Goal: Information Seeking & Learning: Check status

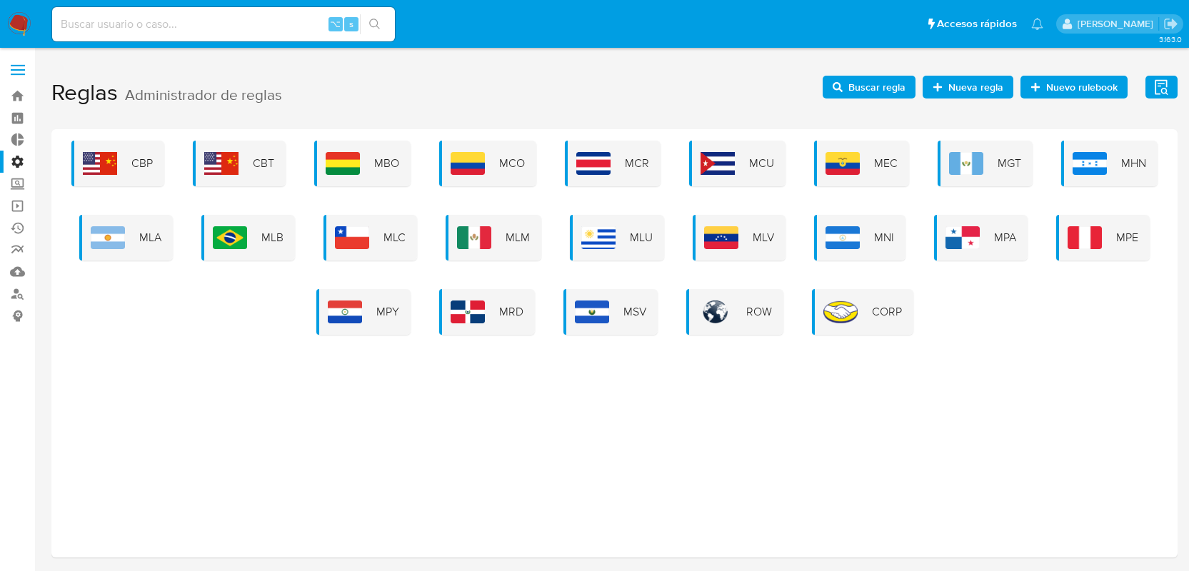
click at [118, 221] on div "MLA" at bounding box center [126, 238] width 94 height 46
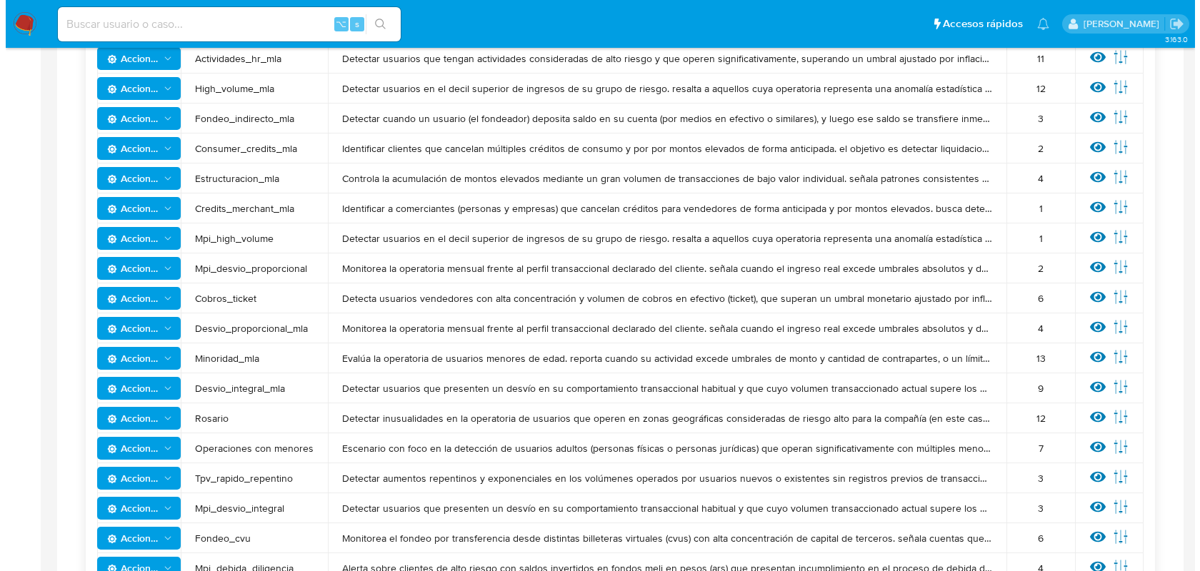
scroll to position [520, 0]
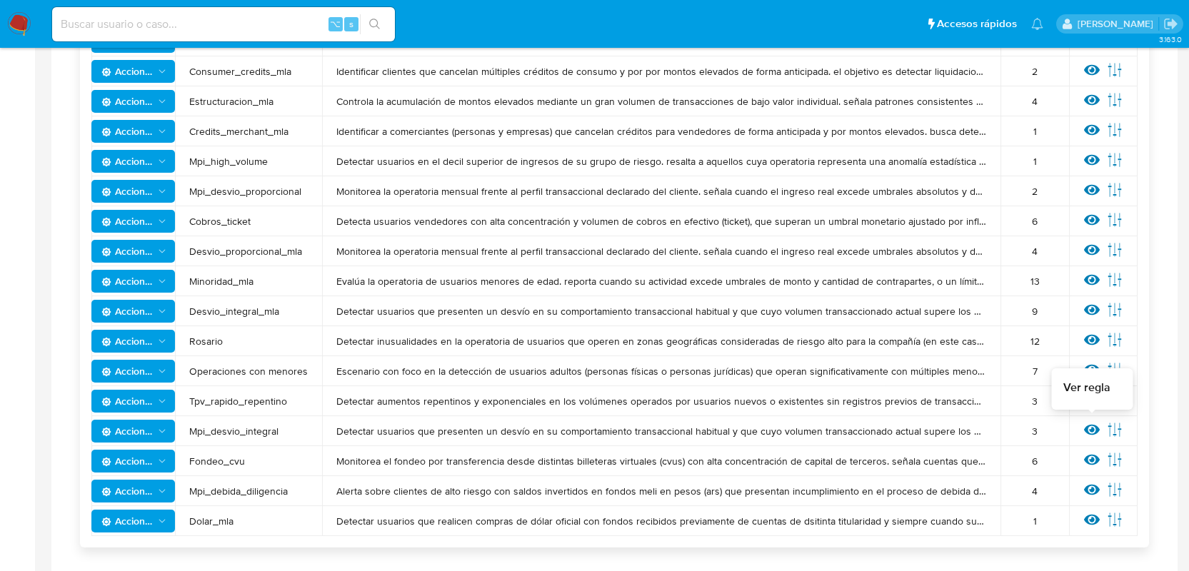
click at [1095, 434] on icon at bounding box center [1092, 430] width 16 height 16
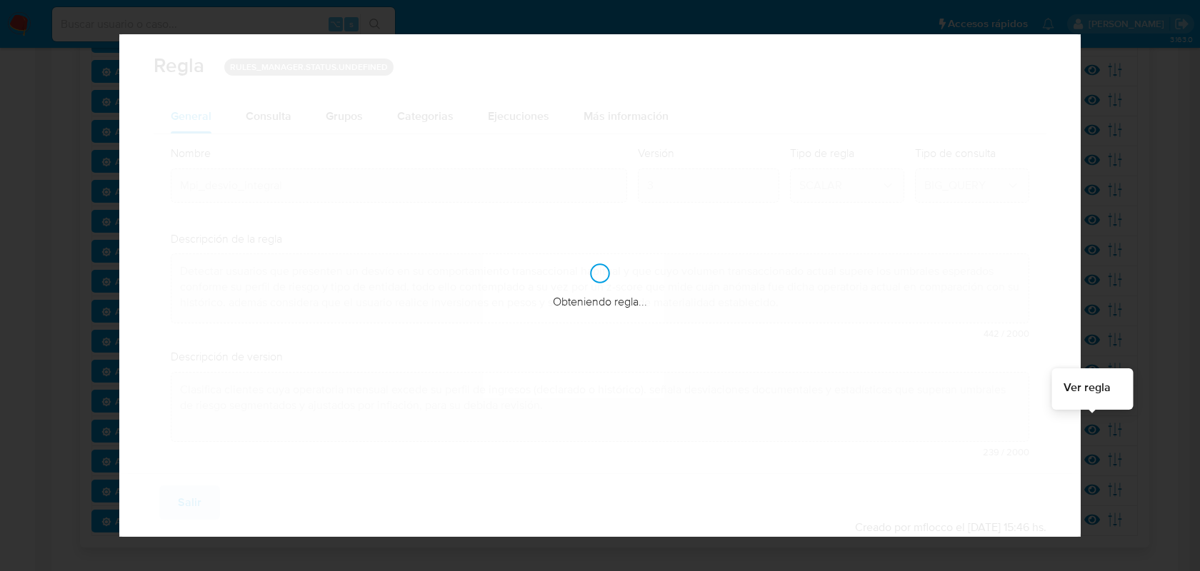
checkbox input "true"
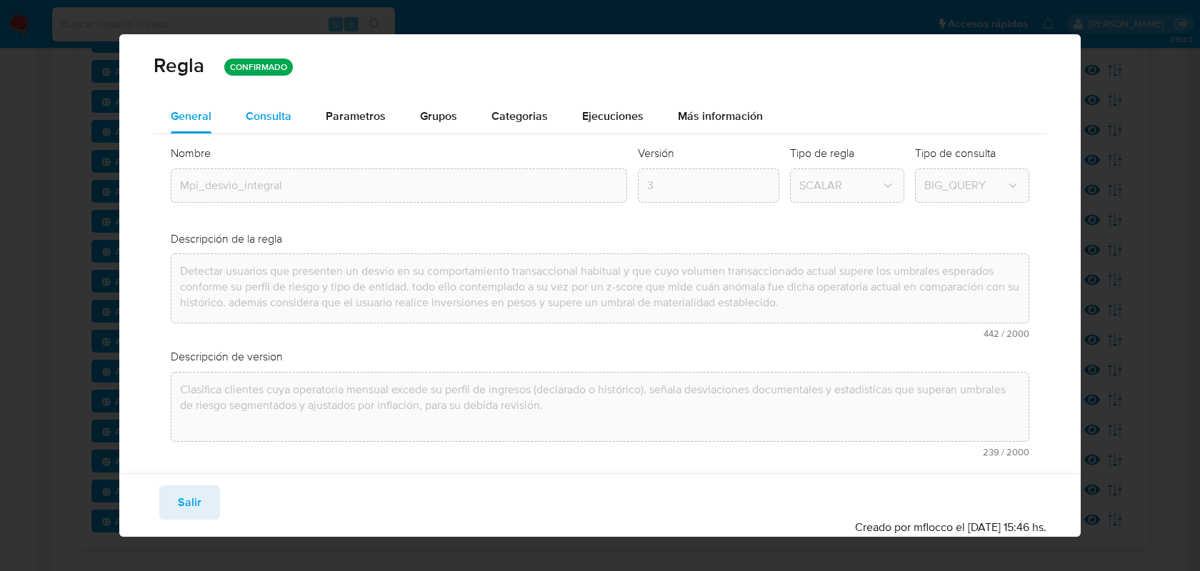
click at [263, 111] on div "Consulta" at bounding box center [269, 116] width 46 height 11
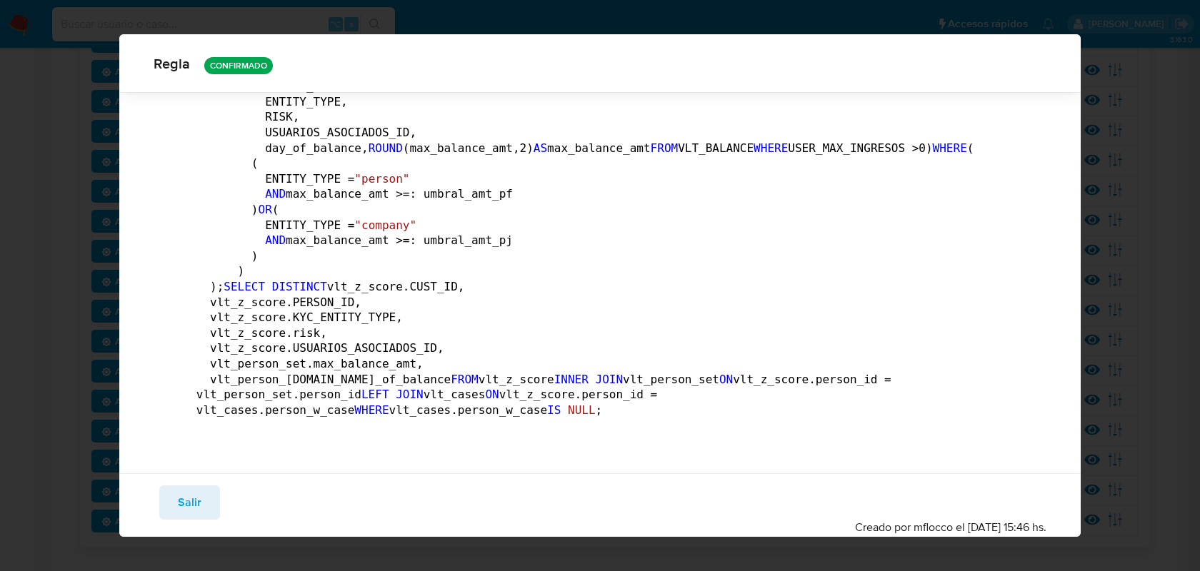
scroll to position [15483, 0]
click at [187, 509] on span "Salir" at bounding box center [190, 502] width 24 height 31
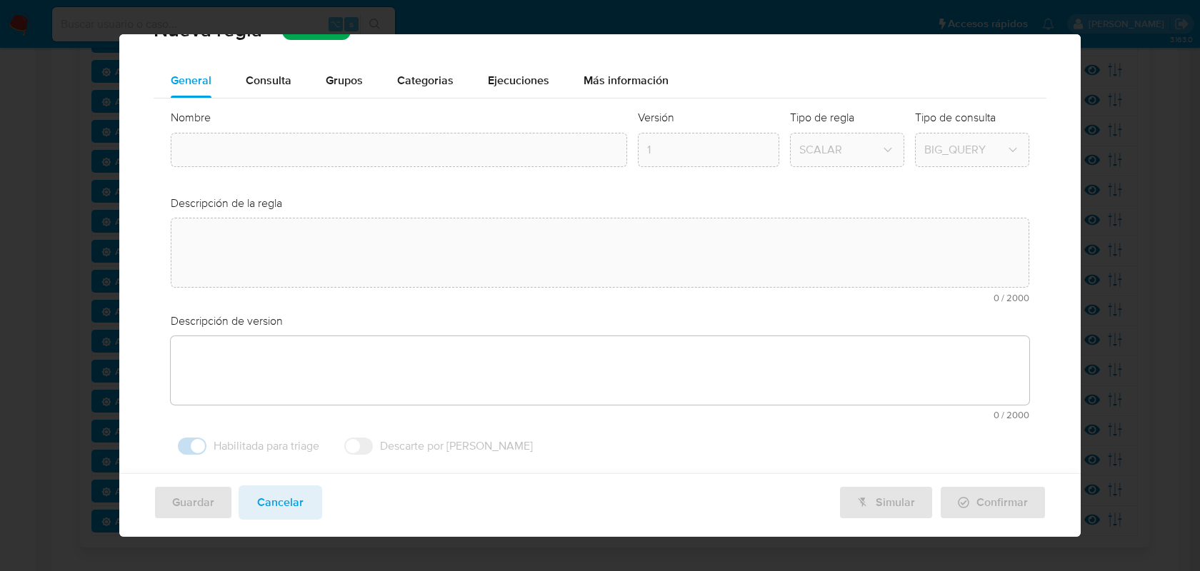
type input "Mpi_desvio_integral"
type textarea "Detectar usuarios que presenten un desvío en su comportamiento transaccional ha…"
type textarea "Clasifica clientes cuya operatoria mensual excede su perfil de ingresos (declar…"
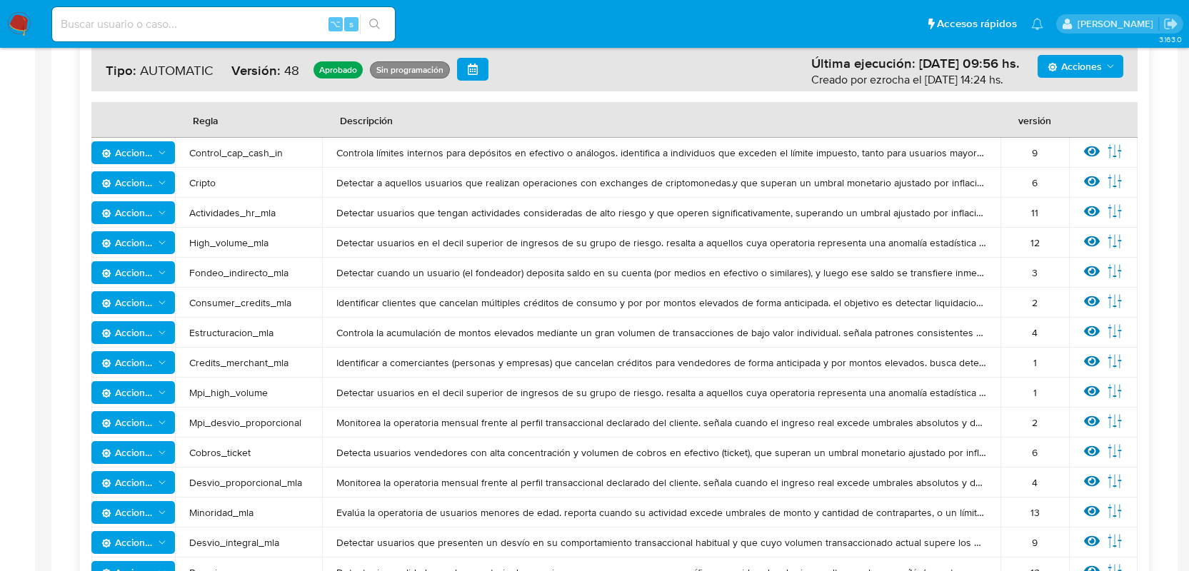
scroll to position [65, 0]
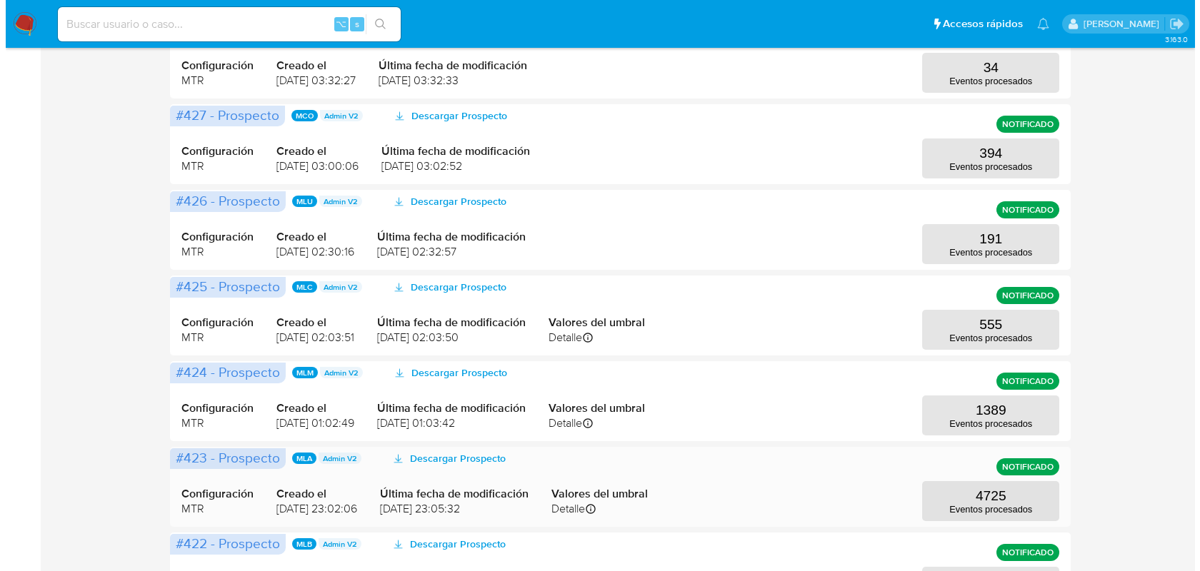
scroll to position [493, 0]
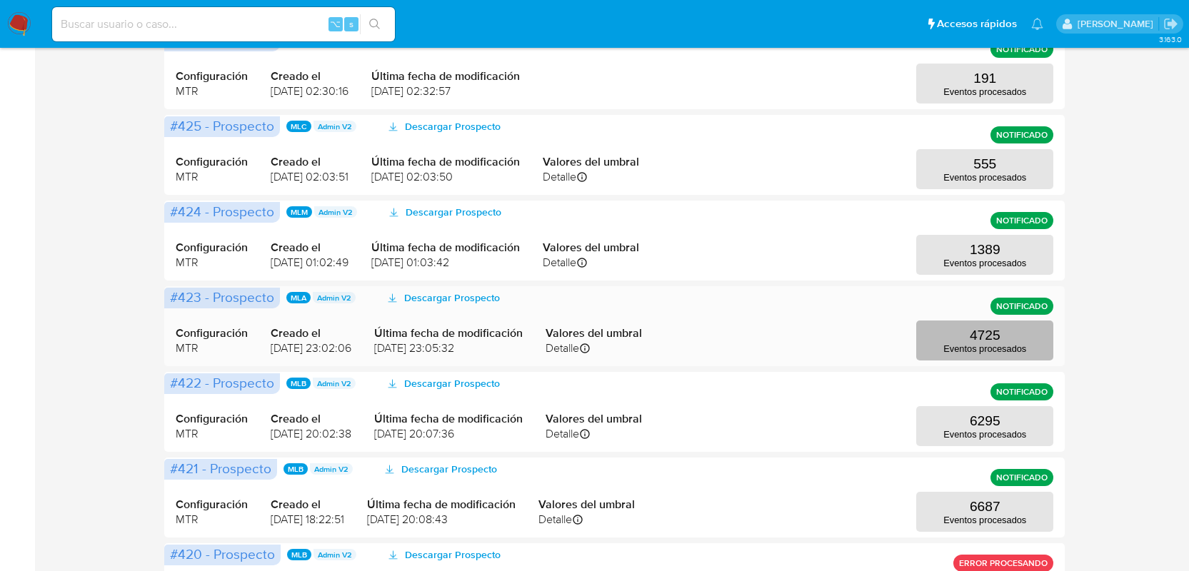
click at [1017, 336] on button "4725 Eventos procesados" at bounding box center [984, 341] width 137 height 40
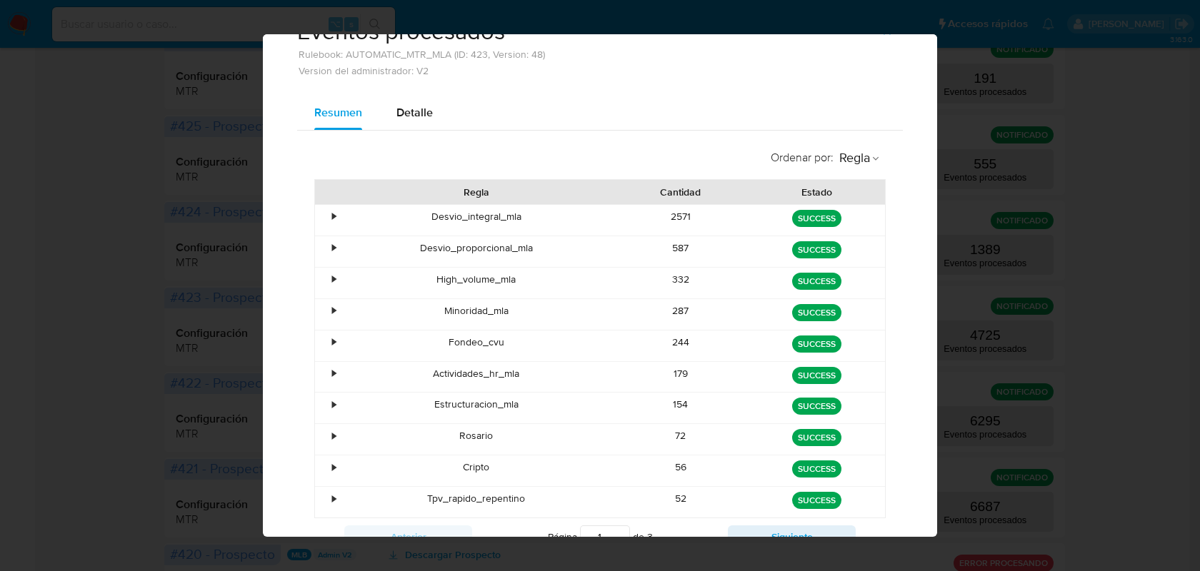
scroll to position [80, 0]
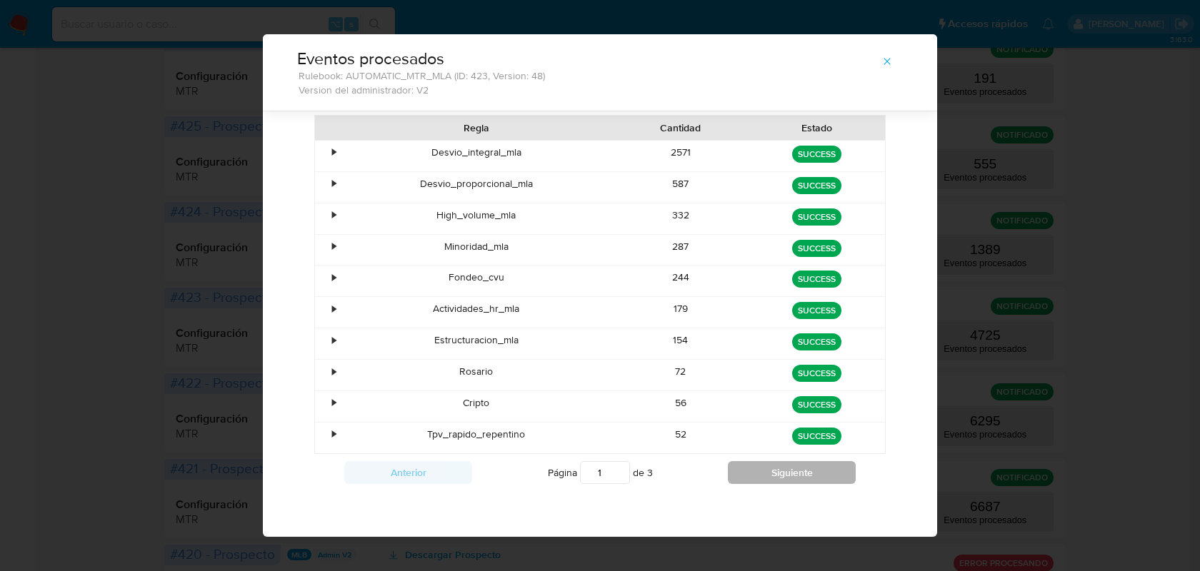
click at [802, 474] on button "Siguiente" at bounding box center [792, 472] width 128 height 23
click at [800, 475] on button "Siguiente" at bounding box center [792, 472] width 128 height 23
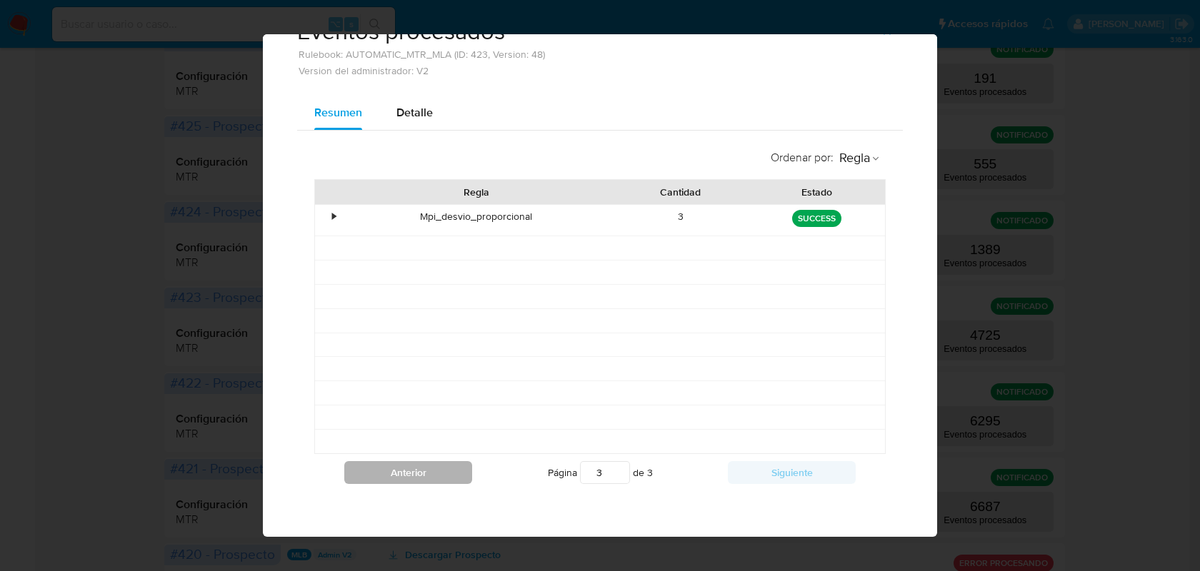
click at [415, 476] on button "Anterior" at bounding box center [408, 472] width 128 height 23
type input "2"
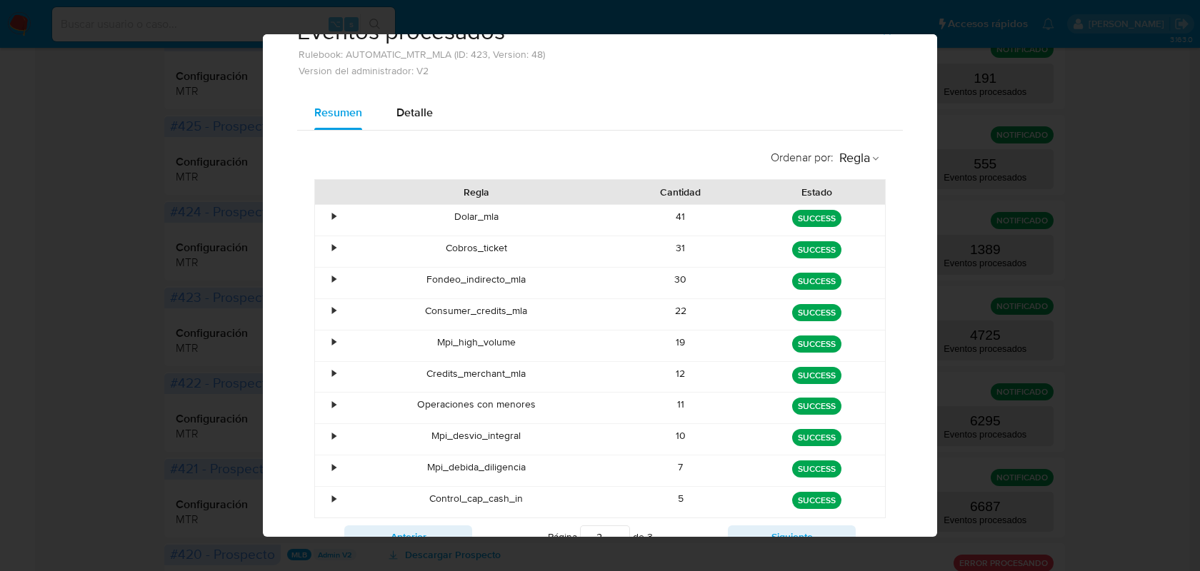
click at [332, 430] on div "•" at bounding box center [334, 436] width 4 height 14
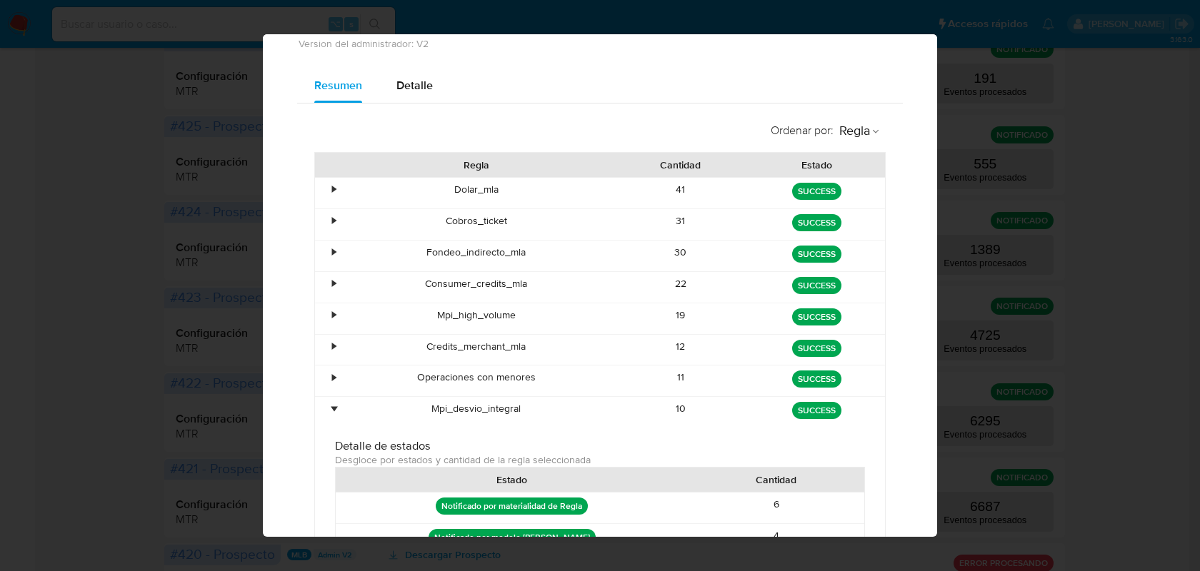
scroll to position [115, 0]
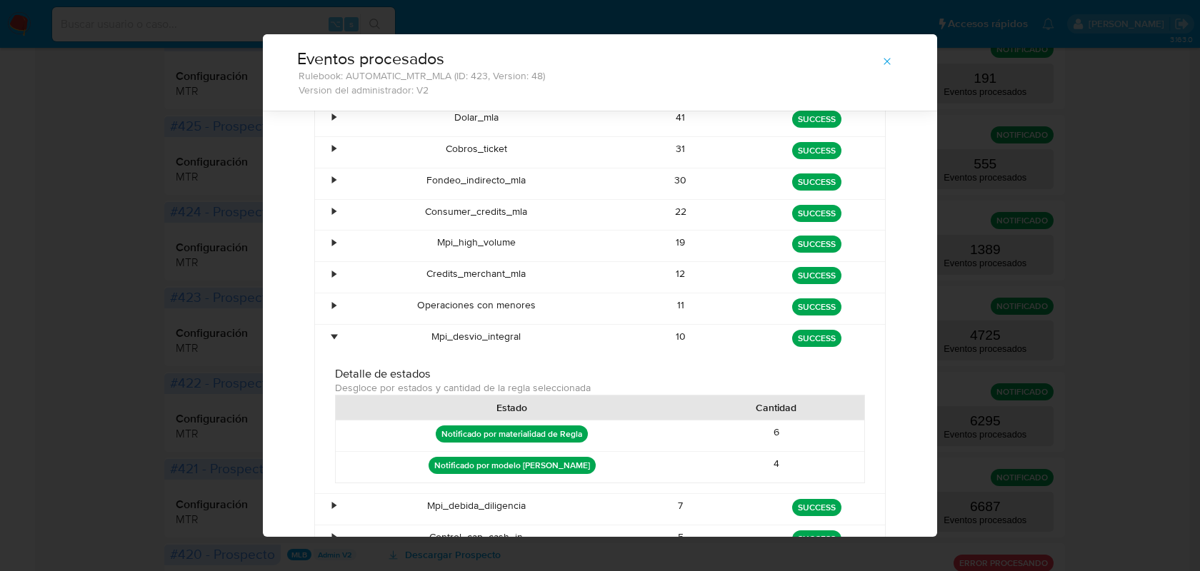
click at [332, 335] on div "•" at bounding box center [334, 337] width 4 height 14
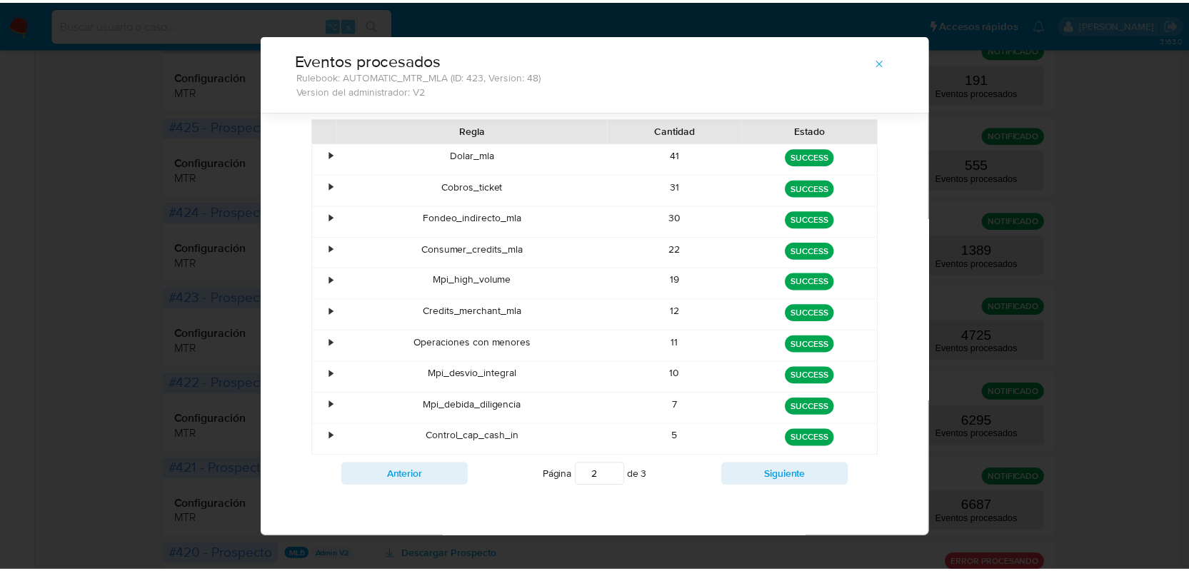
scroll to position [77, 0]
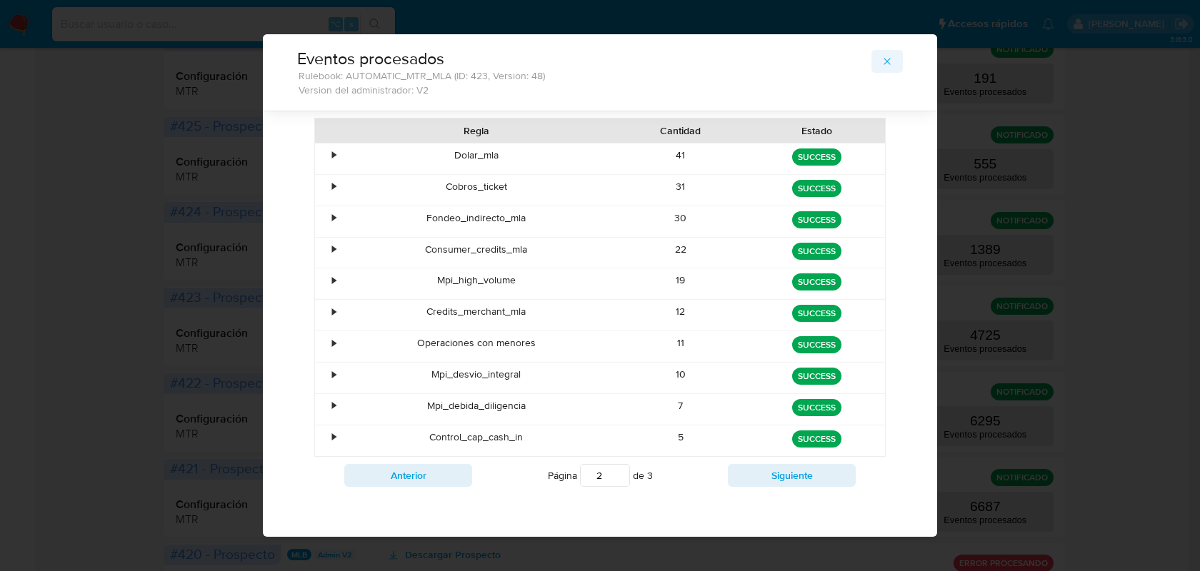
click at [881, 59] on icon "button" at bounding box center [886, 61] width 11 height 11
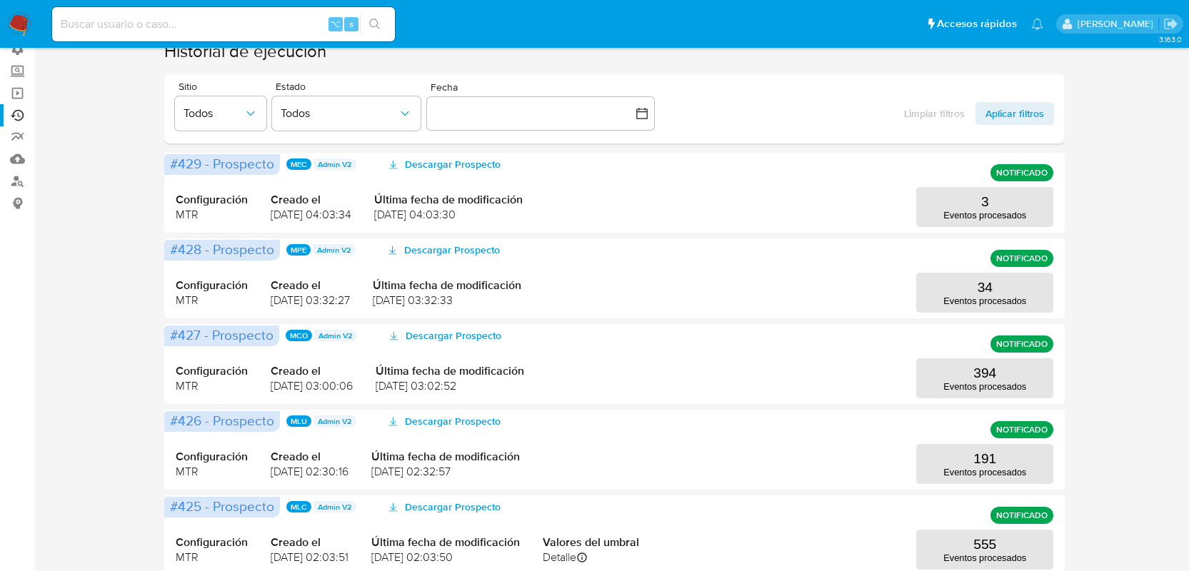
scroll to position [0, 0]
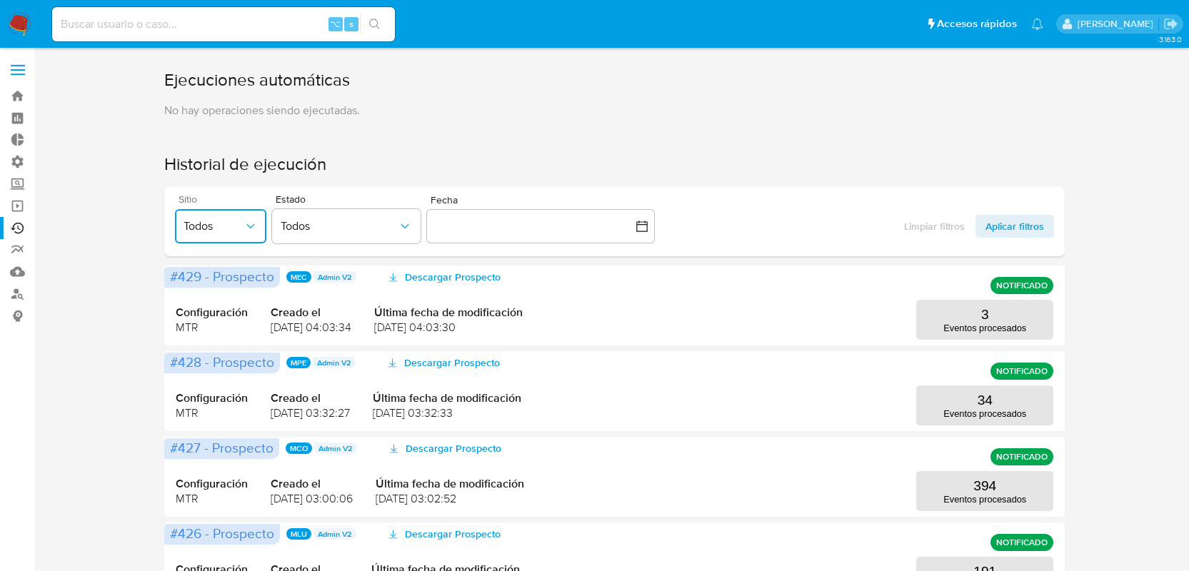
click at [226, 222] on span "Todos" at bounding box center [214, 226] width 60 height 14
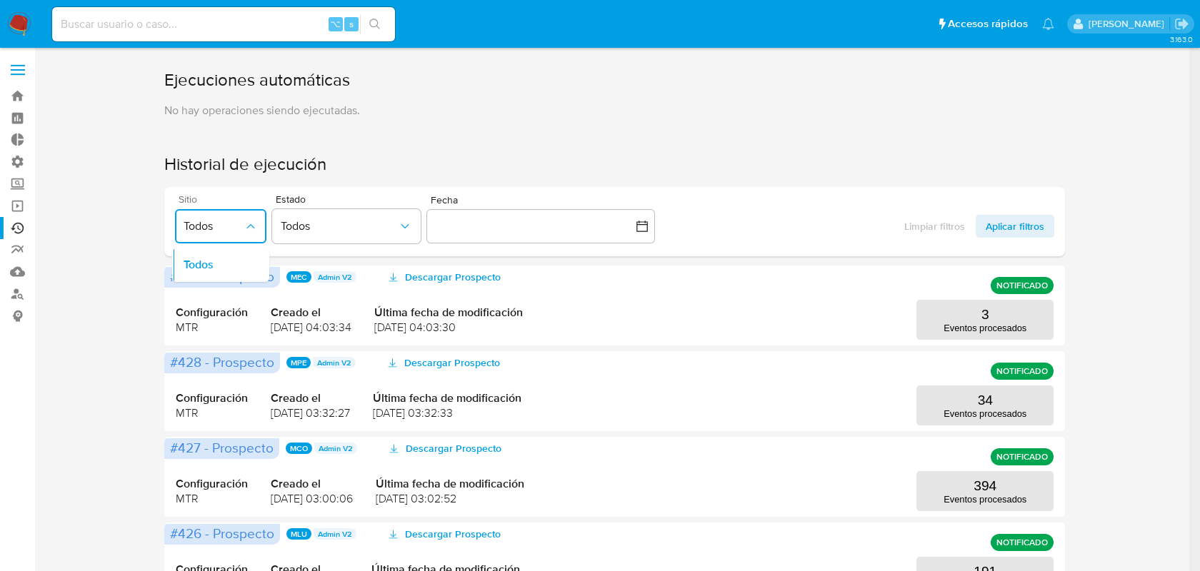
click at [222, 221] on span "Todos" at bounding box center [214, 226] width 60 height 14
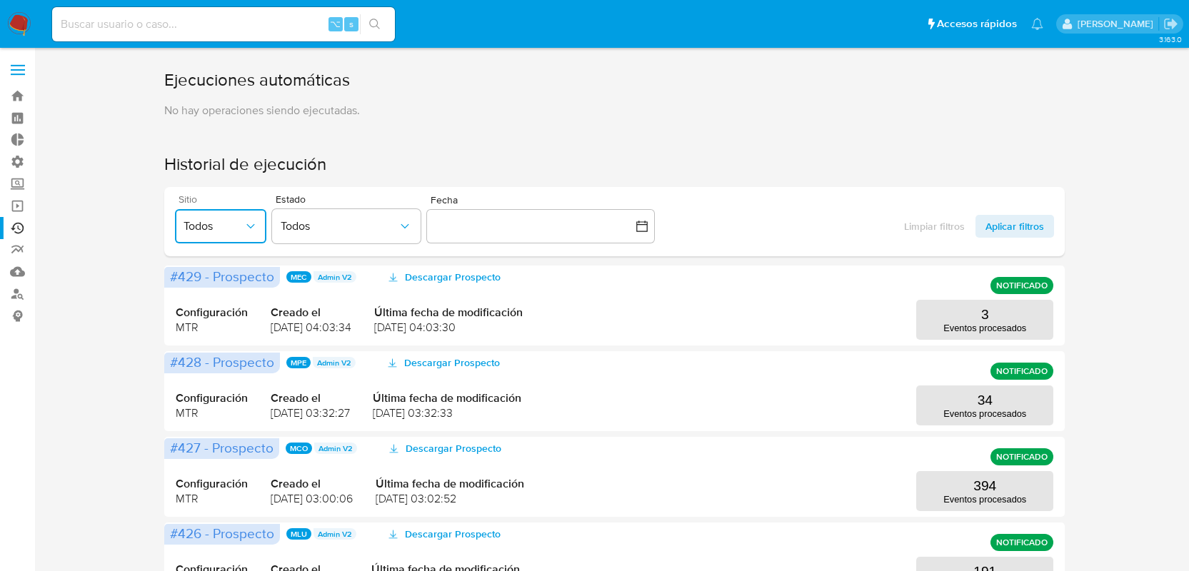
click at [230, 233] on span "Todos" at bounding box center [214, 226] width 60 height 14
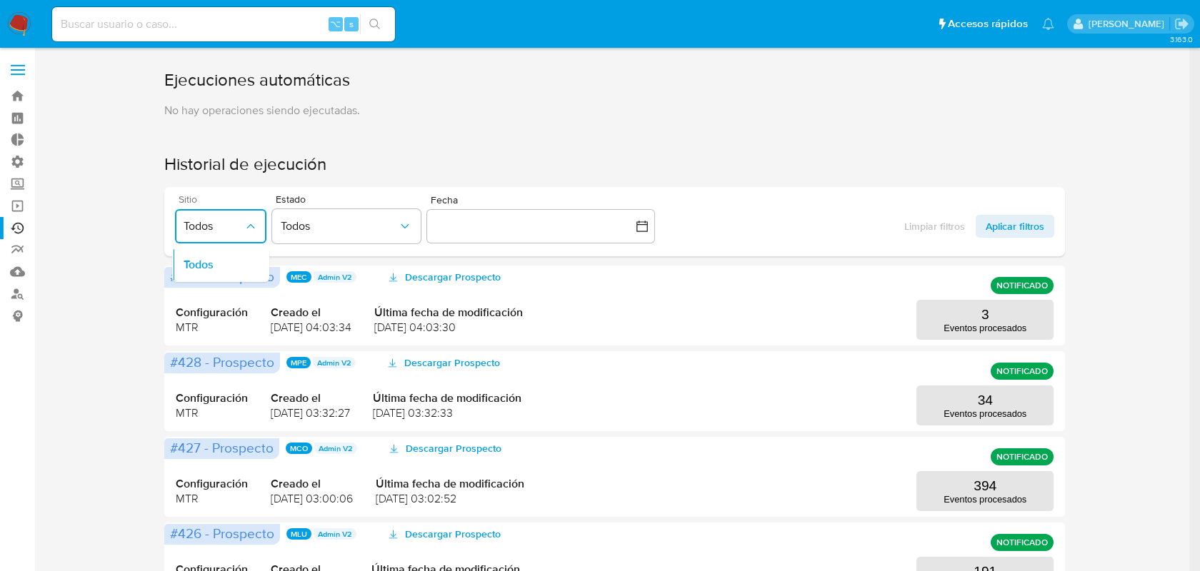
click at [228, 224] on span "Todos" at bounding box center [214, 226] width 60 height 14
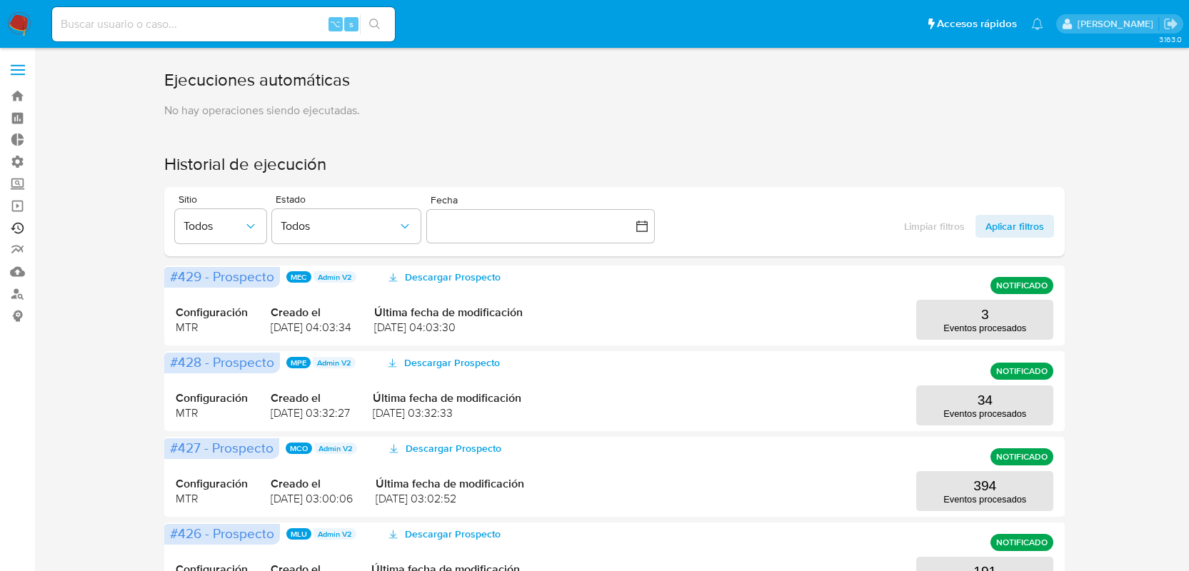
click at [19, 223] on link "Ejecuciones automáticas" at bounding box center [85, 228] width 170 height 22
click at [222, 224] on span "Todos" at bounding box center [214, 226] width 60 height 14
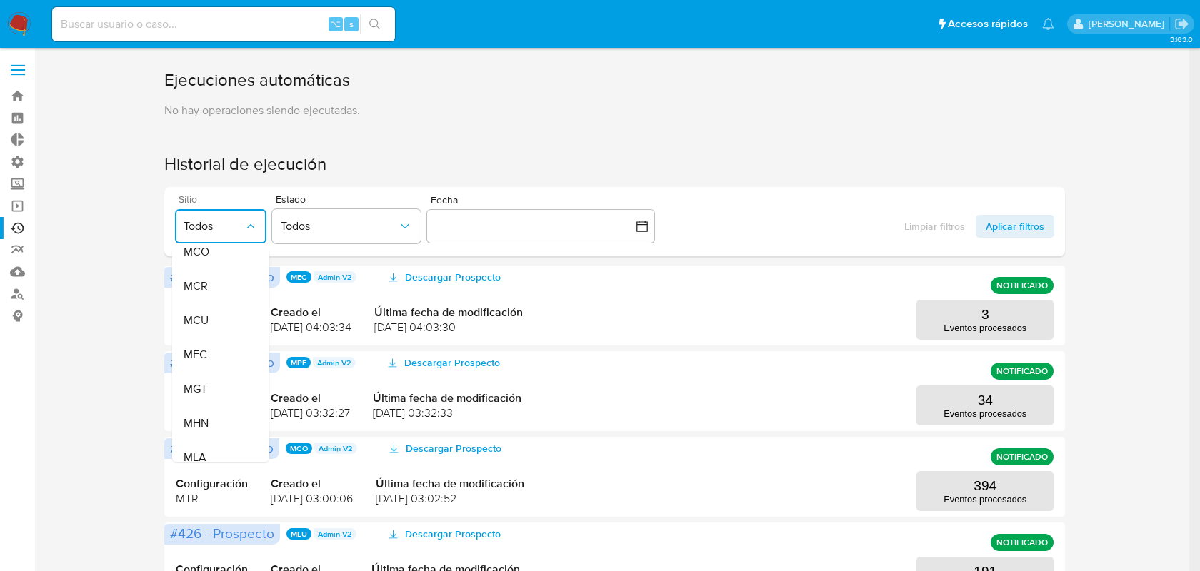
scroll to position [267, 0]
click at [227, 292] on div "MLA" at bounding box center [214, 306] width 60 height 34
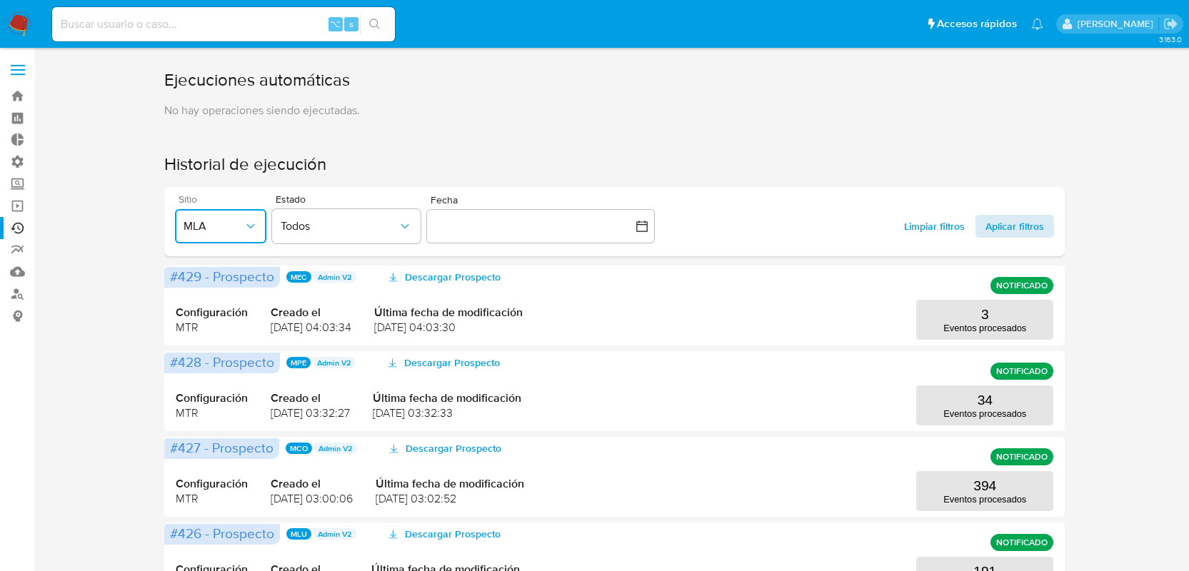
click at [1002, 231] on span "Aplicar filtros" at bounding box center [1014, 226] width 59 height 23
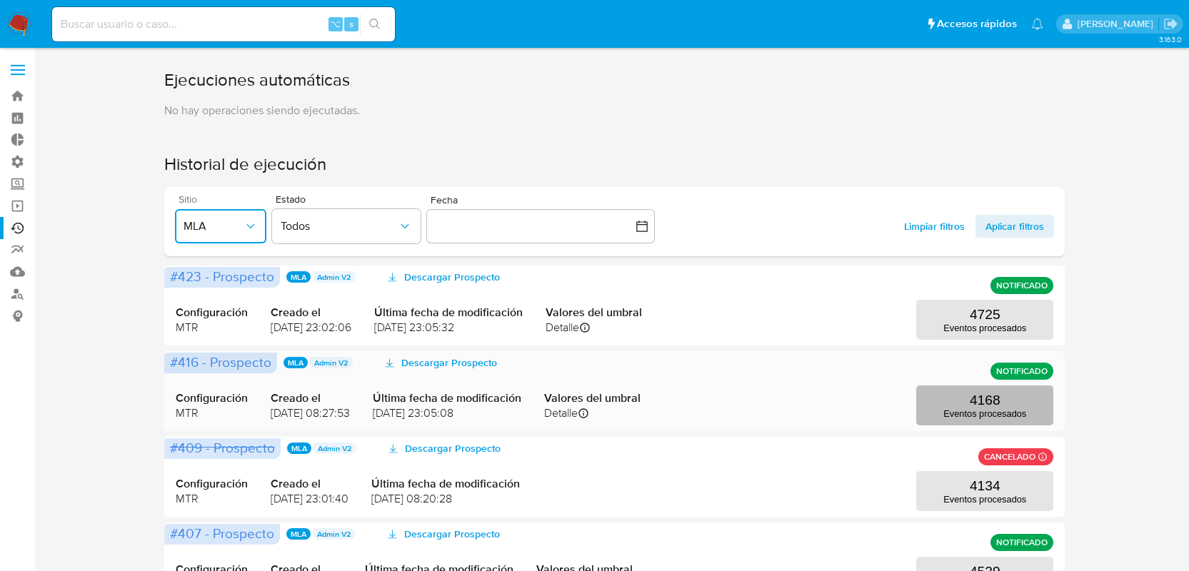
click at [995, 400] on p "4168" at bounding box center [985, 401] width 31 height 16
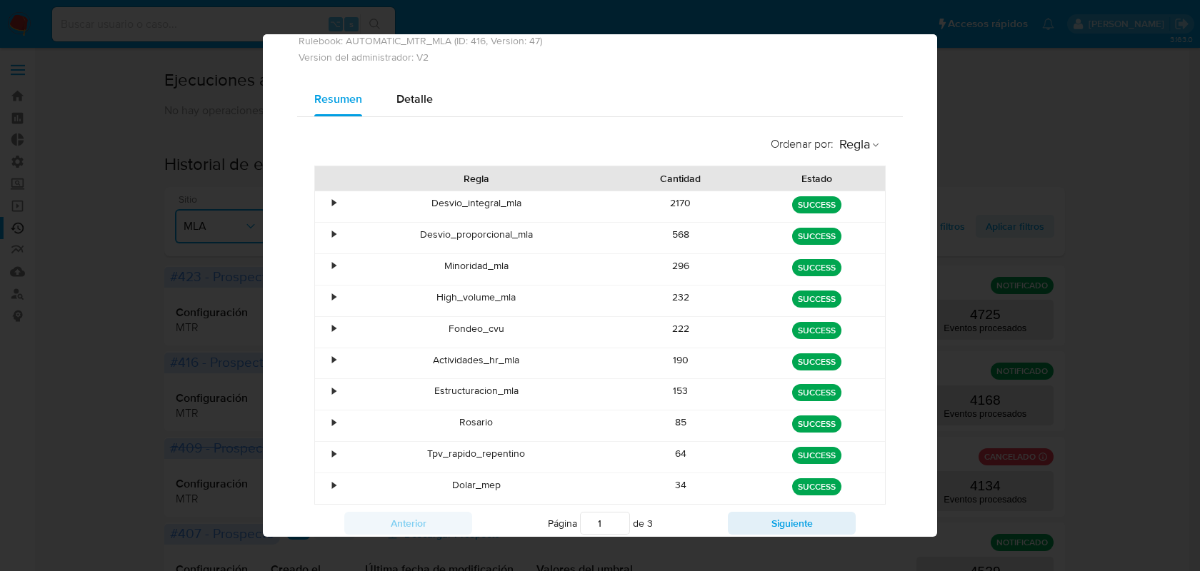
scroll to position [80, 0]
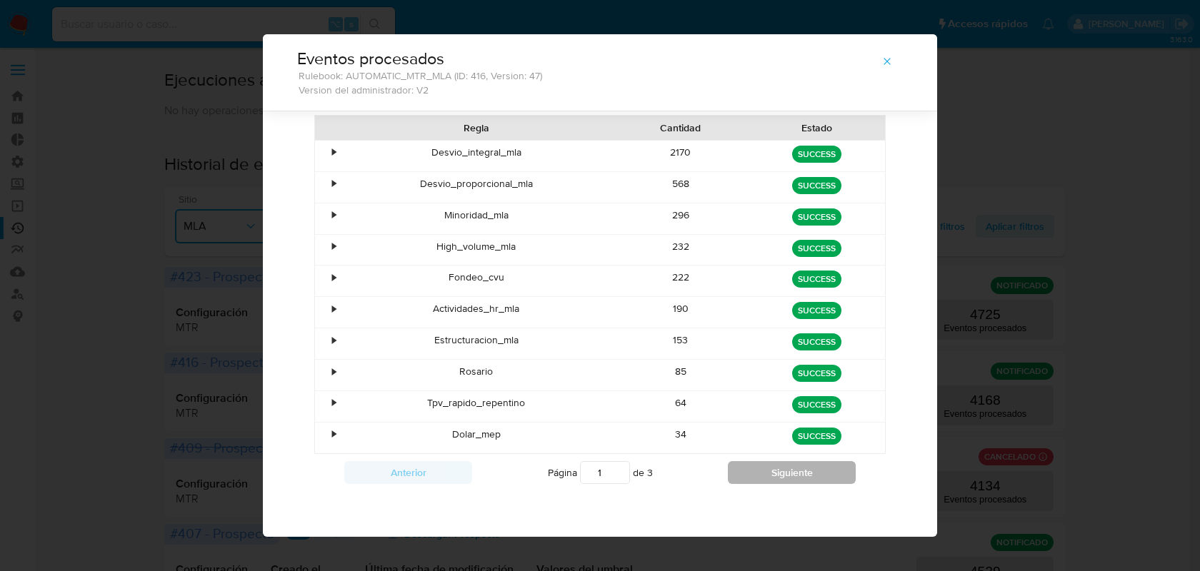
click at [803, 473] on button "Siguiente" at bounding box center [792, 472] width 128 height 23
type input "2"
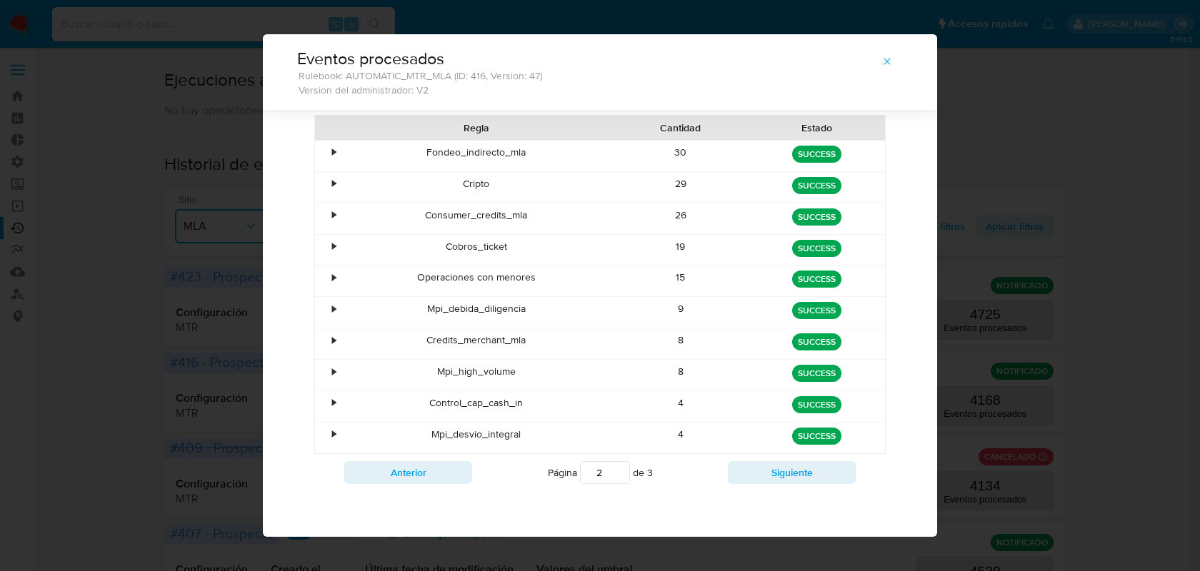
click at [332, 432] on div "•" at bounding box center [334, 435] width 4 height 14
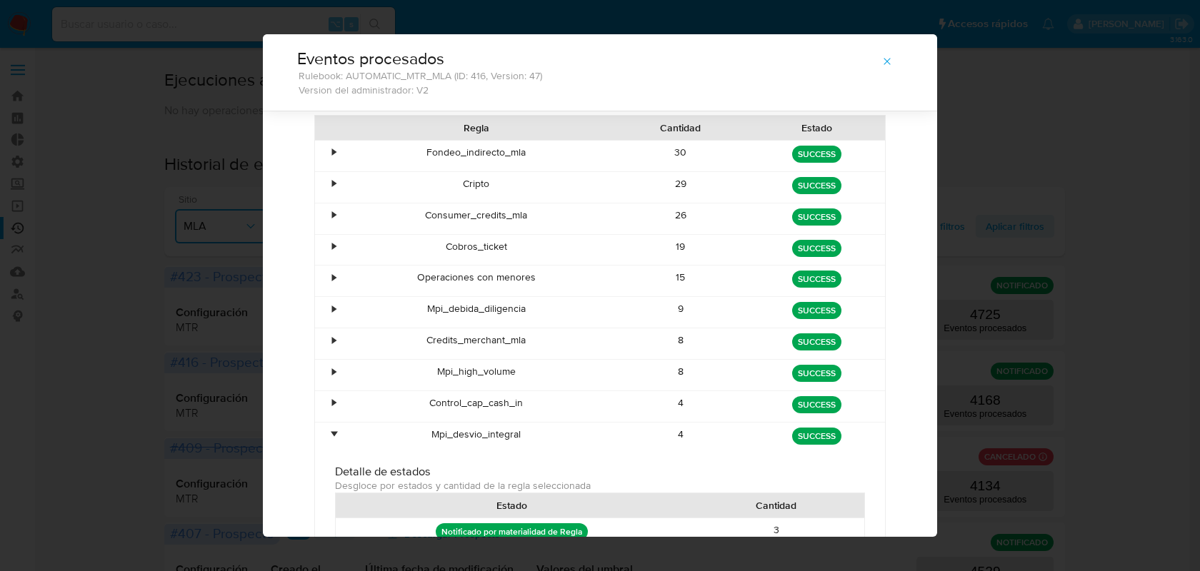
click at [332, 432] on div "•" at bounding box center [334, 435] width 4 height 14
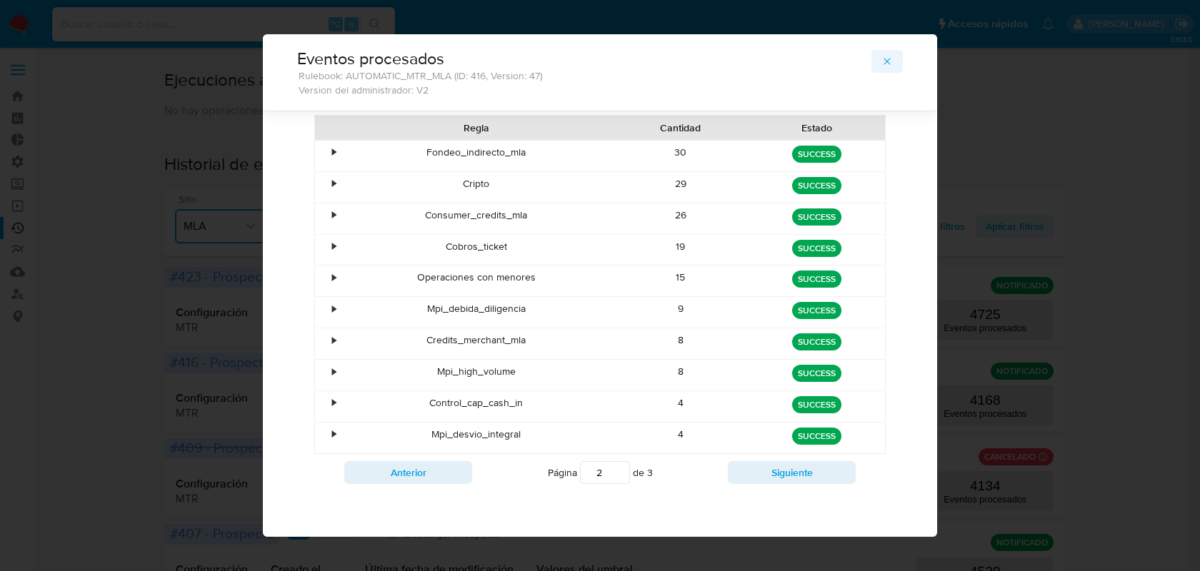
click at [882, 69] on span "button" at bounding box center [886, 61] width 11 height 20
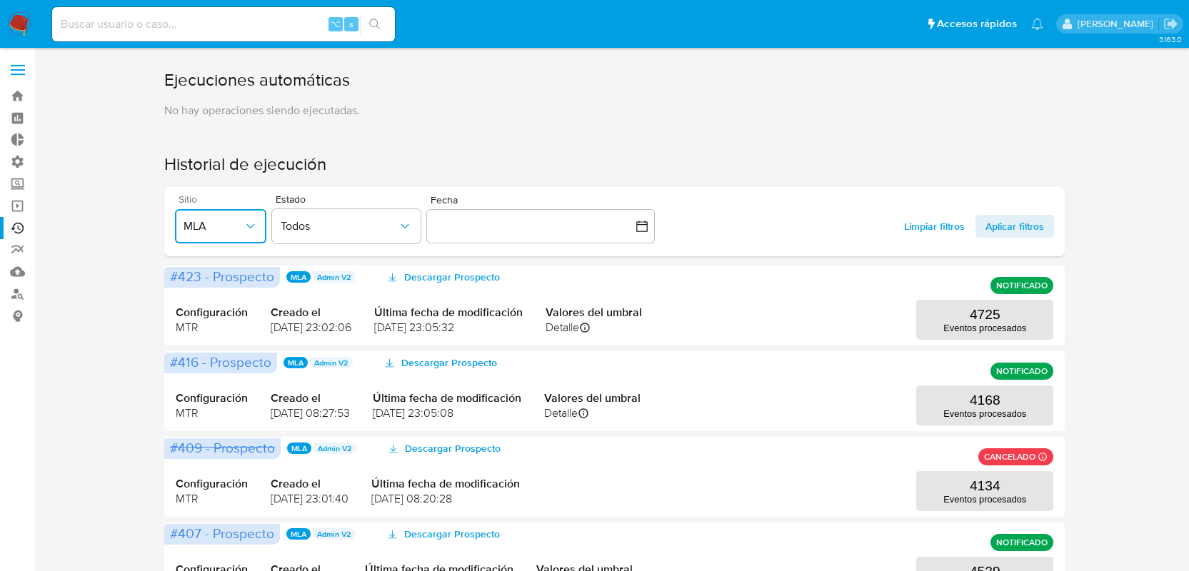
click at [221, 235] on button "MLA" at bounding box center [220, 226] width 91 height 34
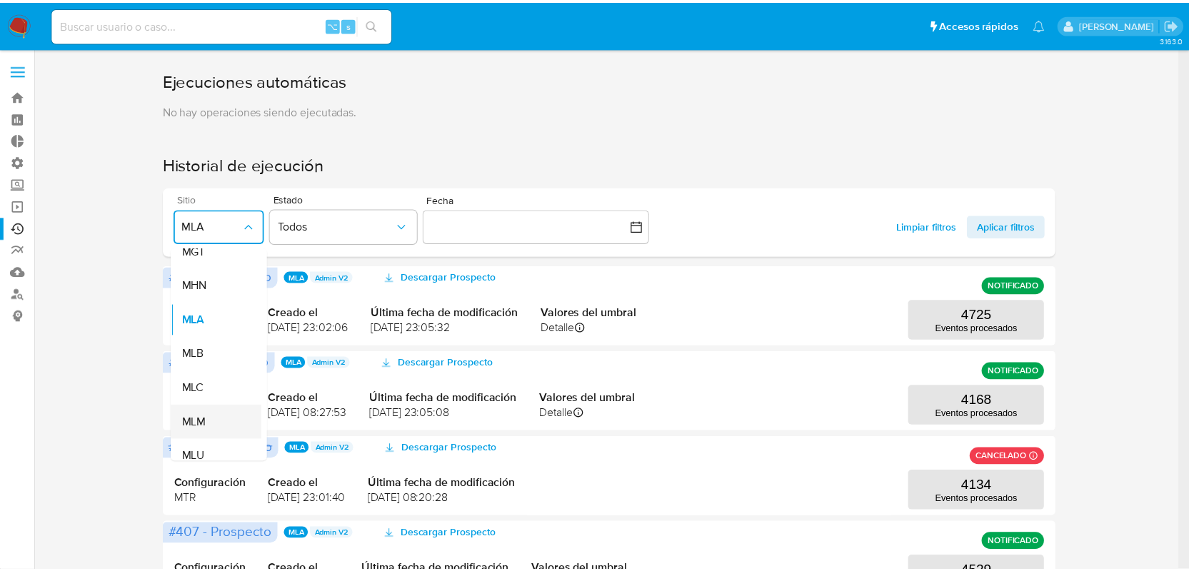
scroll to position [254, 0]
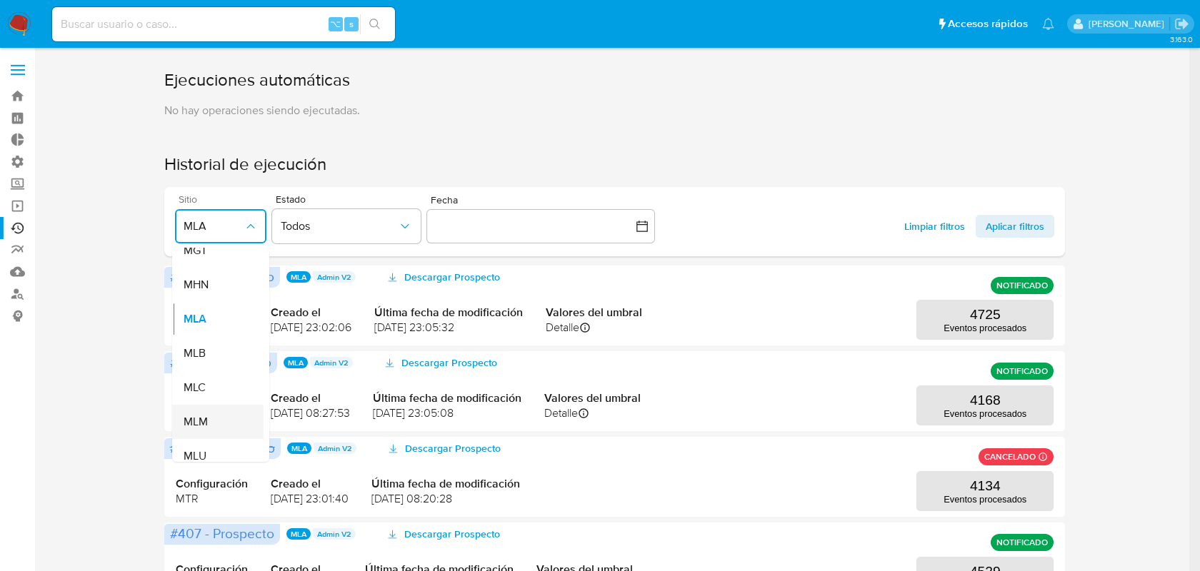
click at [226, 414] on div "MLM" at bounding box center [214, 422] width 60 height 34
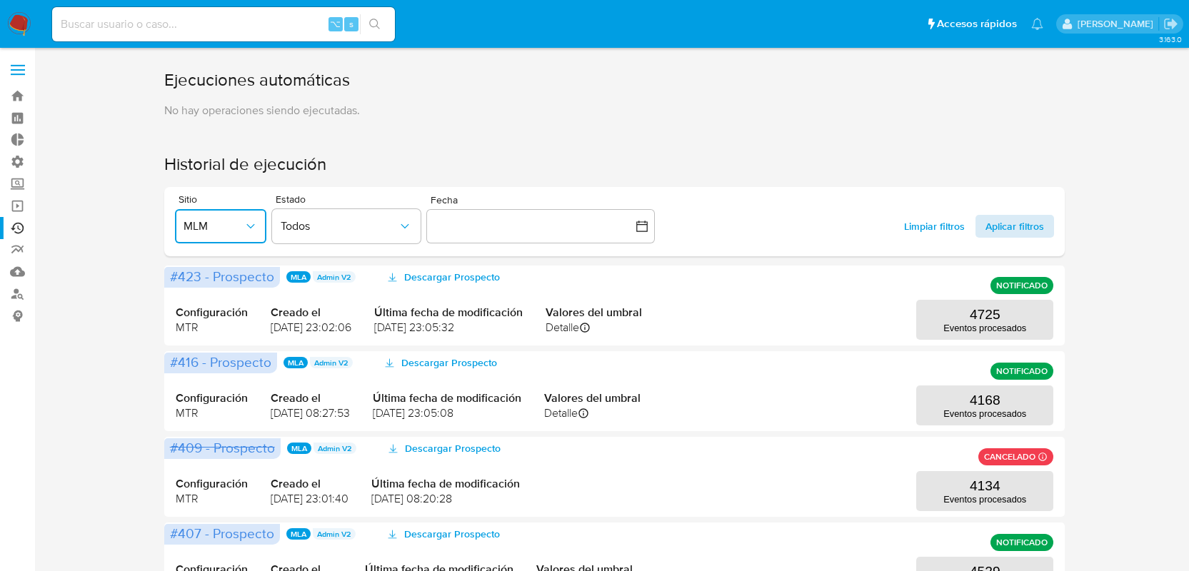
click at [1023, 224] on span "Aplicar filtros" at bounding box center [1014, 226] width 59 height 23
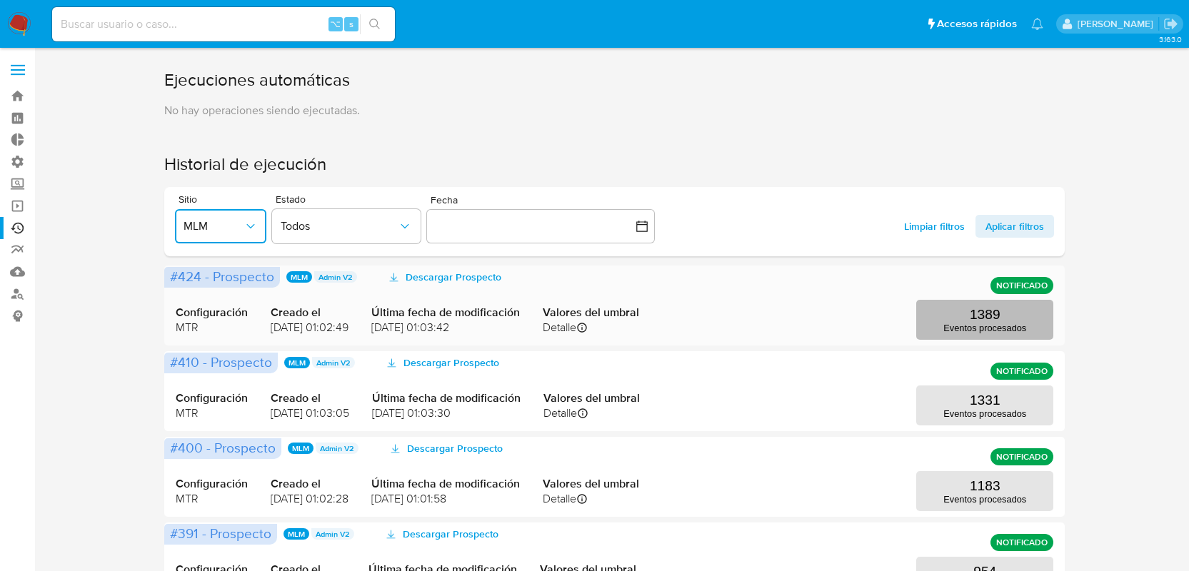
click at [978, 323] on p "Eventos procesados" at bounding box center [984, 328] width 83 height 11
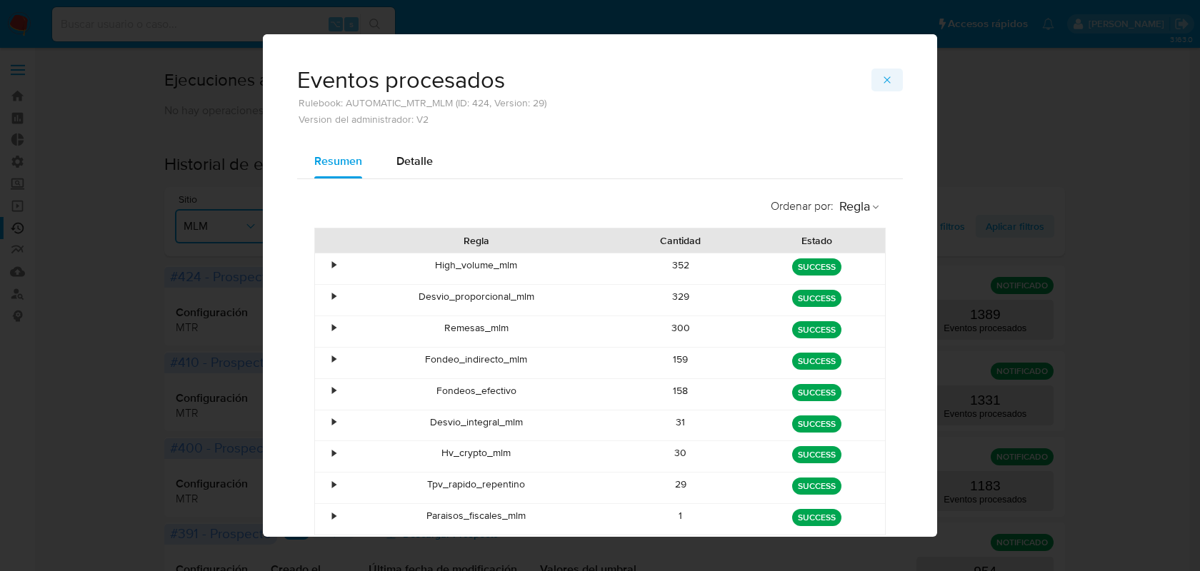
click at [874, 89] on button "button" at bounding box center [886, 80] width 31 height 23
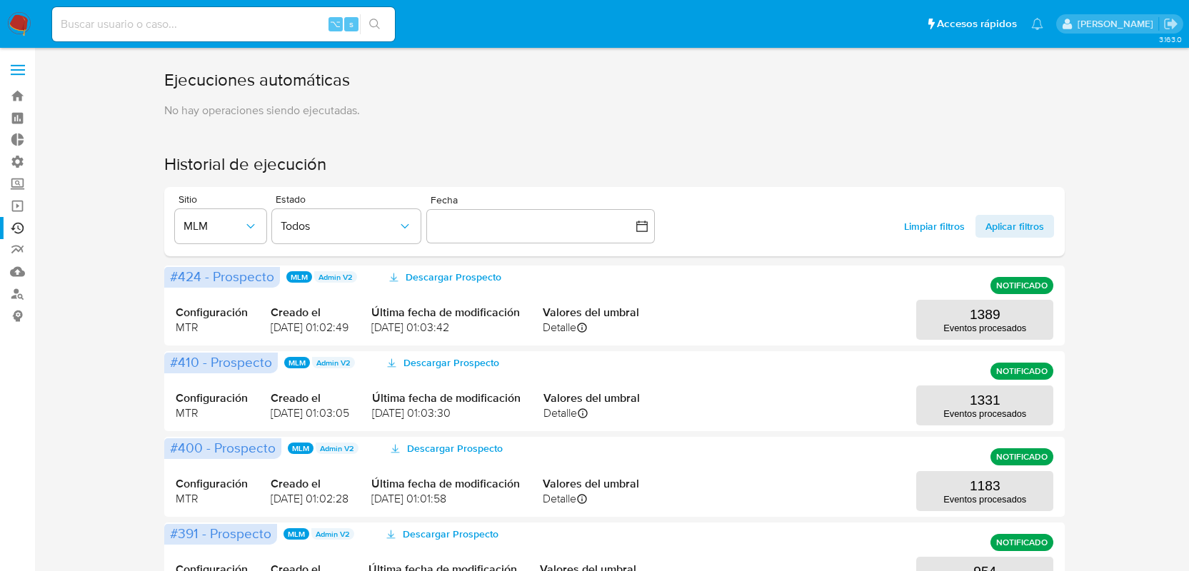
click at [106, 20] on input at bounding box center [223, 24] width 343 height 19
paste input "2097709825"
type input "2097709825"
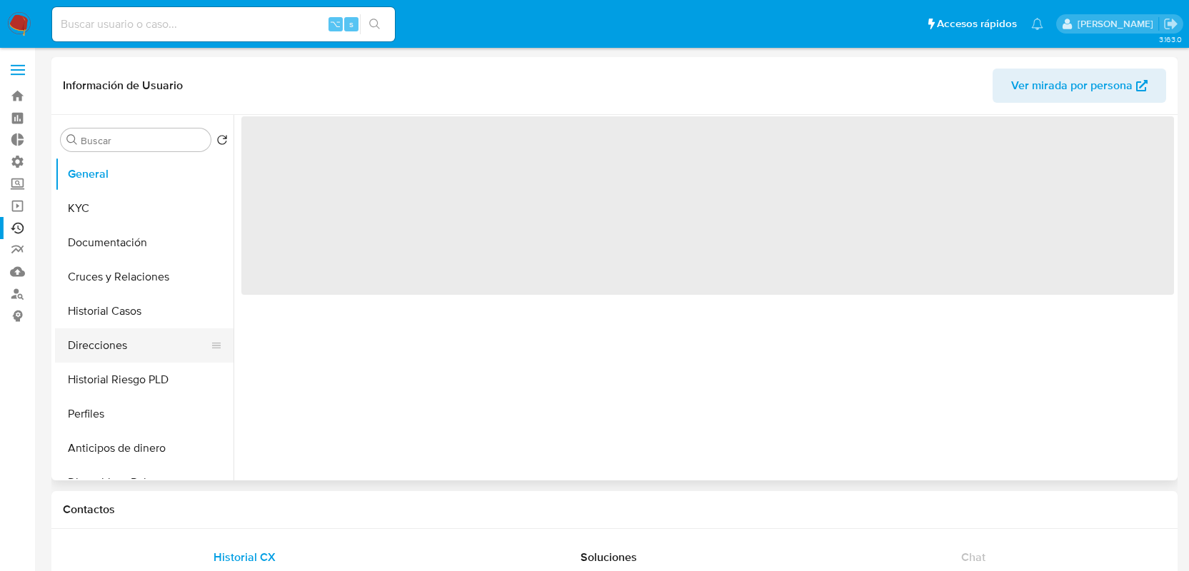
select select "10"
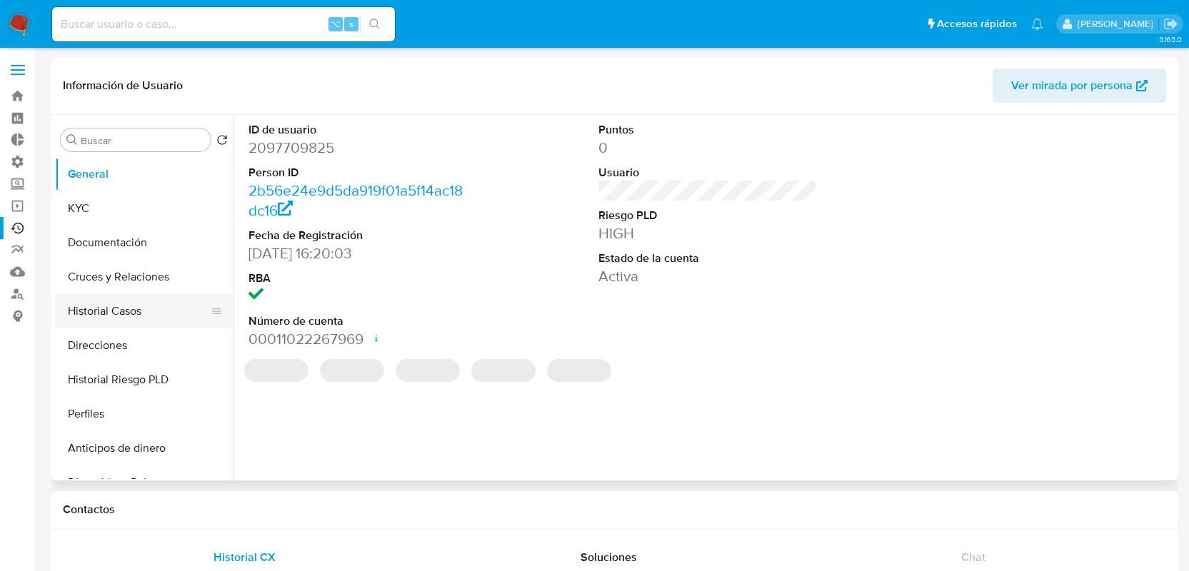
click at [164, 309] on button "Historial Casos" at bounding box center [138, 311] width 167 height 34
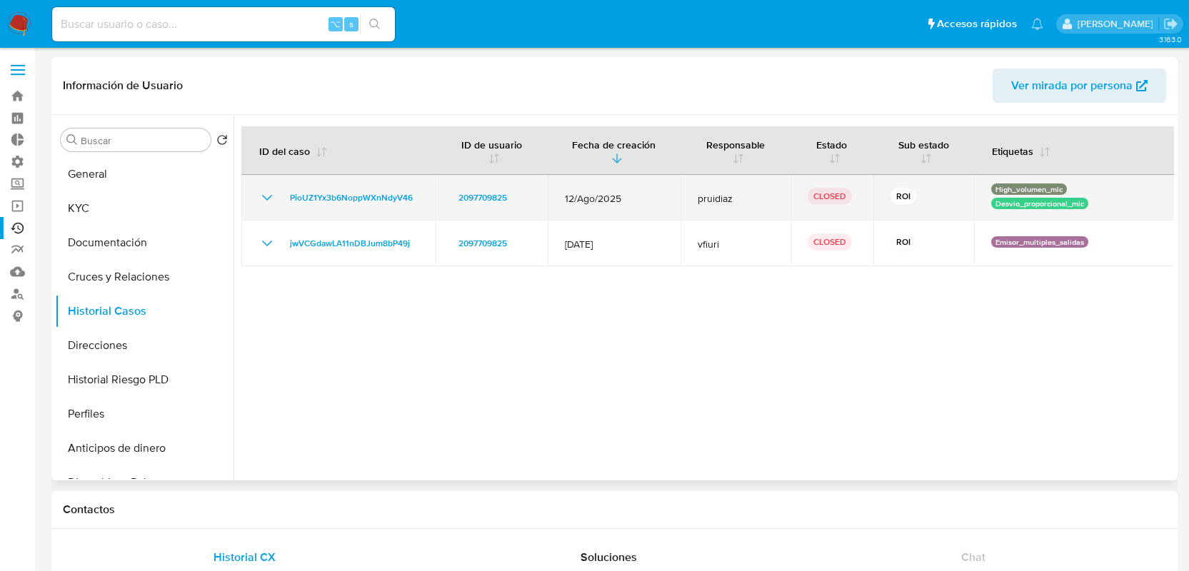
click at [261, 198] on icon "Mostrar/Ocultar" at bounding box center [267, 197] width 17 height 17
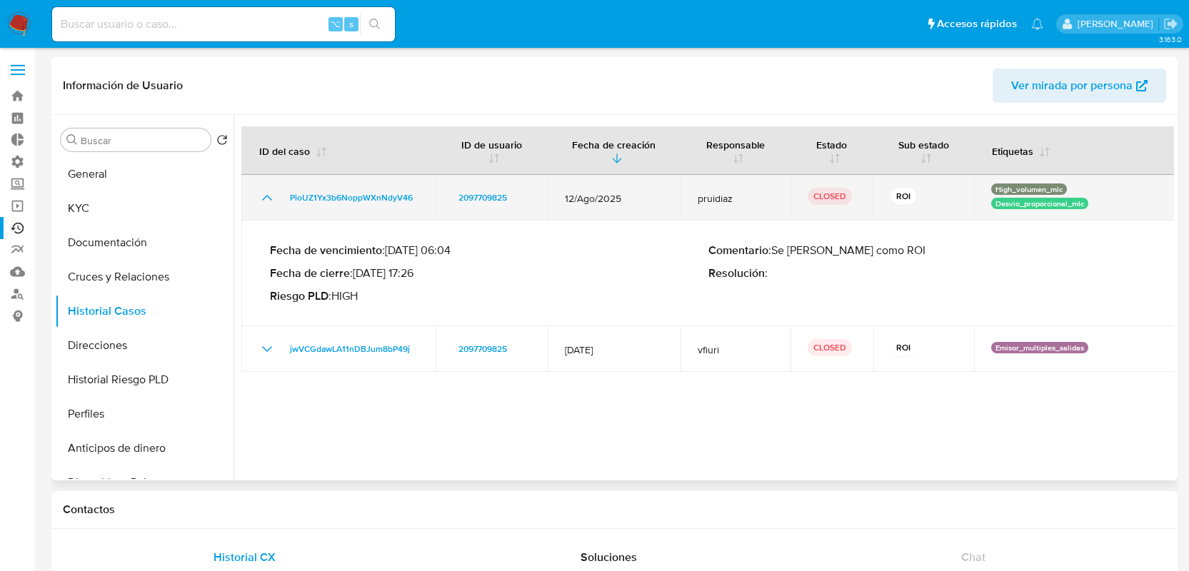
click at [261, 198] on icon "Mostrar/Ocultar" at bounding box center [267, 197] width 17 height 17
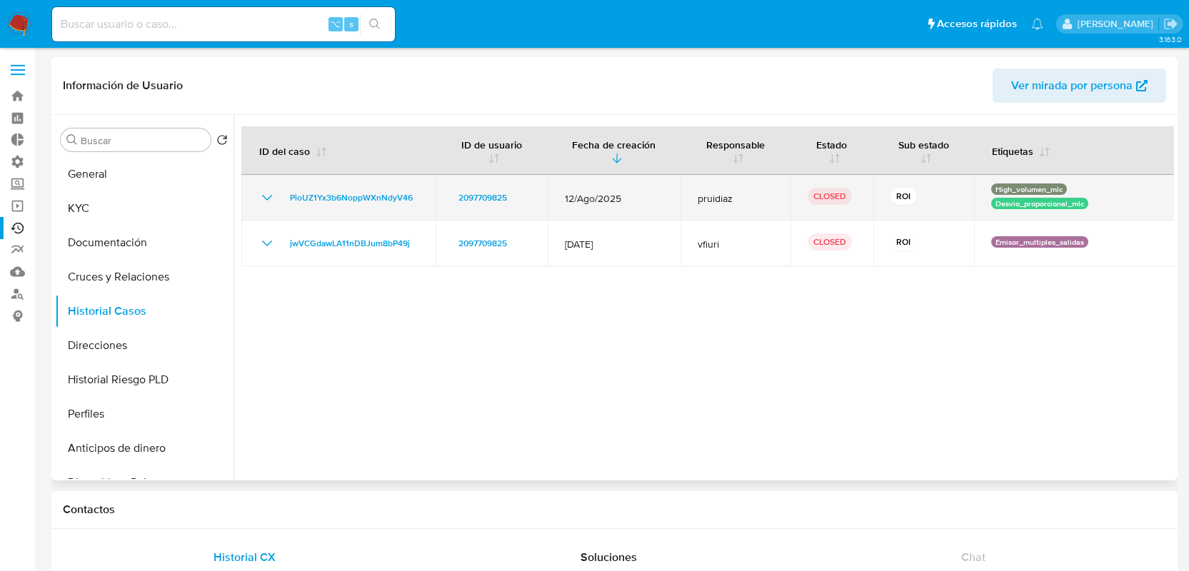
click at [266, 194] on icon "Mostrar/Ocultar" at bounding box center [267, 197] width 17 height 17
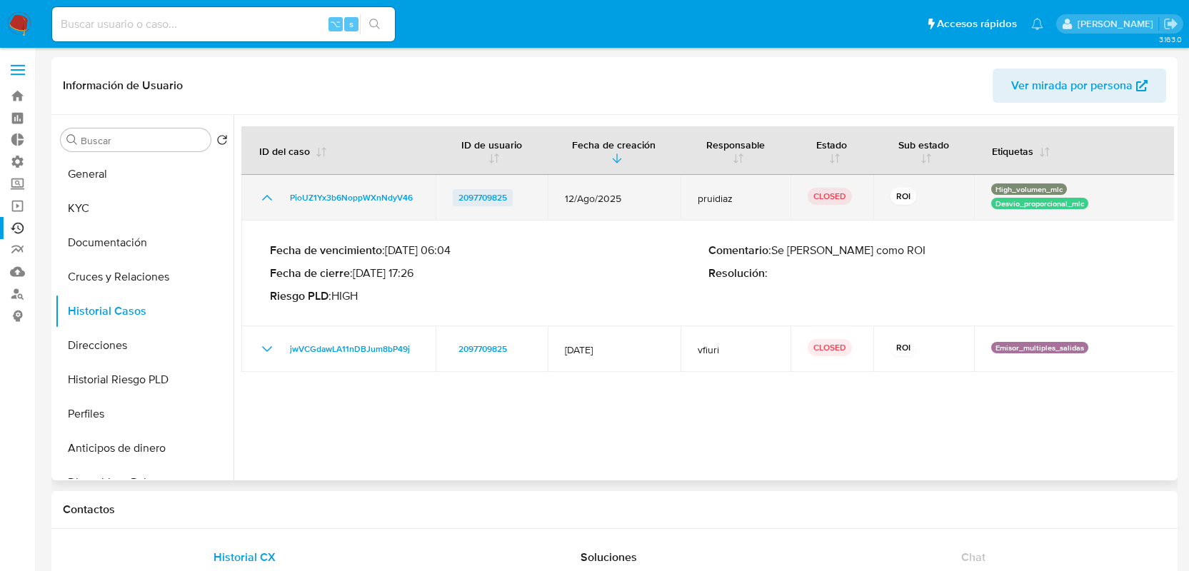
click at [493, 198] on span "2097709825" at bounding box center [482, 197] width 49 height 17
click at [263, 198] on icon "Mostrar/Ocultar" at bounding box center [267, 198] width 10 height 6
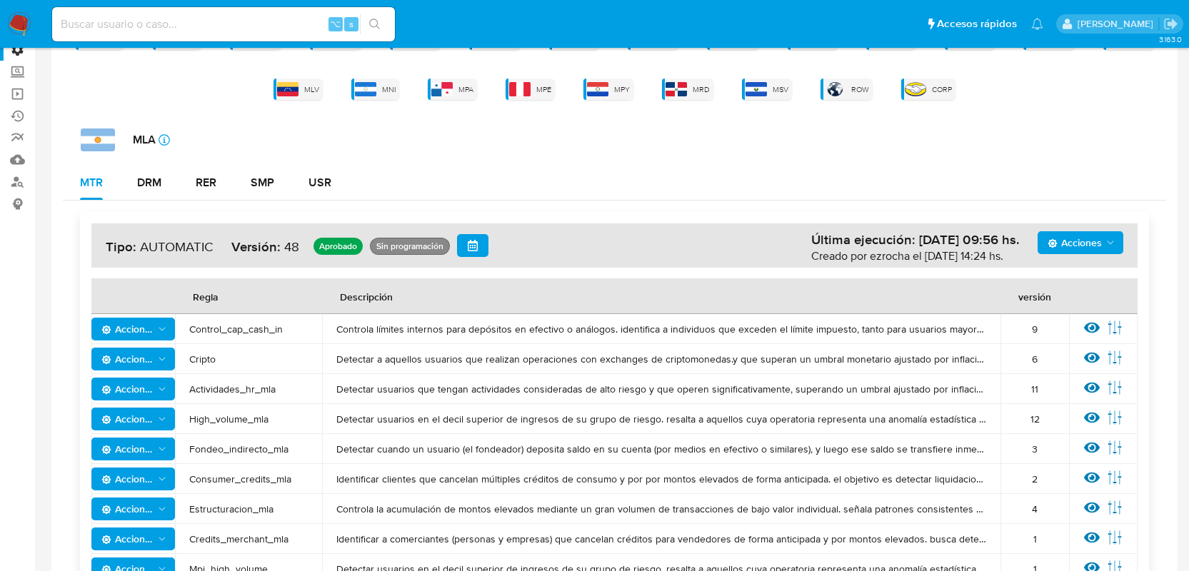
scroll to position [147, 0]
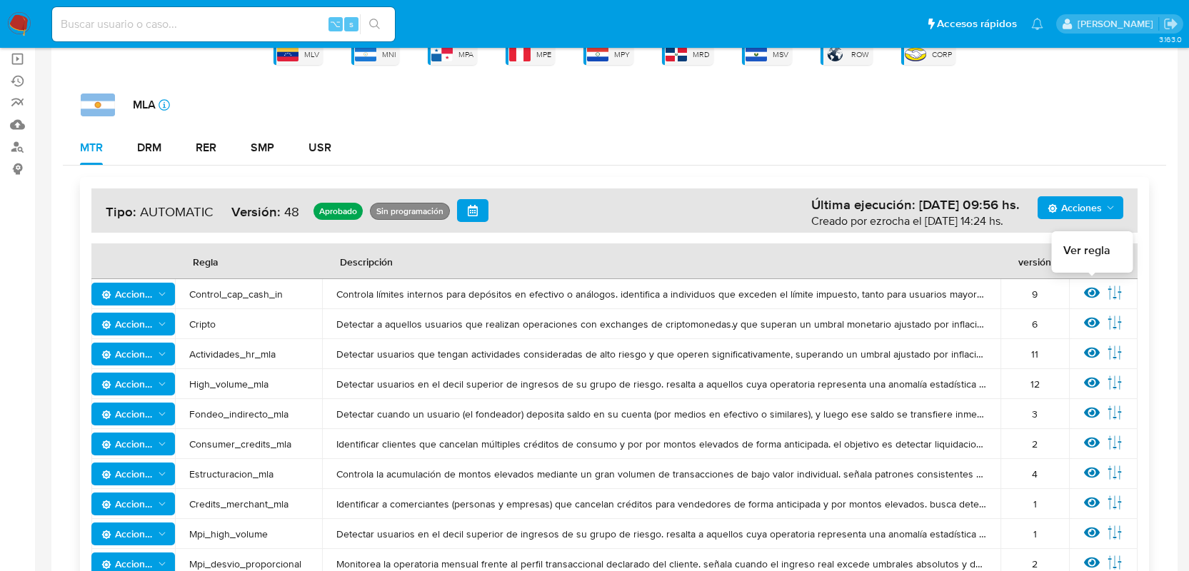
click at [1090, 291] on icon at bounding box center [1092, 293] width 16 height 11
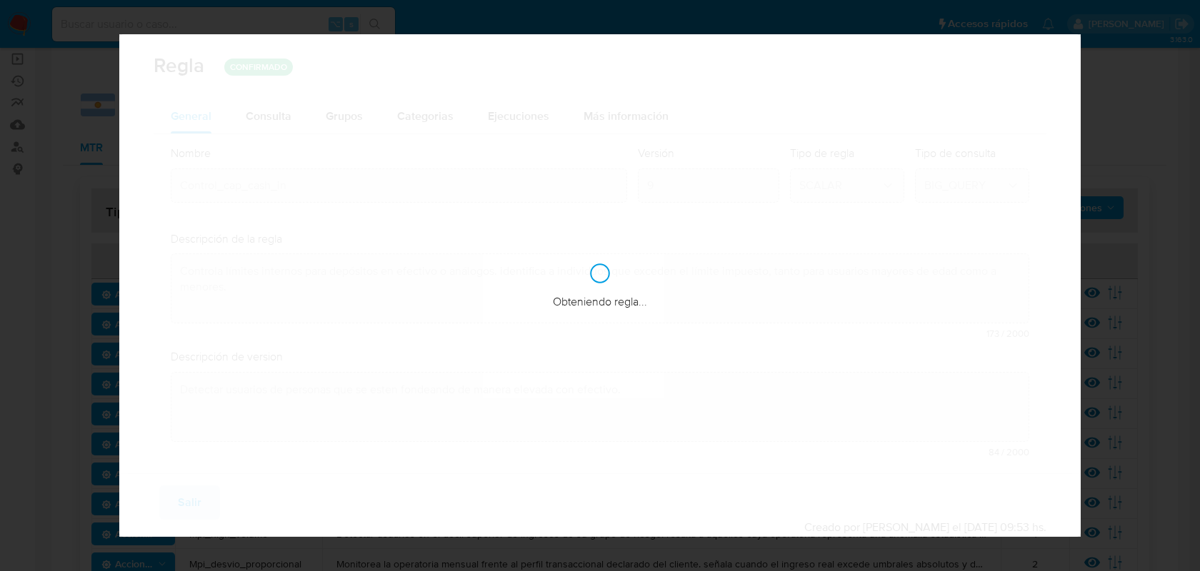
checkbox input "false"
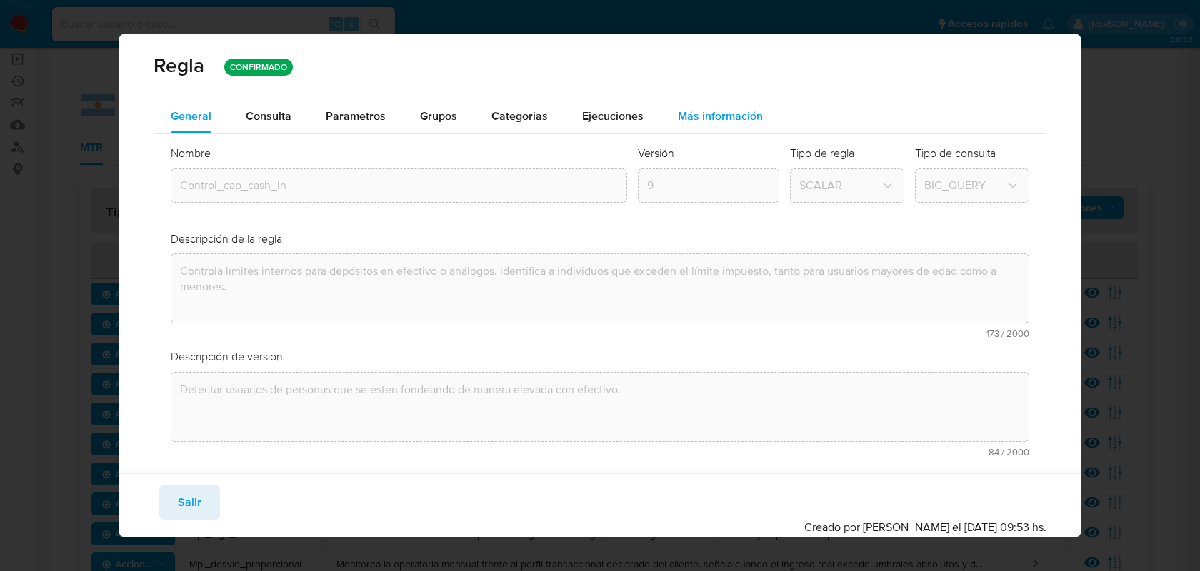
click at [695, 119] on span "Más información" at bounding box center [720, 116] width 85 height 16
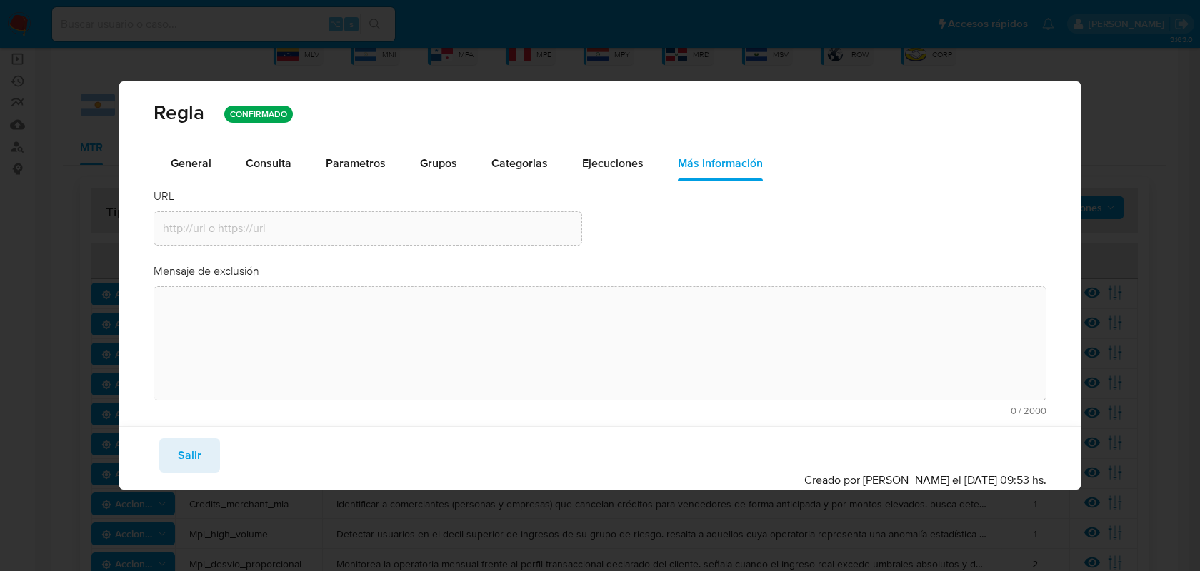
click at [231, 272] on span "Mensaje de exclusión" at bounding box center [207, 271] width 106 height 16
click at [303, 276] on div "Mensaje de exclusión" at bounding box center [600, 271] width 893 height 16
click at [204, 451] on button "Salir" at bounding box center [189, 455] width 61 height 34
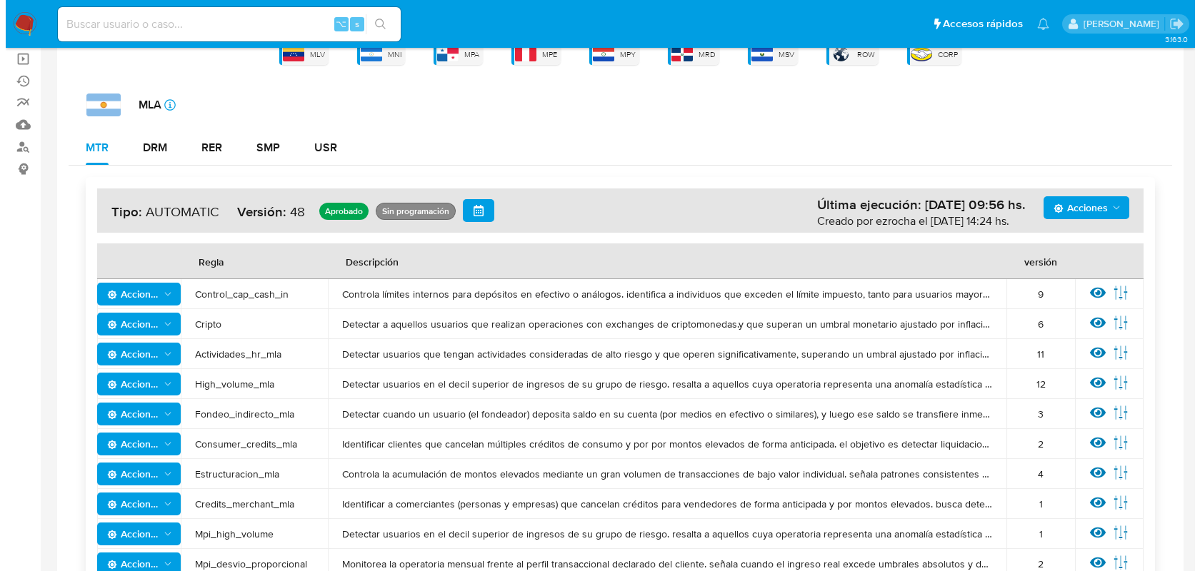
scroll to position [0, 0]
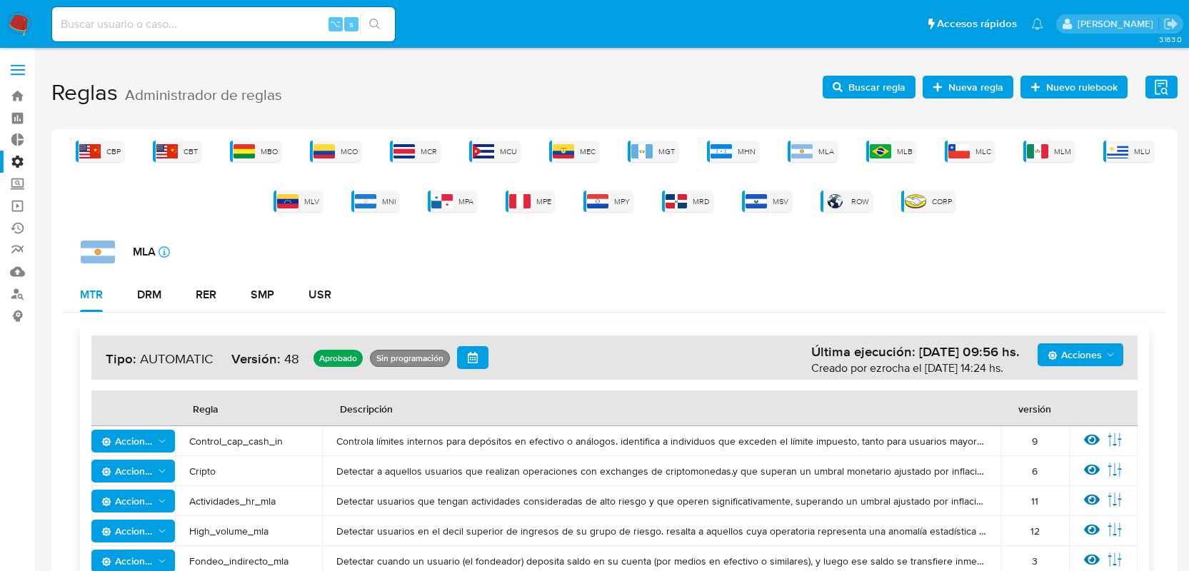
click at [853, 86] on span "Buscar regla" at bounding box center [876, 87] width 57 height 23
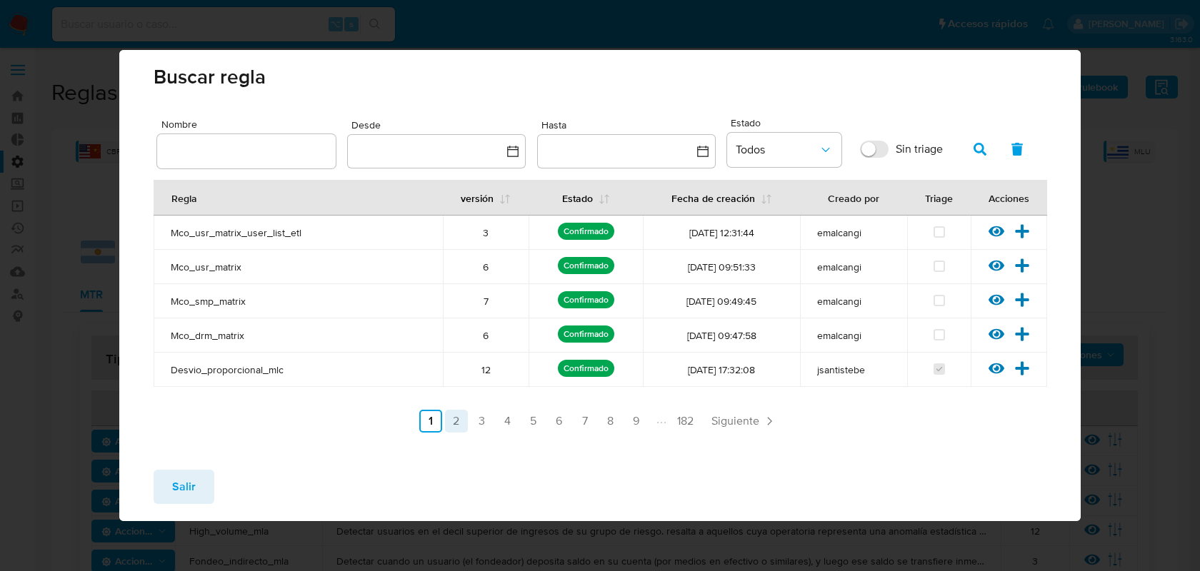
click at [458, 423] on link "2" at bounding box center [456, 421] width 23 height 23
click at [521, 423] on link "3" at bounding box center [519, 421] width 23 height 23
click at [546, 426] on link "4" at bounding box center [545, 421] width 23 height 23
click at [557, 428] on link "4" at bounding box center [545, 421] width 23 height 23
click at [570, 426] on link "5" at bounding box center [571, 421] width 23 height 23
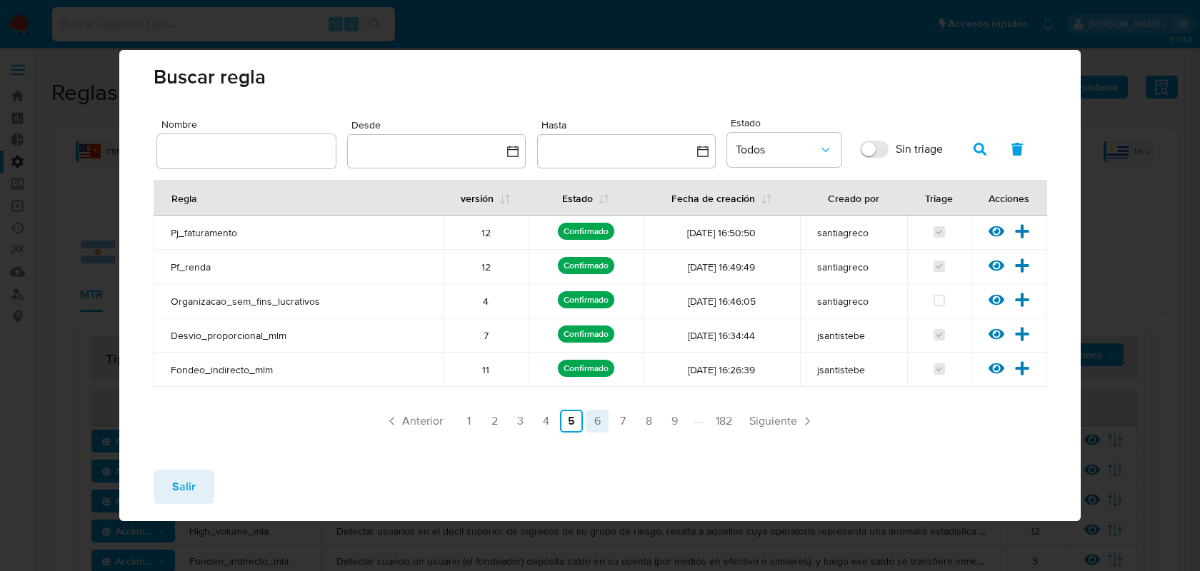
click at [595, 428] on link "6" at bounding box center [597, 421] width 23 height 23
click at [993, 330] on icon at bounding box center [996, 334] width 16 height 11
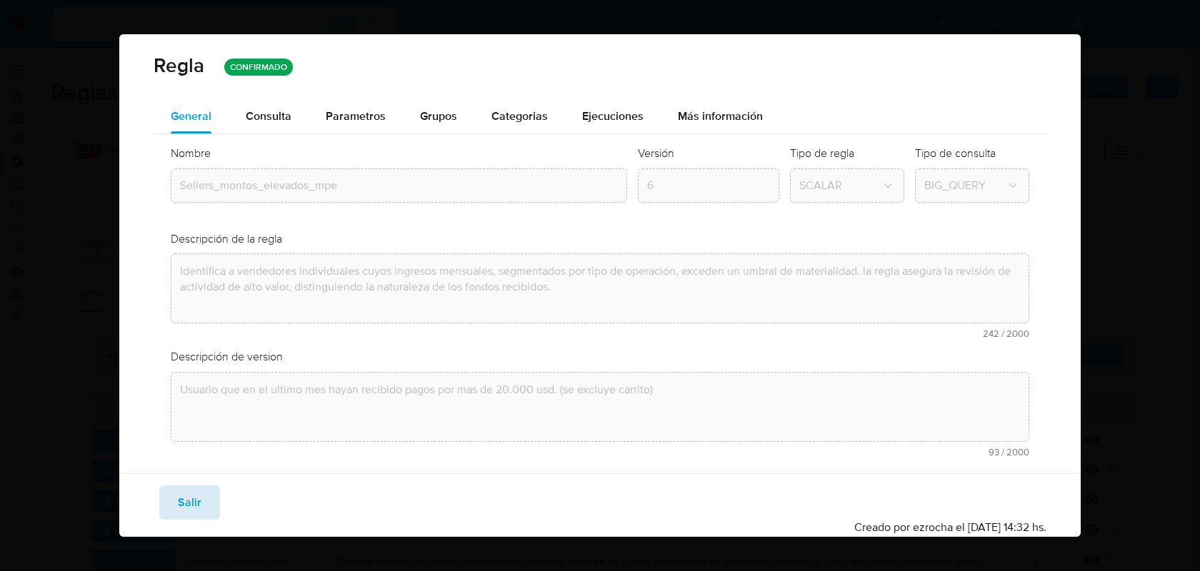
click at [179, 501] on span "Salir" at bounding box center [190, 502] width 24 height 31
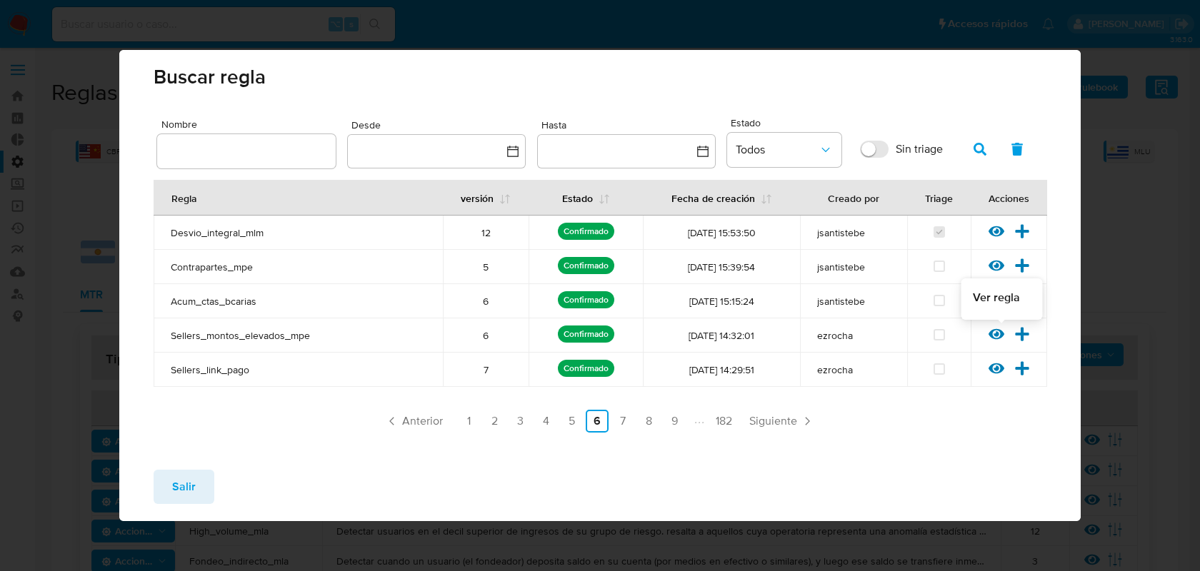
click at [992, 335] on icon at bounding box center [996, 334] width 16 height 11
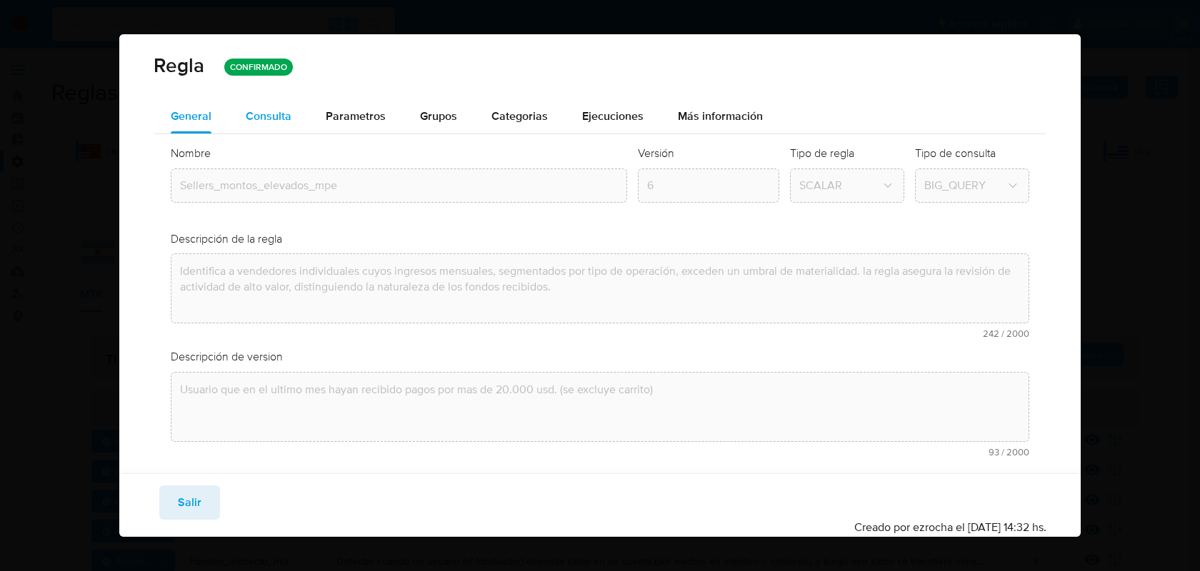
click at [288, 117] on div "Consulta" at bounding box center [269, 116] width 46 height 11
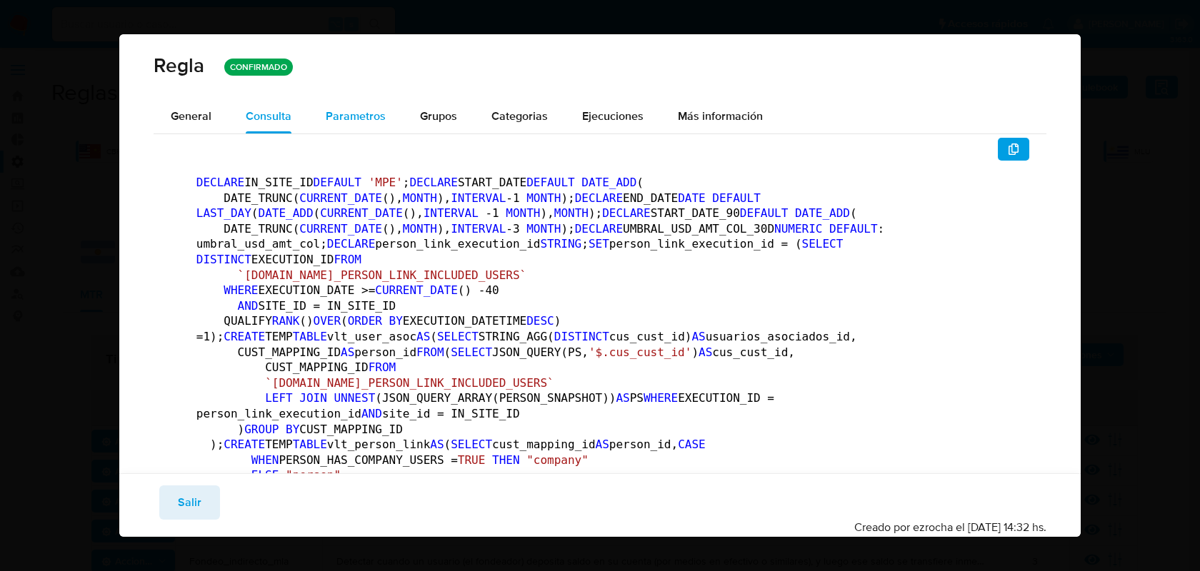
click at [346, 116] on span "Parametros" at bounding box center [356, 116] width 60 height 16
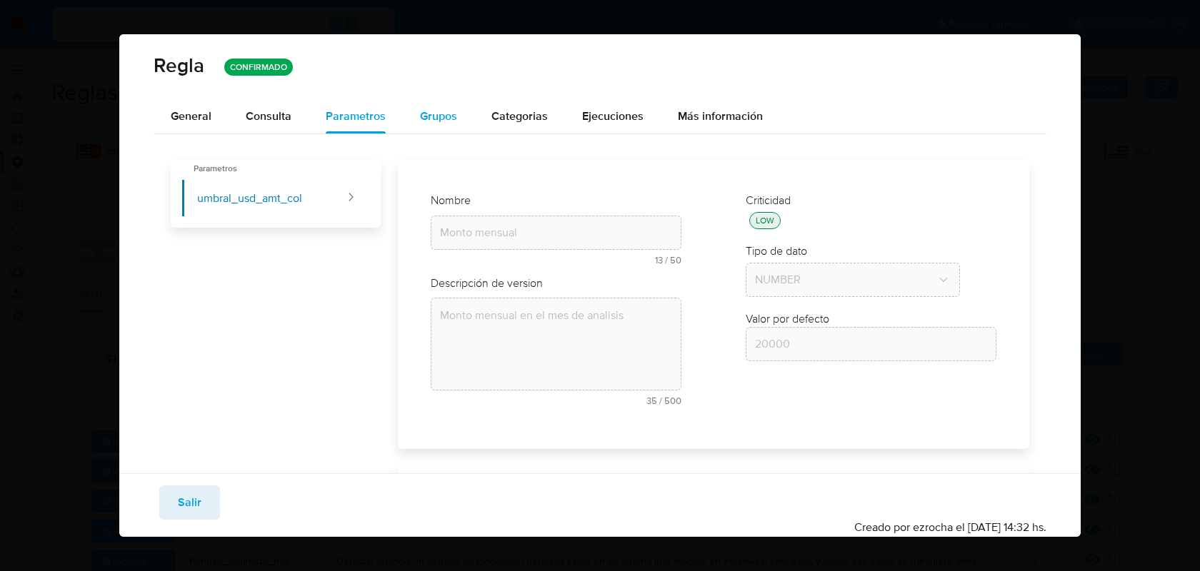
click at [461, 121] on button "Grupos" at bounding box center [438, 116] width 71 height 34
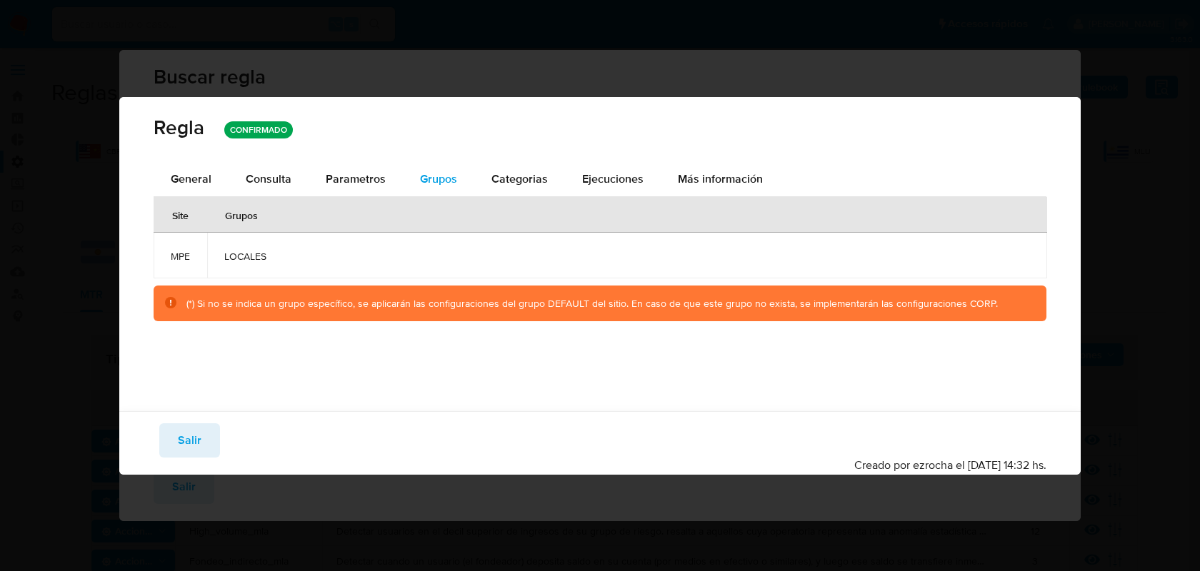
click at [445, 172] on span "Grupos" at bounding box center [438, 179] width 37 height 16
click at [590, 174] on span "Ejecuciones" at bounding box center [612, 179] width 61 height 16
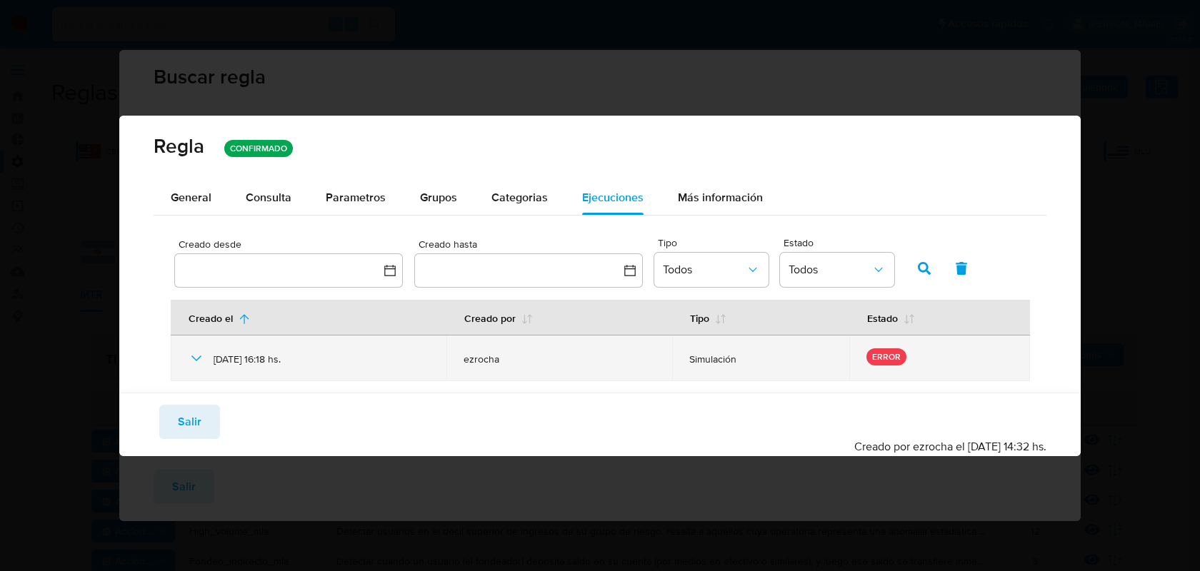
click at [194, 359] on icon at bounding box center [196, 358] width 17 height 17
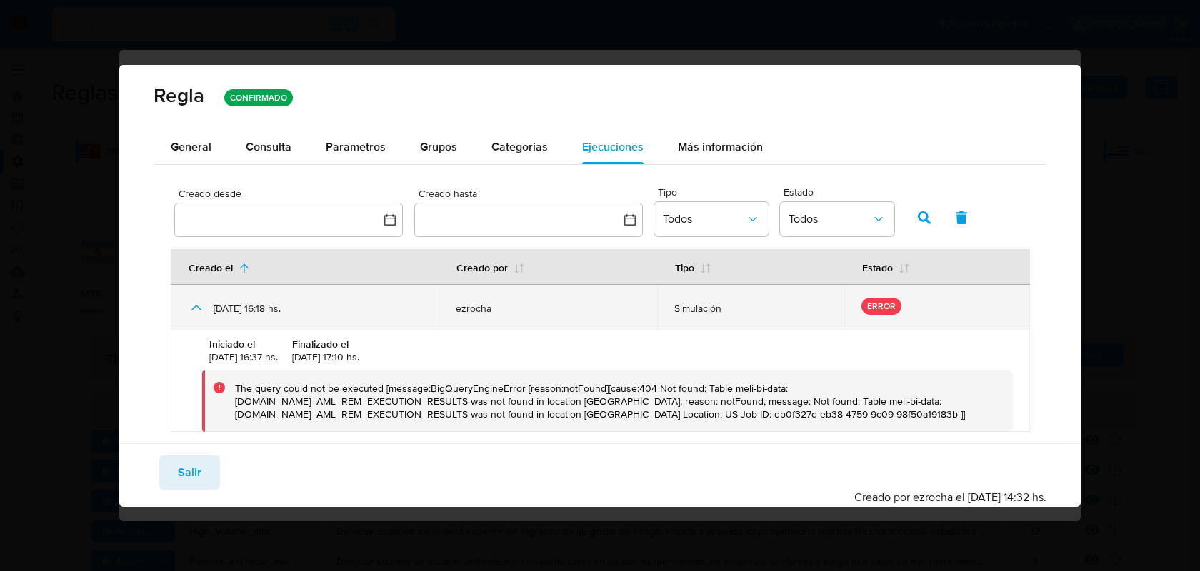
click at [199, 299] on icon at bounding box center [196, 307] width 17 height 17
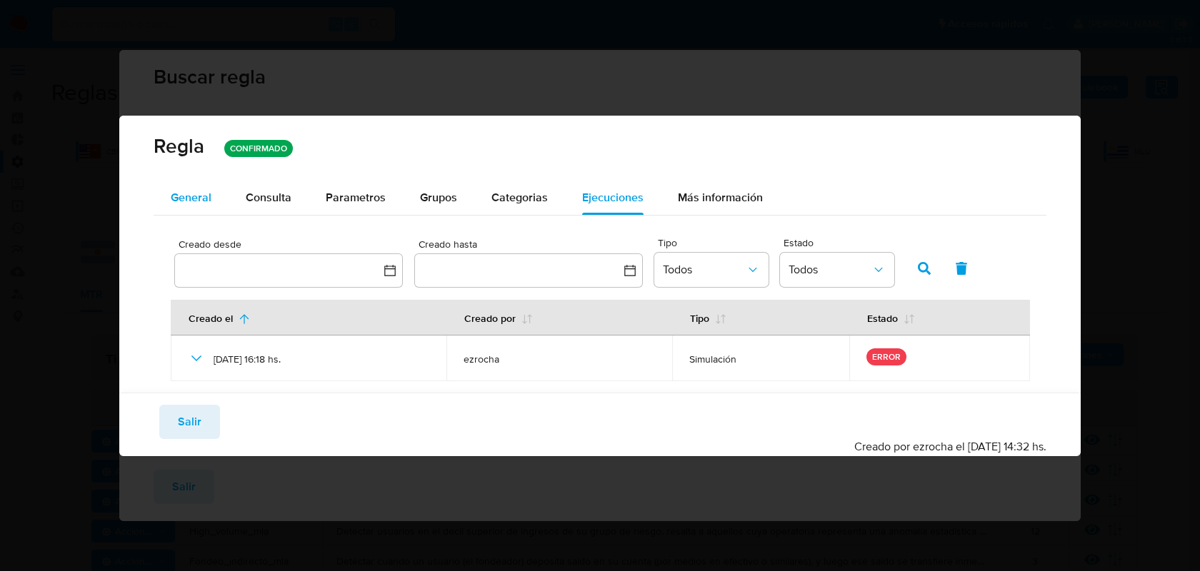
click at [219, 196] on button "General" at bounding box center [191, 198] width 75 height 34
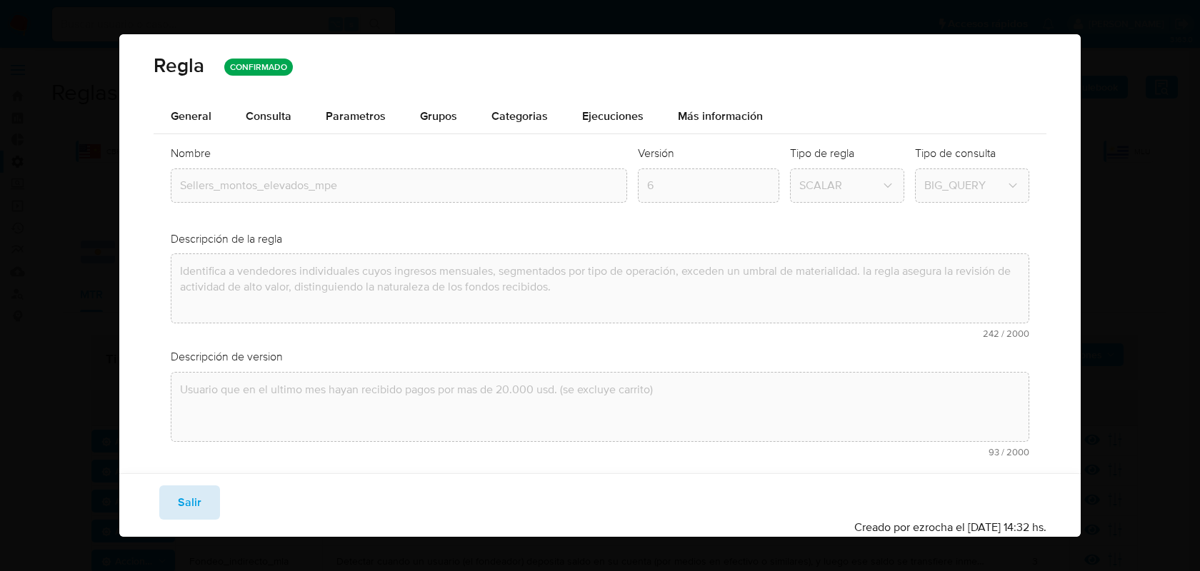
click at [191, 490] on span "Salir" at bounding box center [190, 502] width 24 height 31
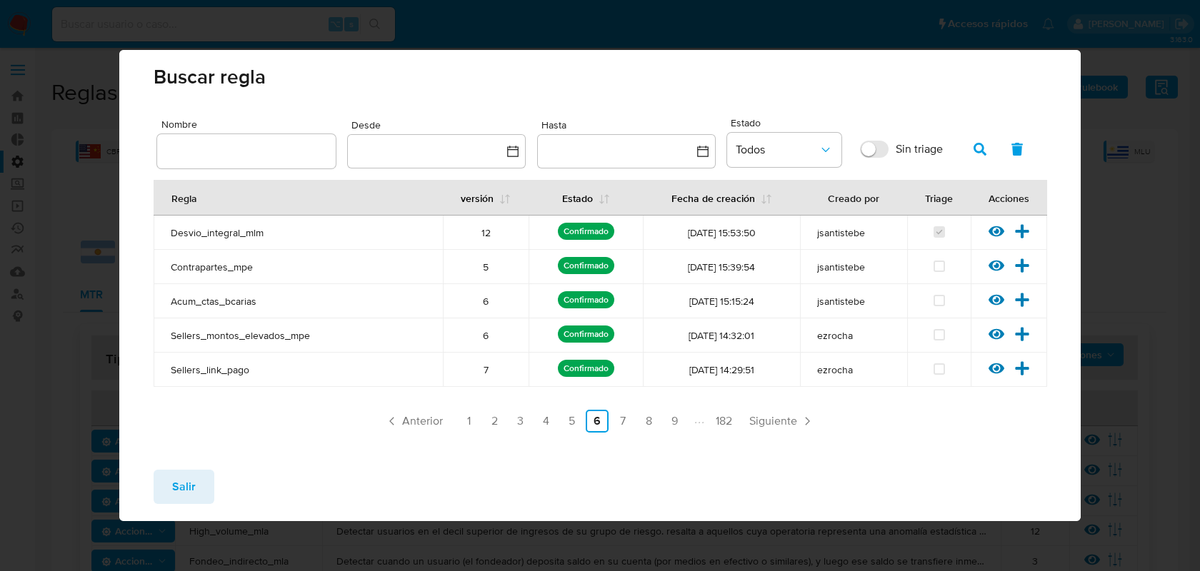
click at [169, 488] on button "Salir" at bounding box center [184, 487] width 61 height 34
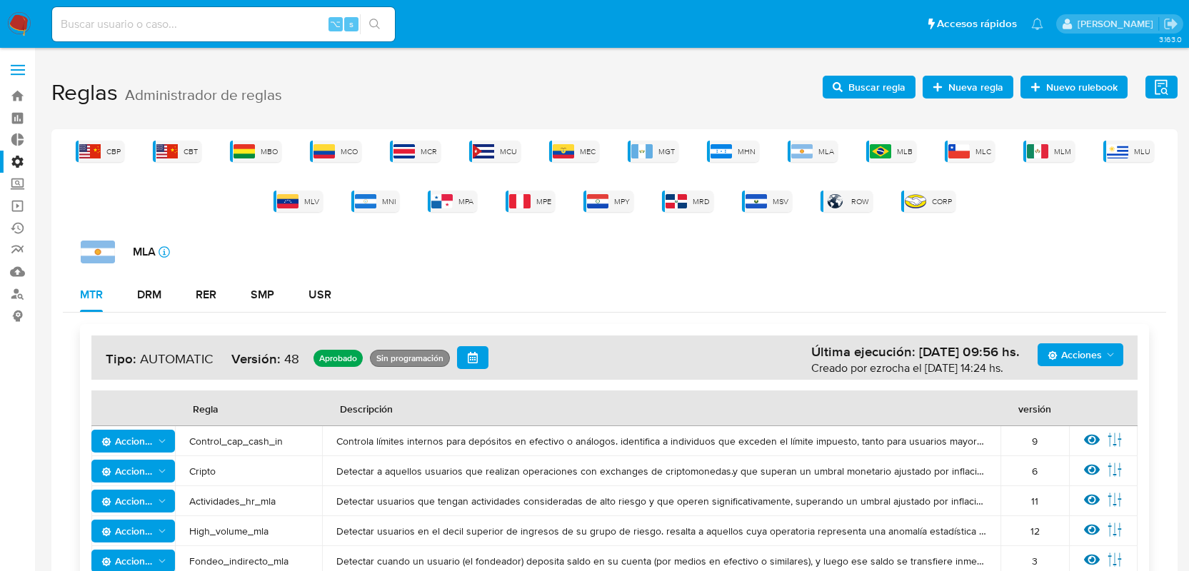
click at [1116, 432] on icon at bounding box center [1115, 440] width 16 height 16
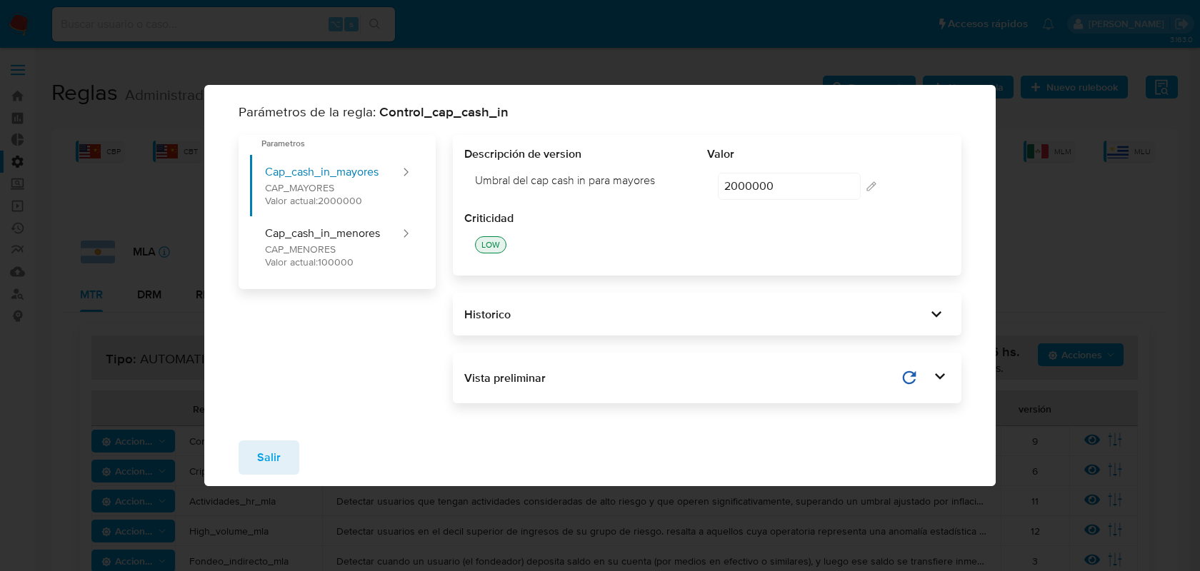
click at [648, 303] on div "Historico" at bounding box center [707, 314] width 509 height 43
click at [783, 180] on input "2000000" at bounding box center [789, 186] width 143 height 27
drag, startPoint x: 764, startPoint y: 188, endPoint x: 664, endPoint y: 187, distance: 100.0
click at [664, 187] on div "Descripción de version Umbral del cap cash in para mayores Valor 2000000 200000…" at bounding box center [707, 178] width 486 height 64
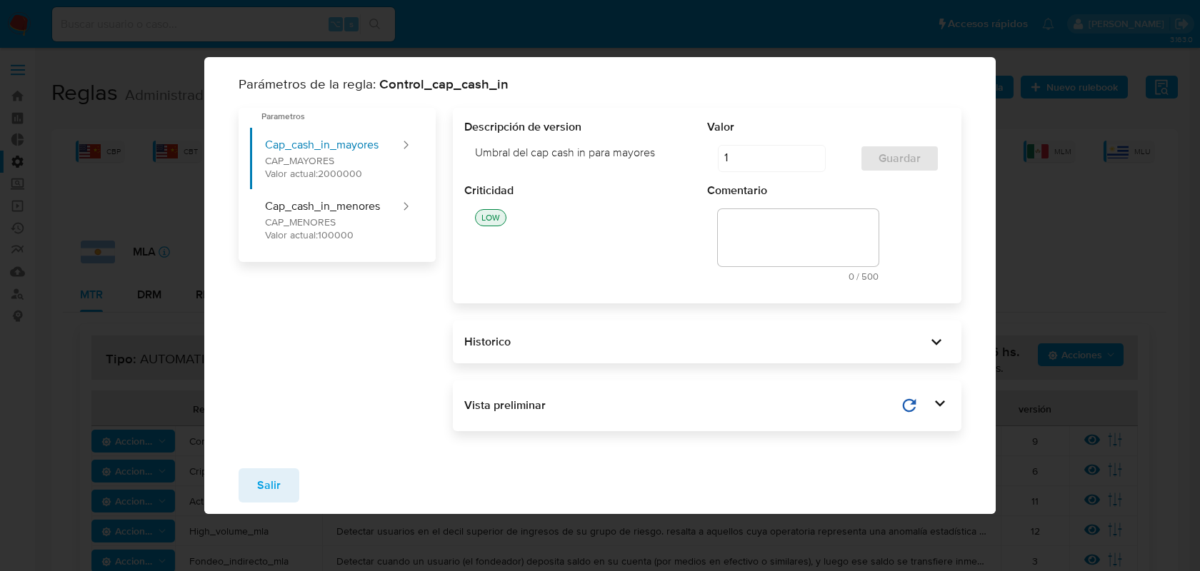
type input "1"
click at [669, 265] on div "Criticidad LOW" at bounding box center [585, 237] width 243 height 109
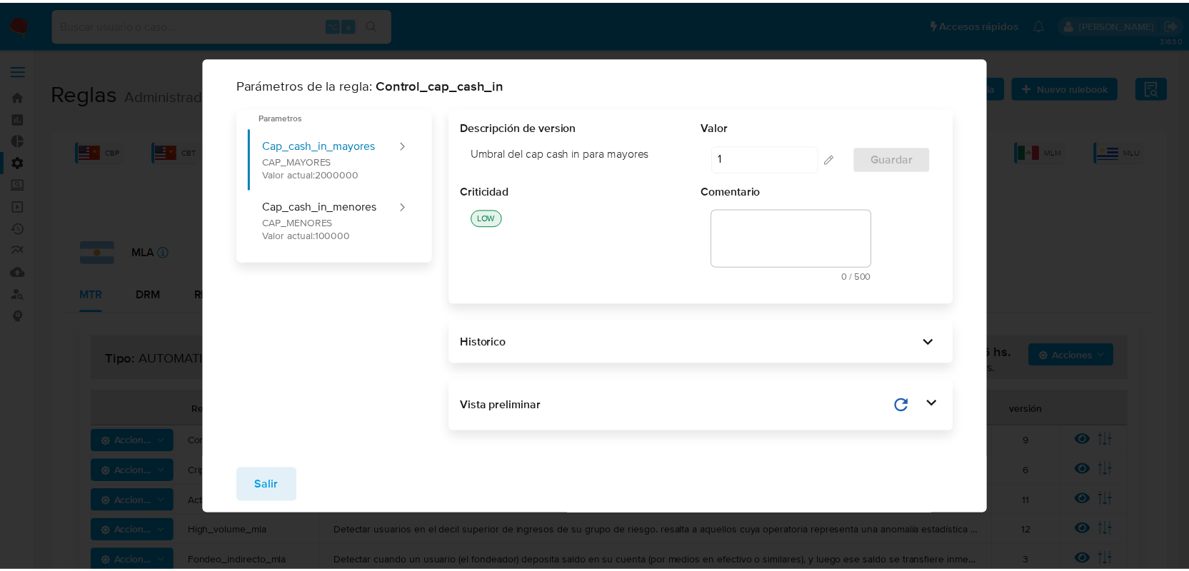
scroll to position [0, 0]
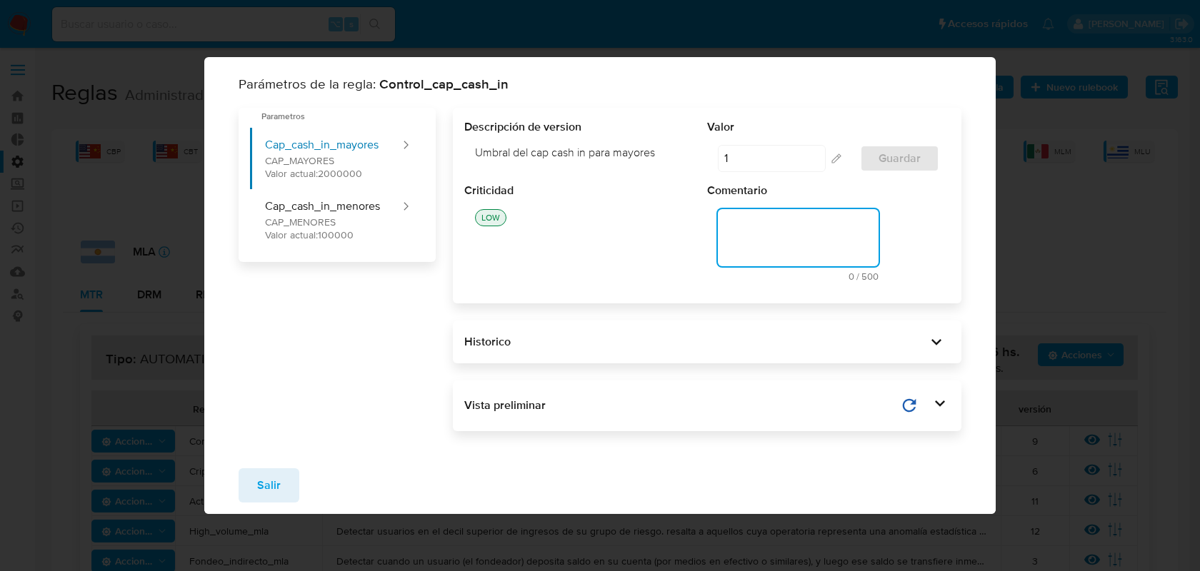
click at [753, 241] on textarea at bounding box center [798, 237] width 161 height 57
type textarea "hola meme es una pr"
click at [789, 228] on textarea "hola meme es una pr" at bounding box center [798, 237] width 161 height 57
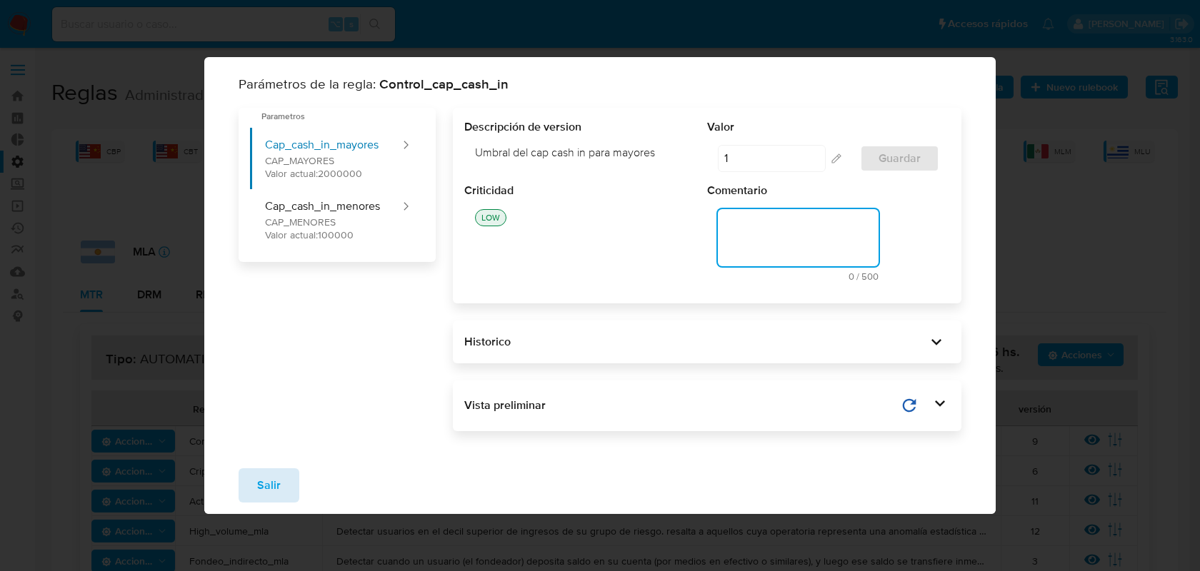
click at [261, 484] on span "Salir" at bounding box center [269, 485] width 24 height 31
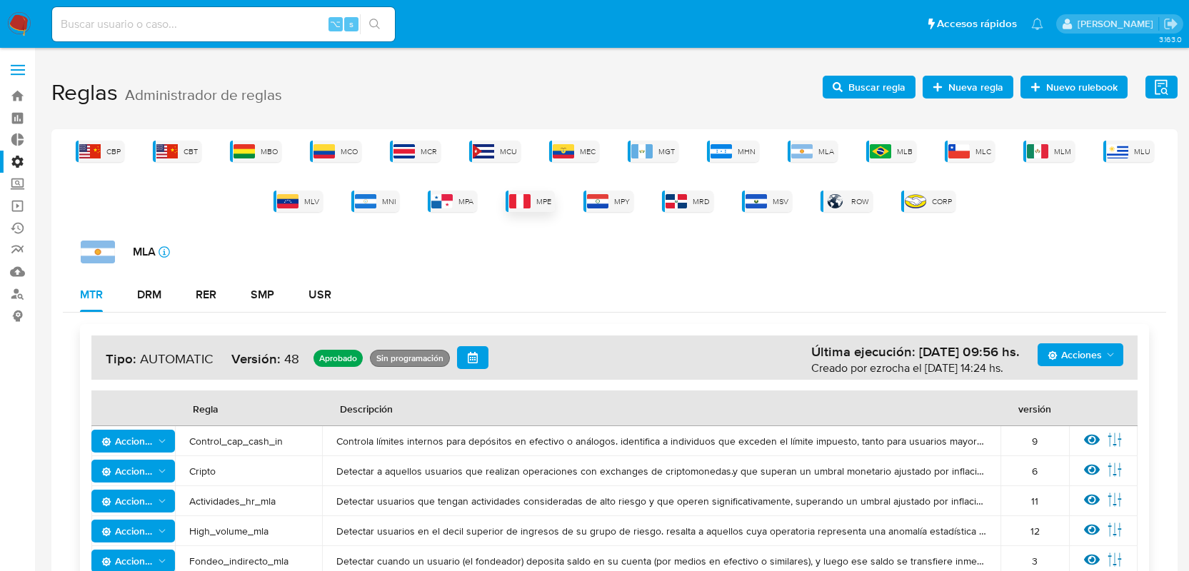
click at [545, 200] on span "MPE" at bounding box center [543, 201] width 15 height 11
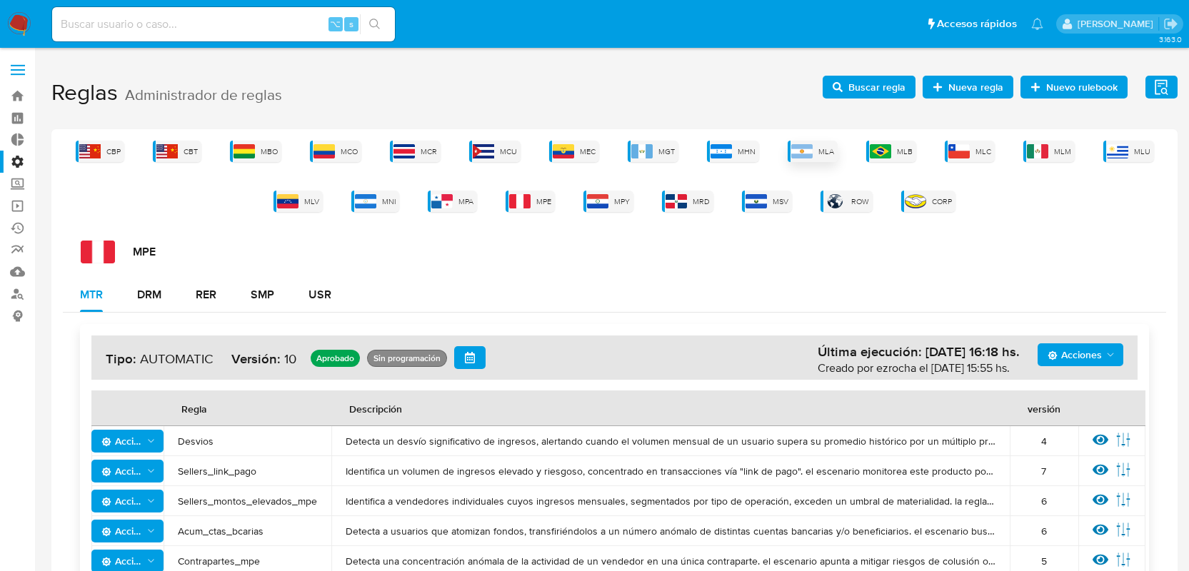
click at [829, 144] on div "MLA" at bounding box center [813, 151] width 50 height 21
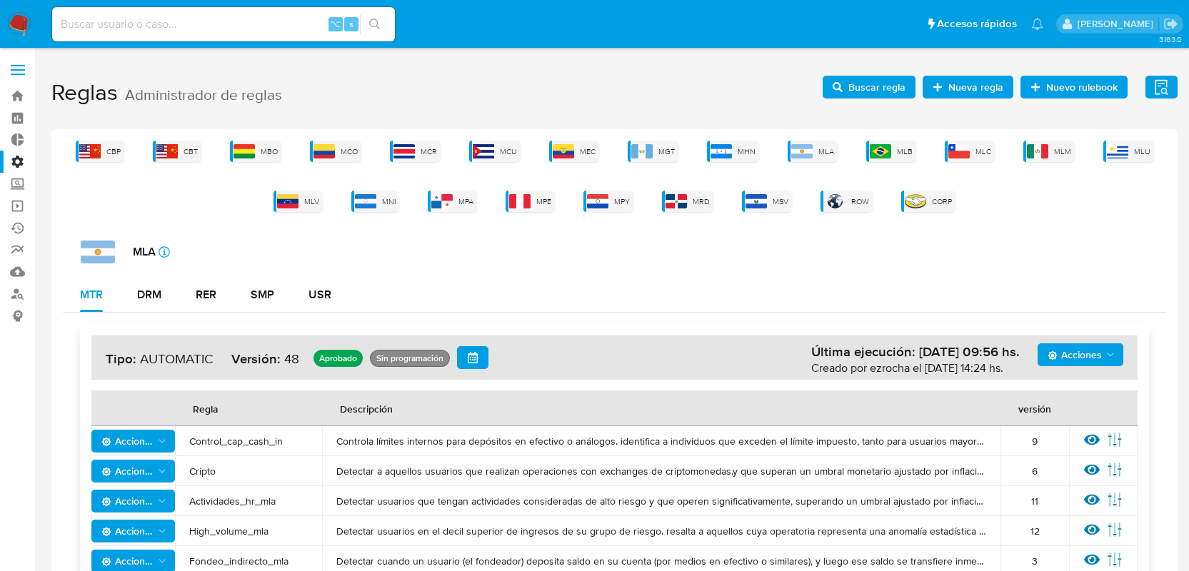
click at [596, 260] on div "MLA icon-info-16" at bounding box center [623, 252] width 1085 height 23
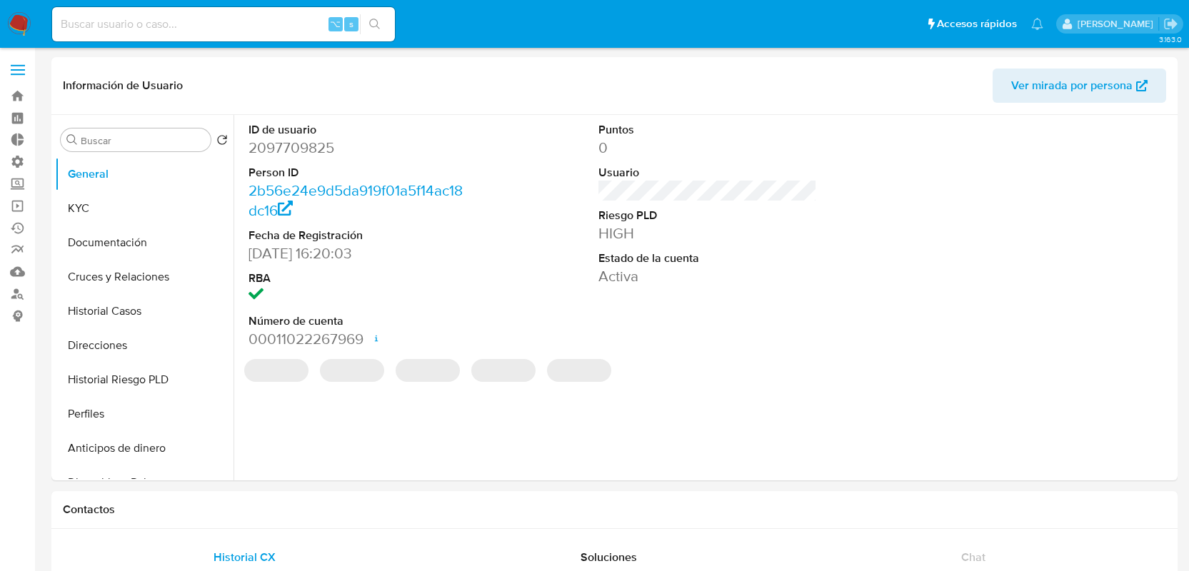
select select "10"
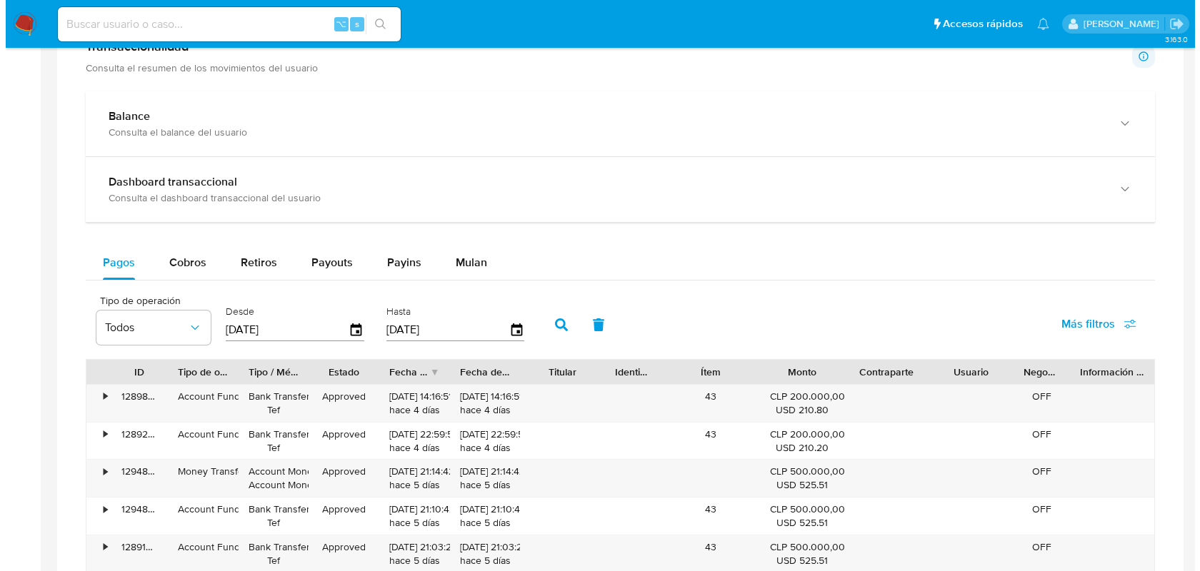
scroll to position [670, 0]
click at [171, 256] on span "Cobros" at bounding box center [182, 262] width 37 height 16
select select "10"
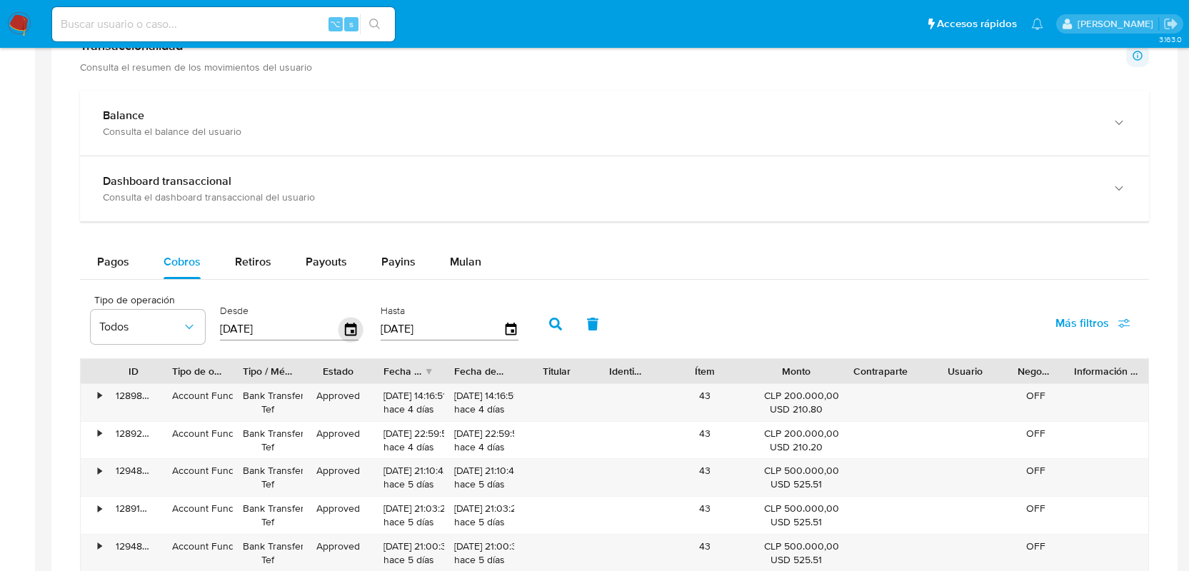
click at [348, 331] on icon "button" at bounding box center [350, 328] width 11 height 13
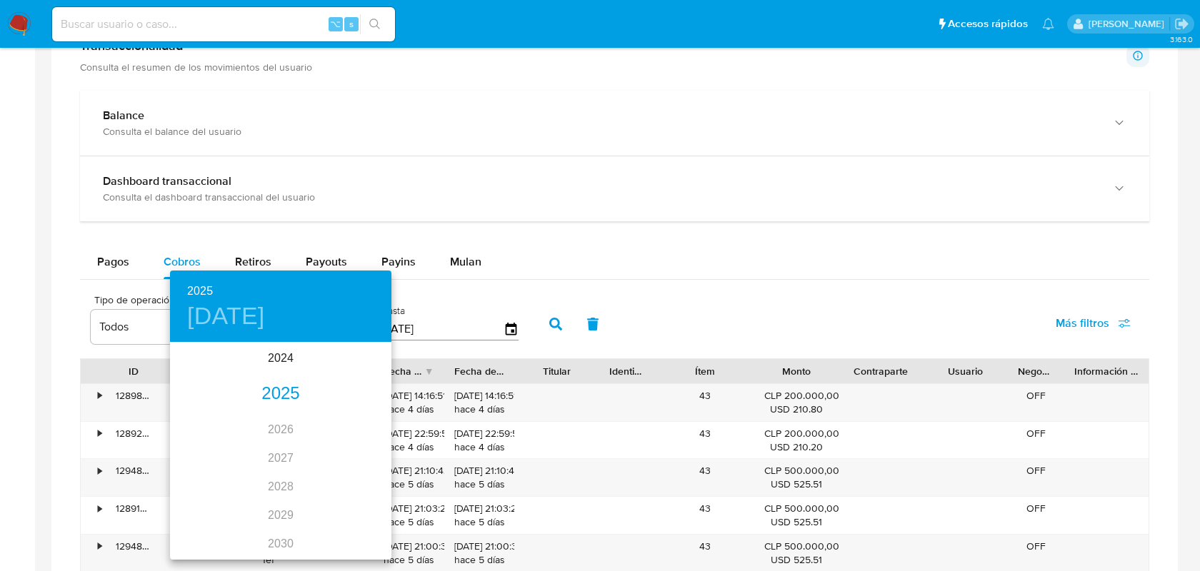
click at [276, 386] on div "2025" at bounding box center [280, 394] width 221 height 29
click at [204, 477] on div "jul." at bounding box center [207, 478] width 74 height 54
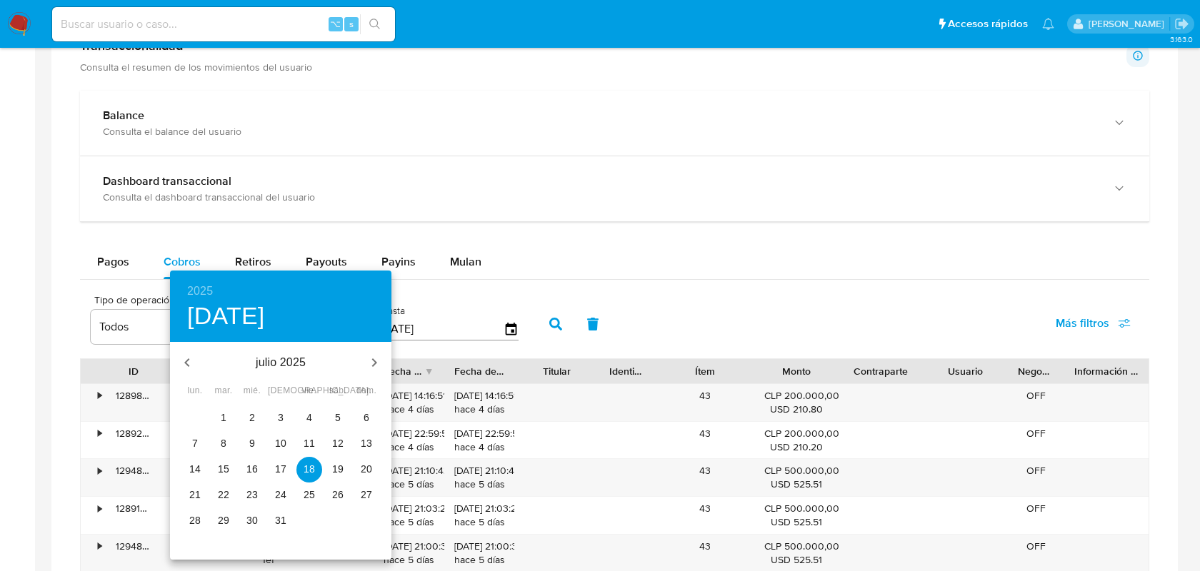
click at [229, 416] on span "1" at bounding box center [224, 418] width 26 height 14
type input "01/07/2025"
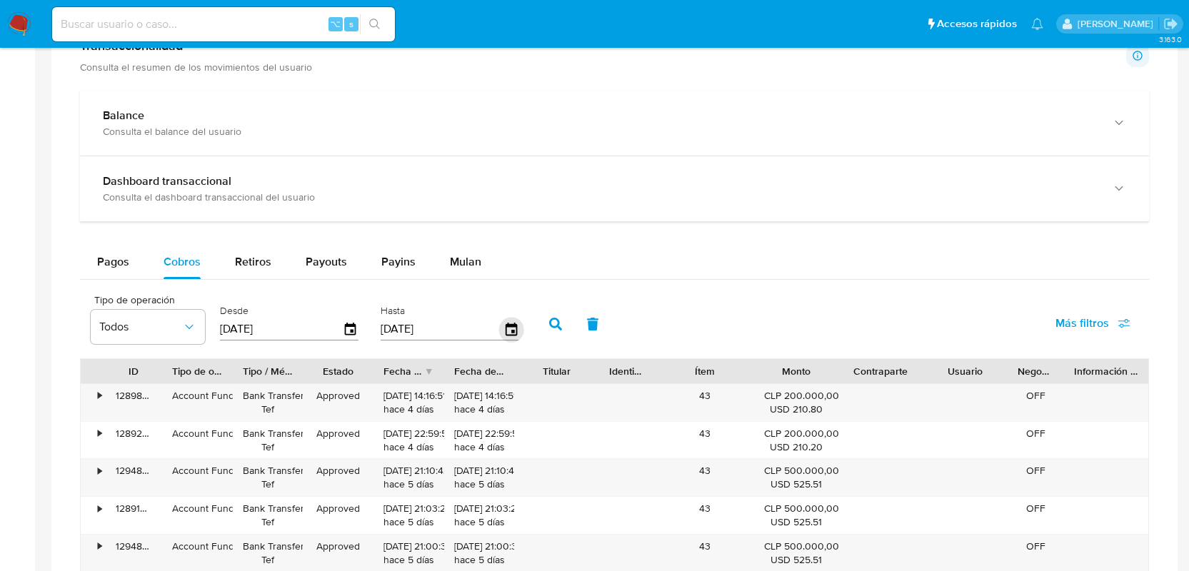
click at [505, 328] on icon "button" at bounding box center [510, 329] width 25 height 25
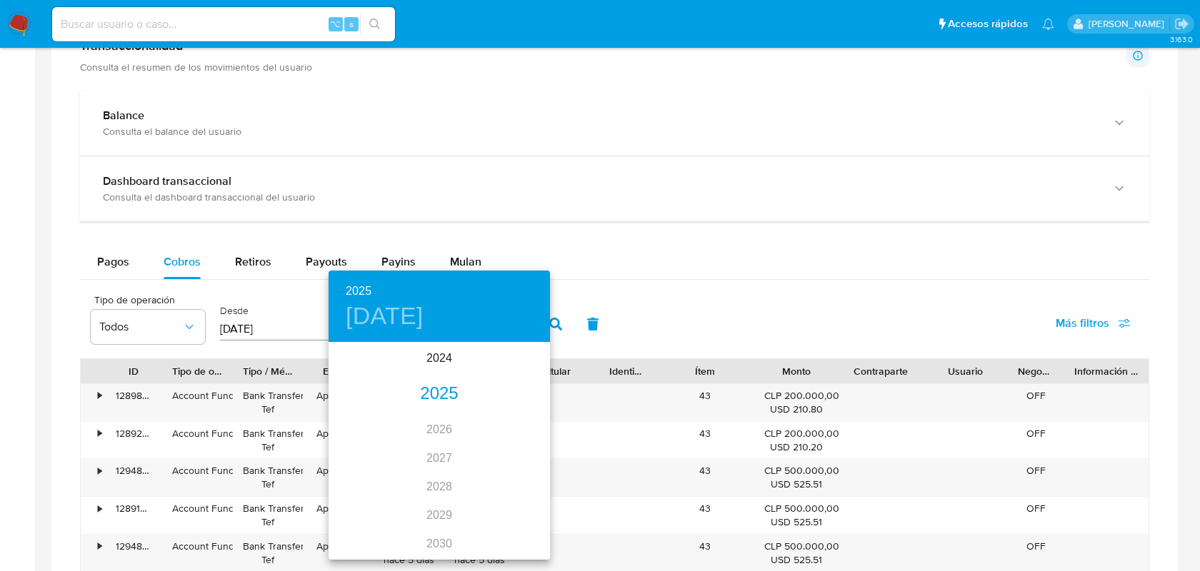
click at [445, 393] on div "2025" at bounding box center [438, 394] width 221 height 29
click at [363, 475] on div "jul." at bounding box center [365, 478] width 74 height 54
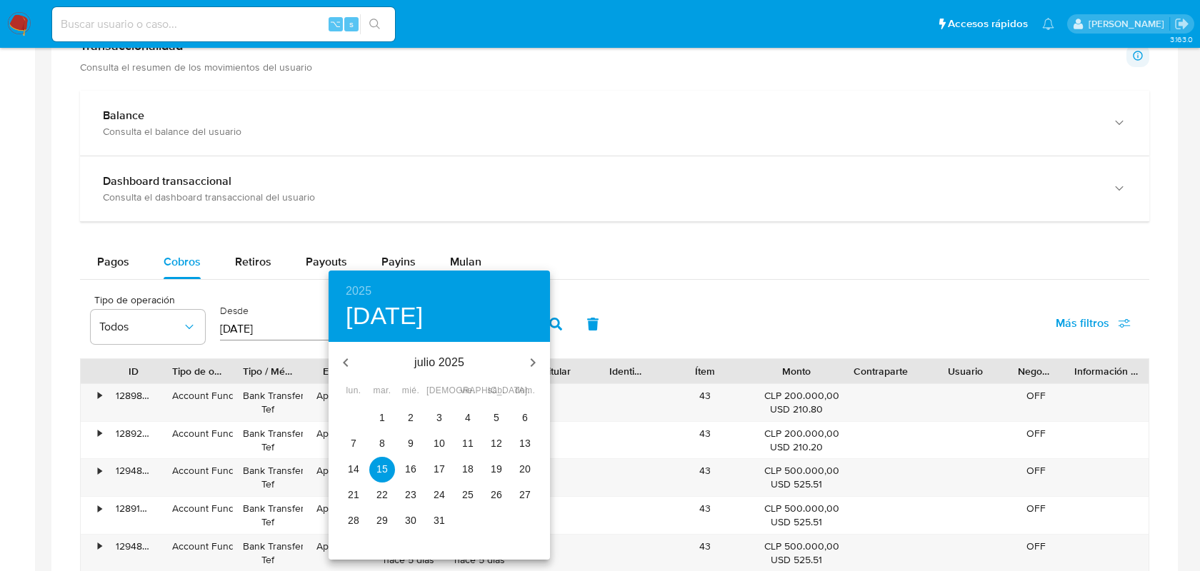
click at [440, 520] on p "31" at bounding box center [438, 520] width 11 height 14
type input "31/07/2025"
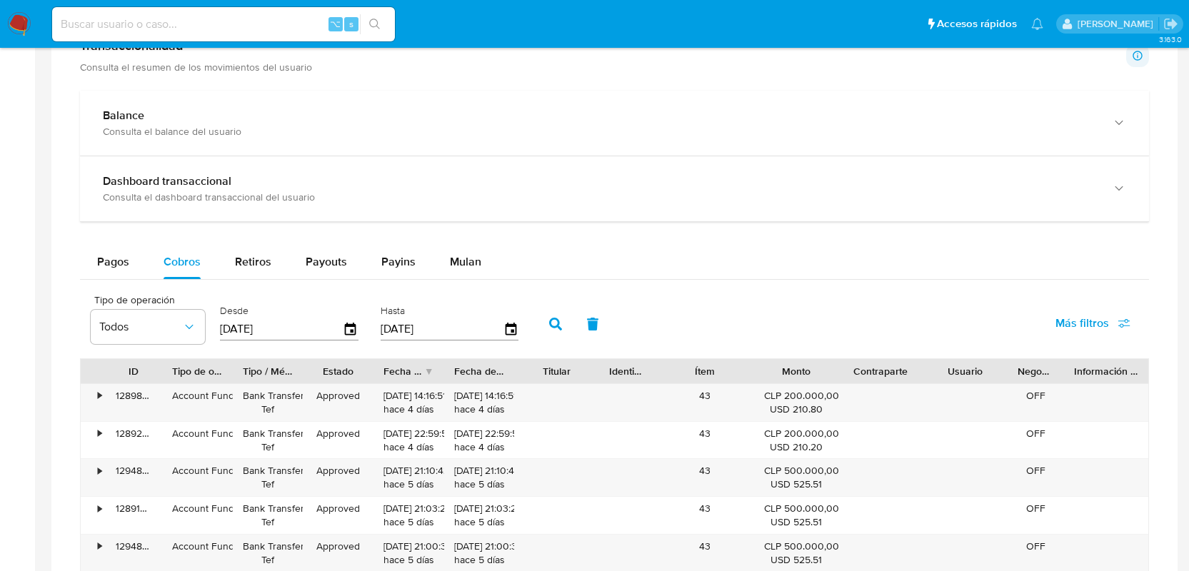
click at [559, 323] on button "button" at bounding box center [555, 324] width 37 height 34
click at [98, 322] on button "Todos" at bounding box center [148, 327] width 114 height 34
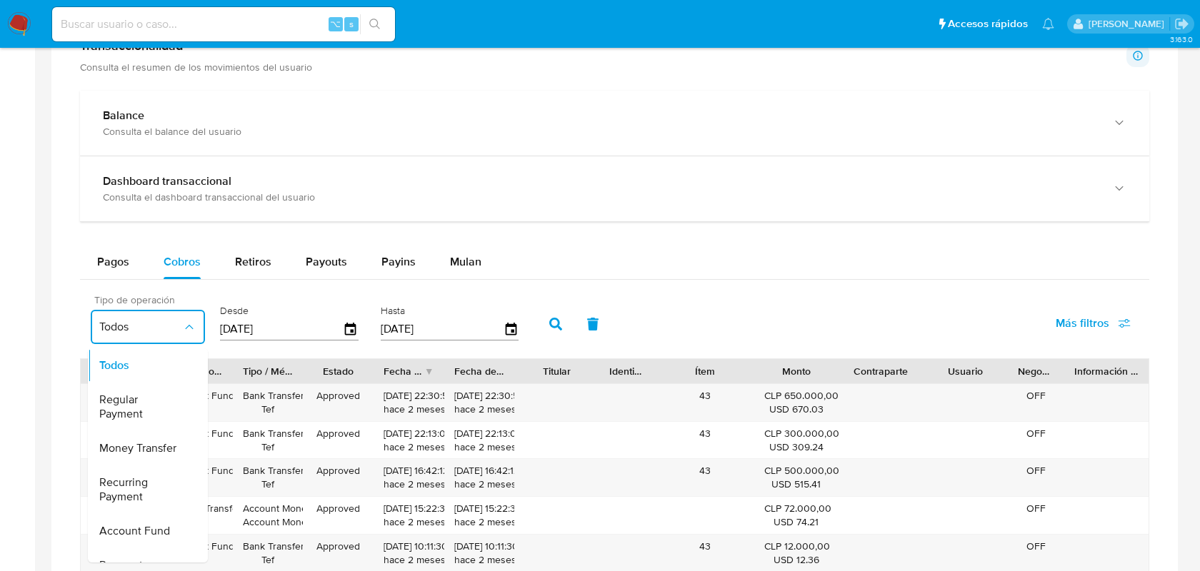
click at [98, 322] on button "Todos" at bounding box center [148, 327] width 114 height 34
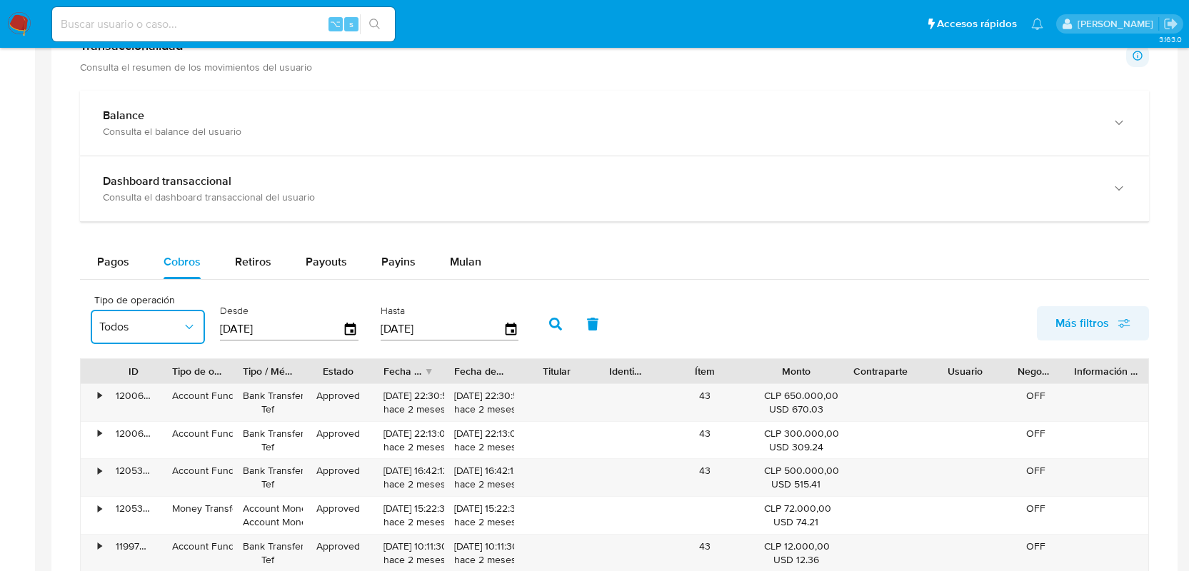
click at [1089, 310] on span "Más filtros" at bounding box center [1082, 323] width 54 height 34
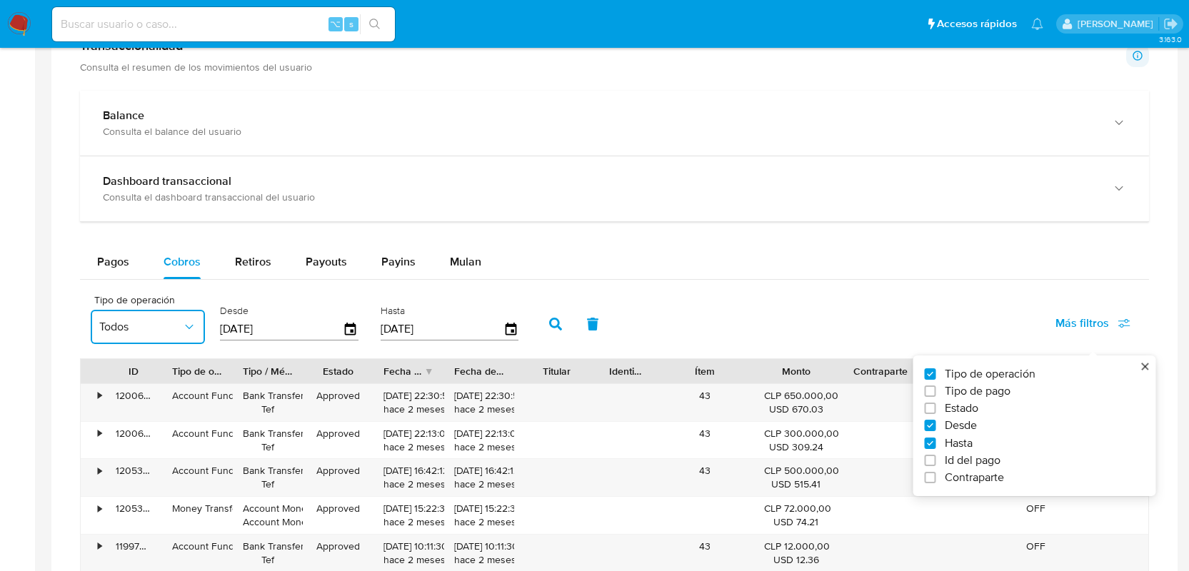
click at [980, 394] on span "Tipo de pago" at bounding box center [978, 391] width 66 height 14
click at [936, 394] on input "Tipo de pago" at bounding box center [930, 391] width 11 height 11
checkbox input "true"
type input "01/07/2025"
click at [959, 406] on span "Estado" at bounding box center [962, 408] width 34 height 14
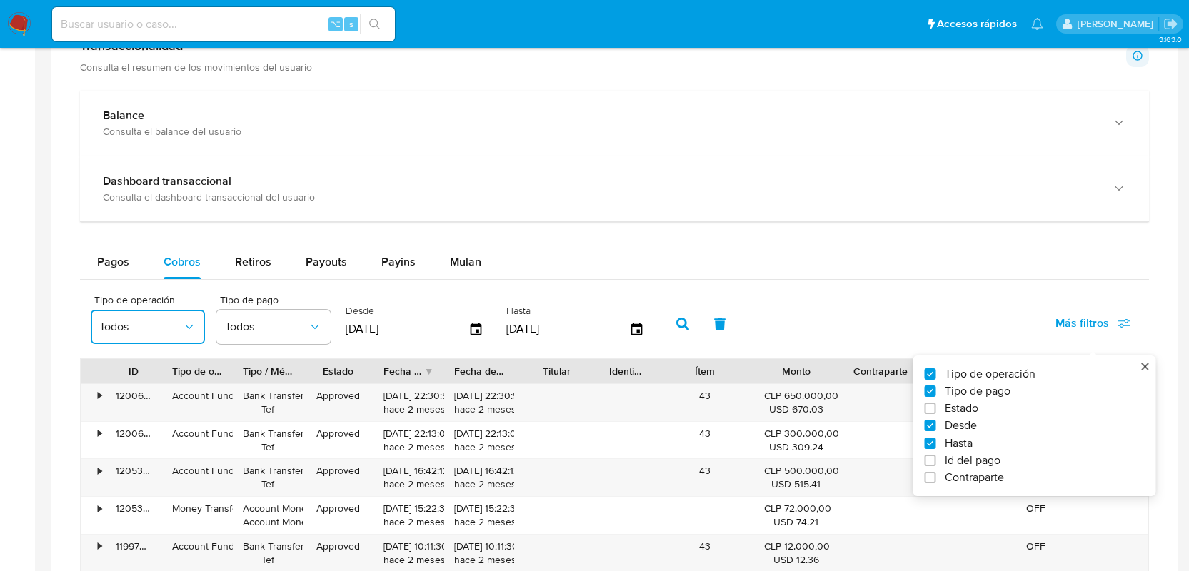
click at [936, 406] on input "Estado" at bounding box center [930, 408] width 11 height 11
checkbox input "true"
type input "01/07/2025"
click at [268, 331] on span "Todos" at bounding box center [266, 327] width 83 height 14
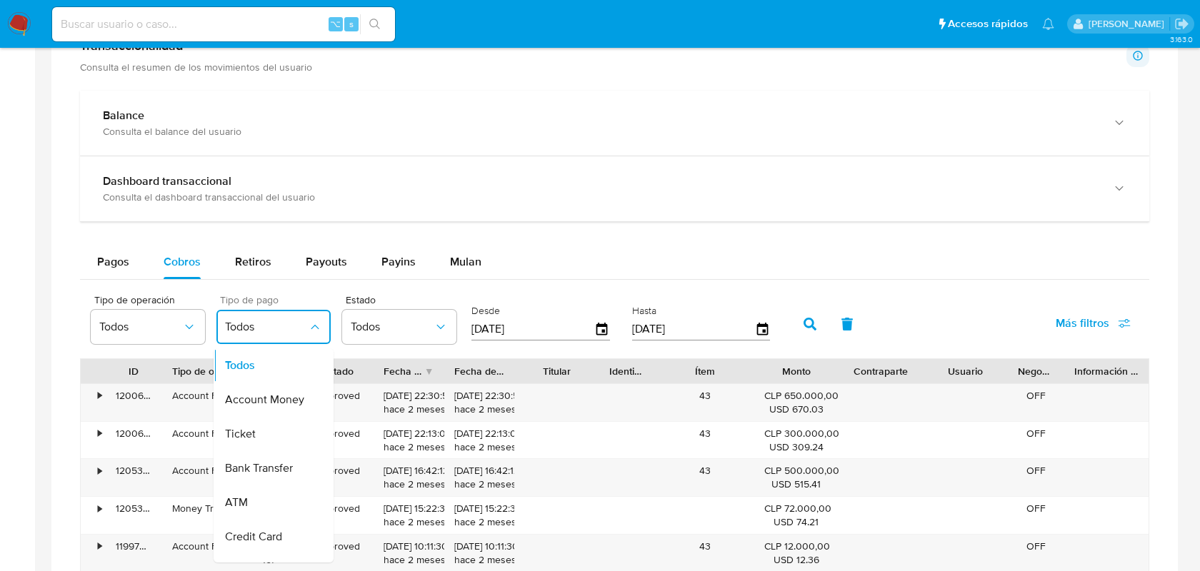
click at [271, 331] on span "Todos" at bounding box center [266, 327] width 83 height 14
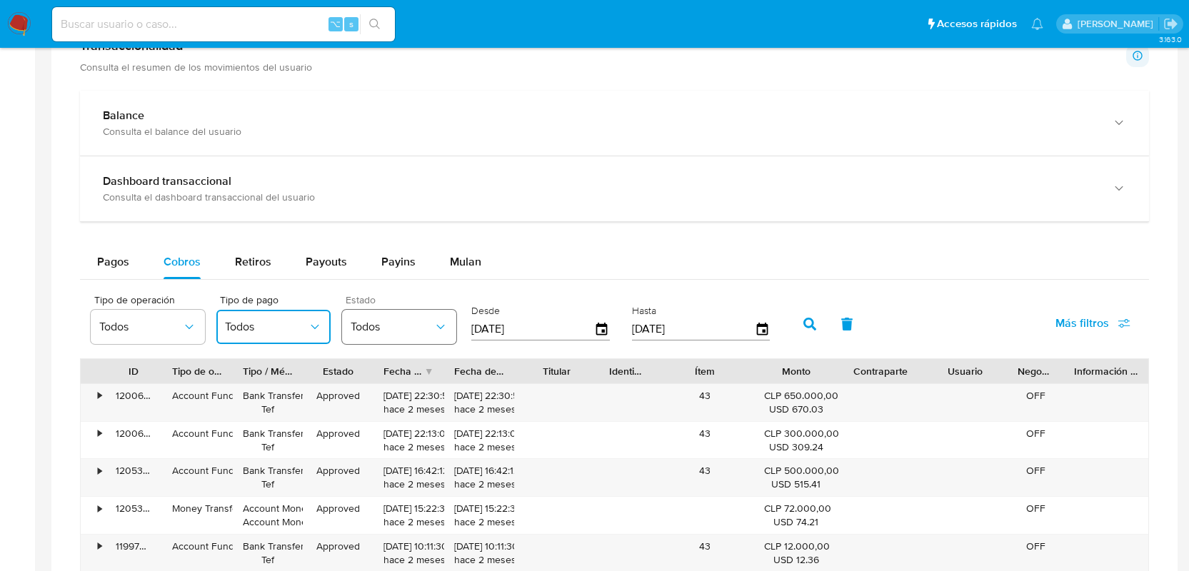
click at [370, 336] on button "Todos" at bounding box center [399, 327] width 114 height 34
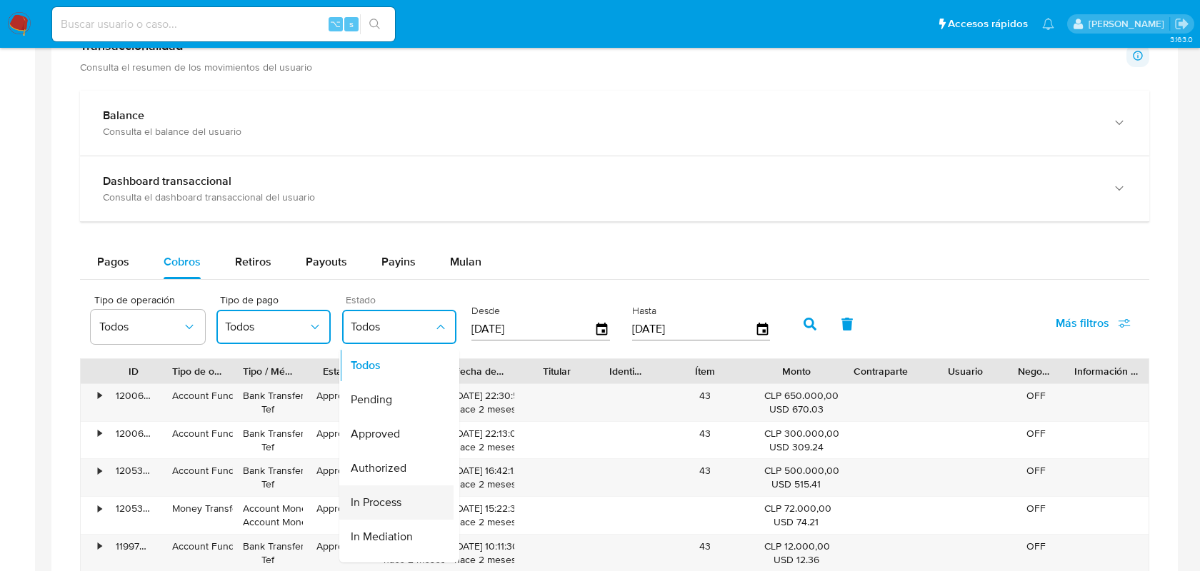
scroll to position [139, 0]
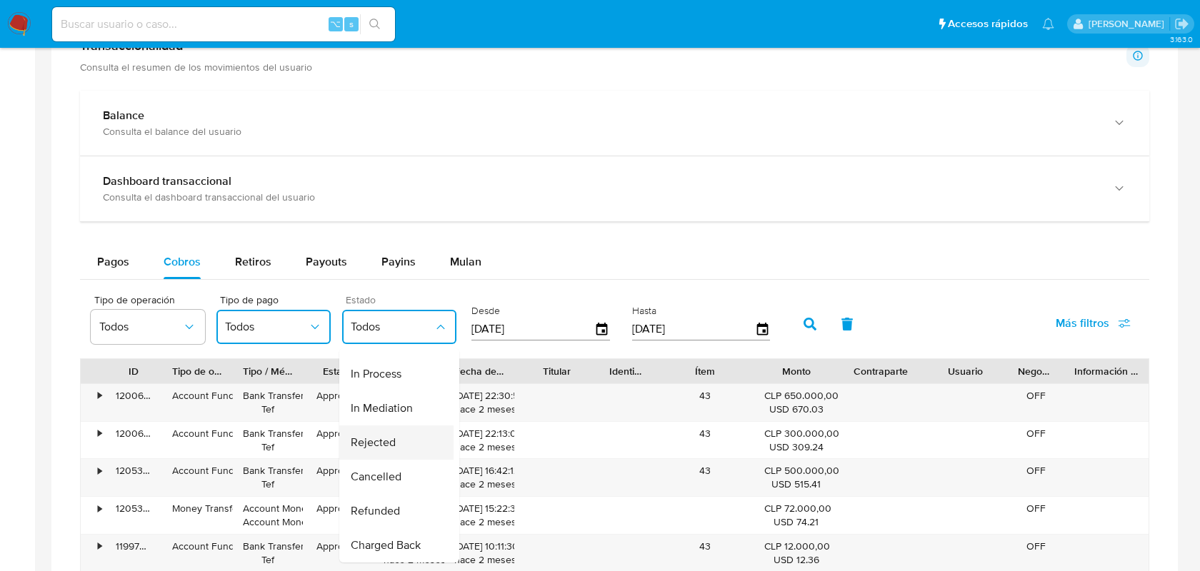
click at [399, 435] on div "Rejected" at bounding box center [392, 443] width 83 height 34
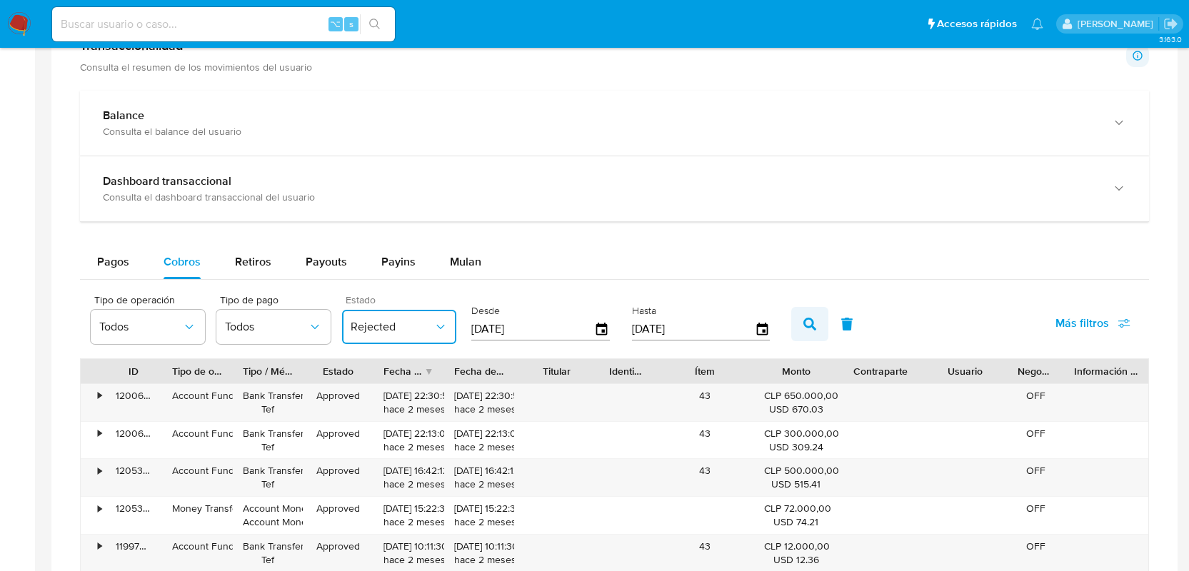
click at [804, 322] on icon "button" at bounding box center [809, 324] width 13 height 13
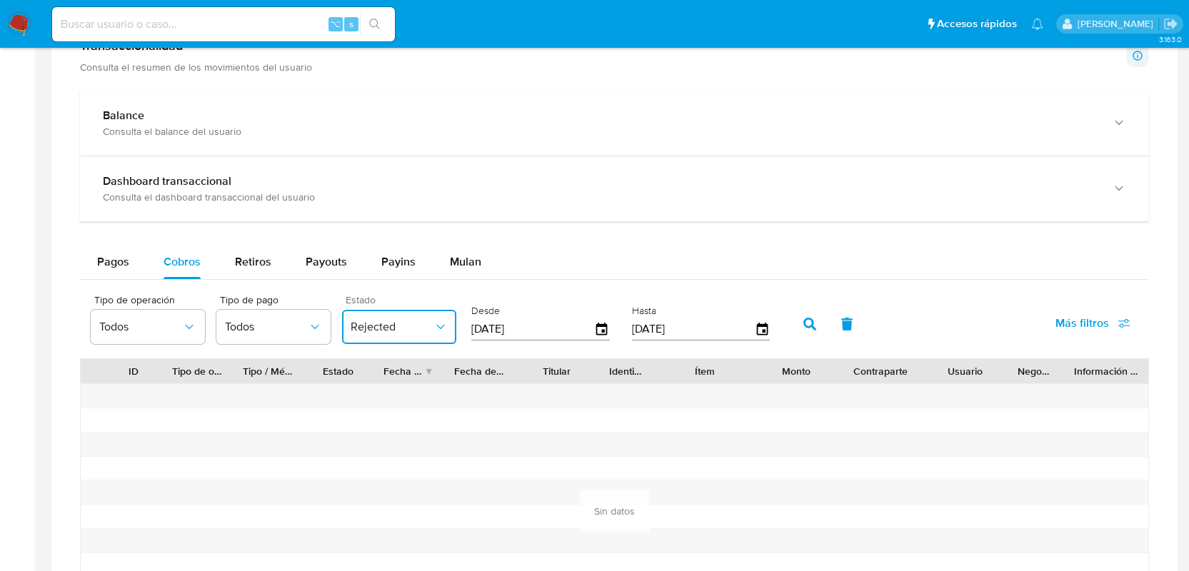
click at [435, 318] on button "Rejected" at bounding box center [399, 327] width 114 height 34
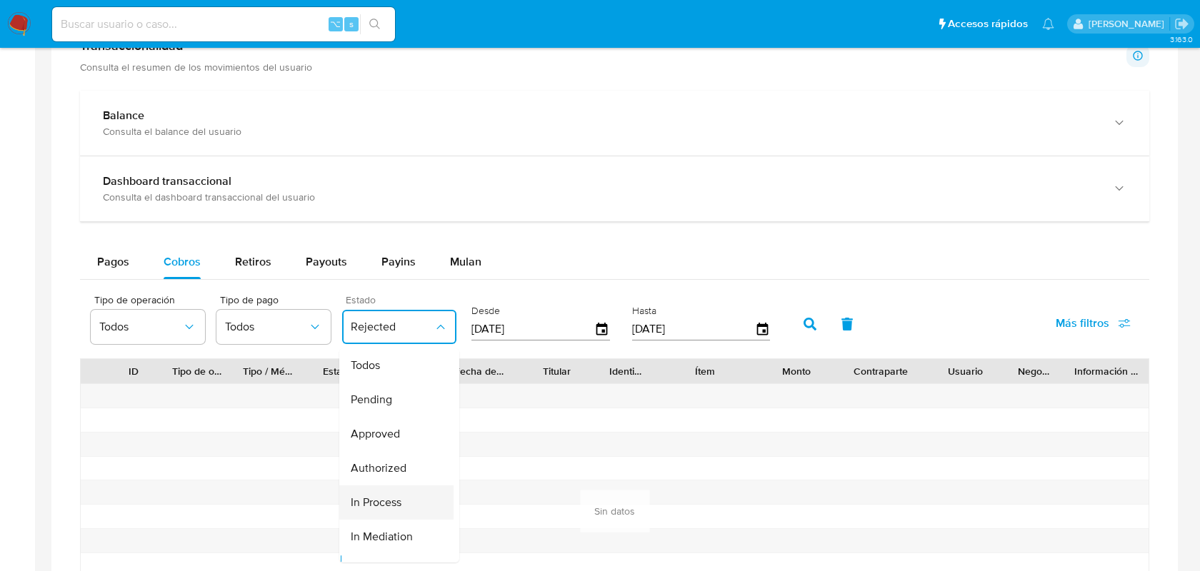
scroll to position [121, 0]
click at [388, 518] on span "Refunded" at bounding box center [375, 519] width 49 height 14
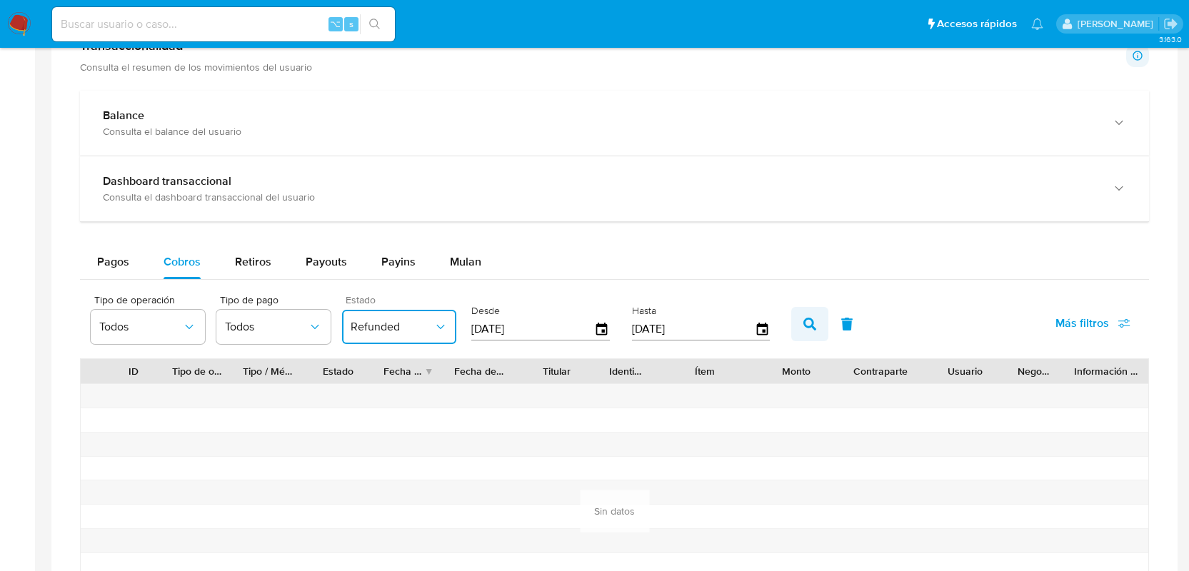
click at [807, 321] on icon "button" at bounding box center [809, 324] width 13 height 13
click at [388, 337] on button "Refunded" at bounding box center [399, 327] width 114 height 34
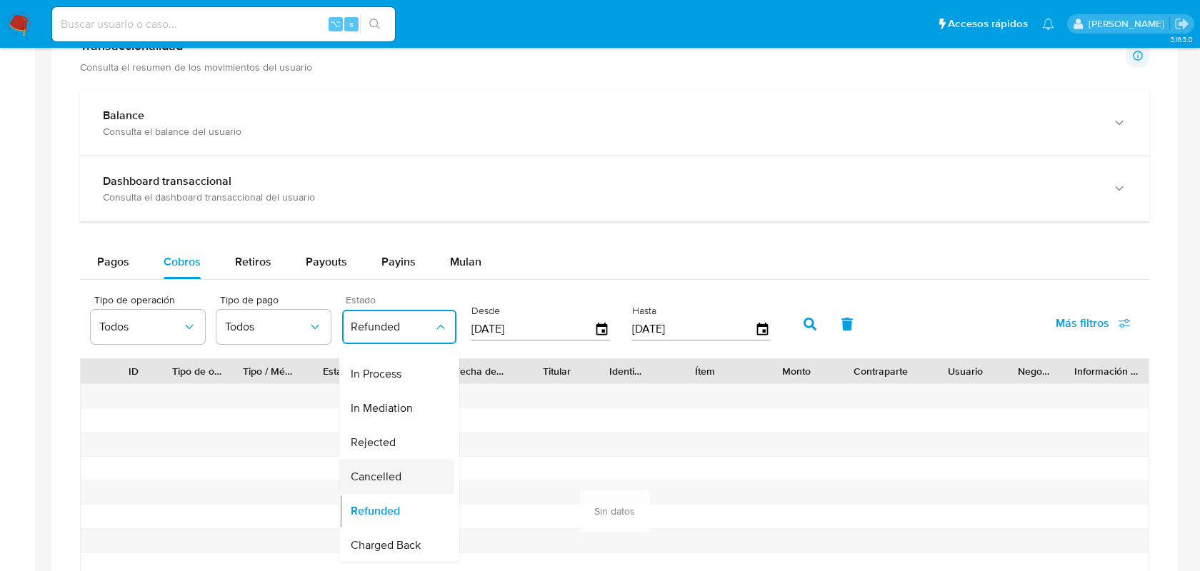
scroll to position [136, 0]
click at [413, 545] on span "Charged Back" at bounding box center [386, 545] width 70 height 14
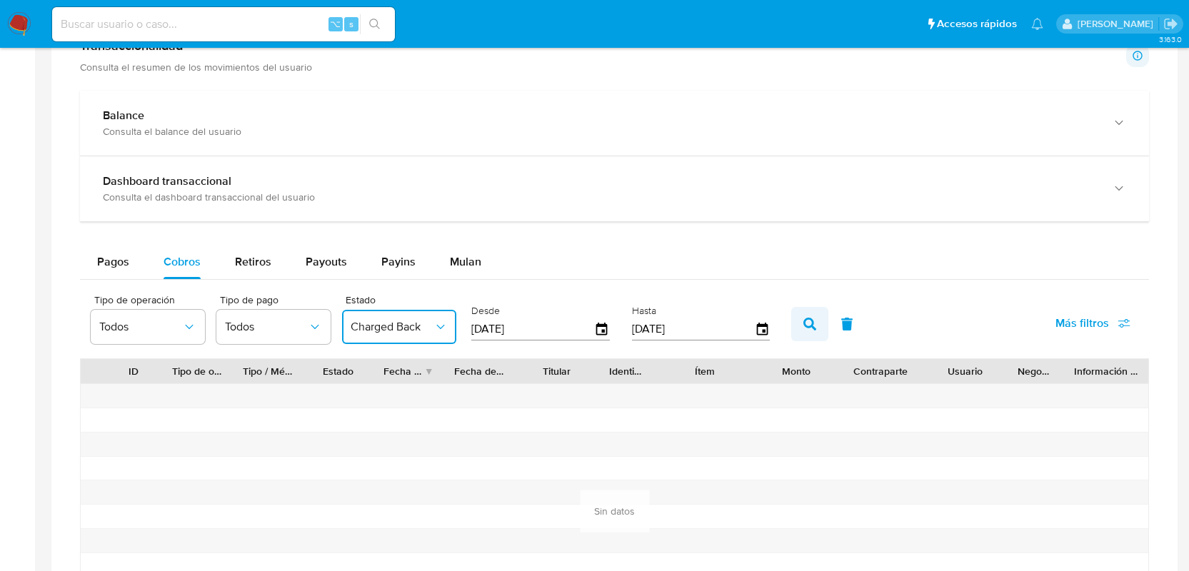
click at [795, 323] on button "button" at bounding box center [809, 324] width 37 height 34
click at [357, 333] on span "Charged Back" at bounding box center [392, 327] width 83 height 14
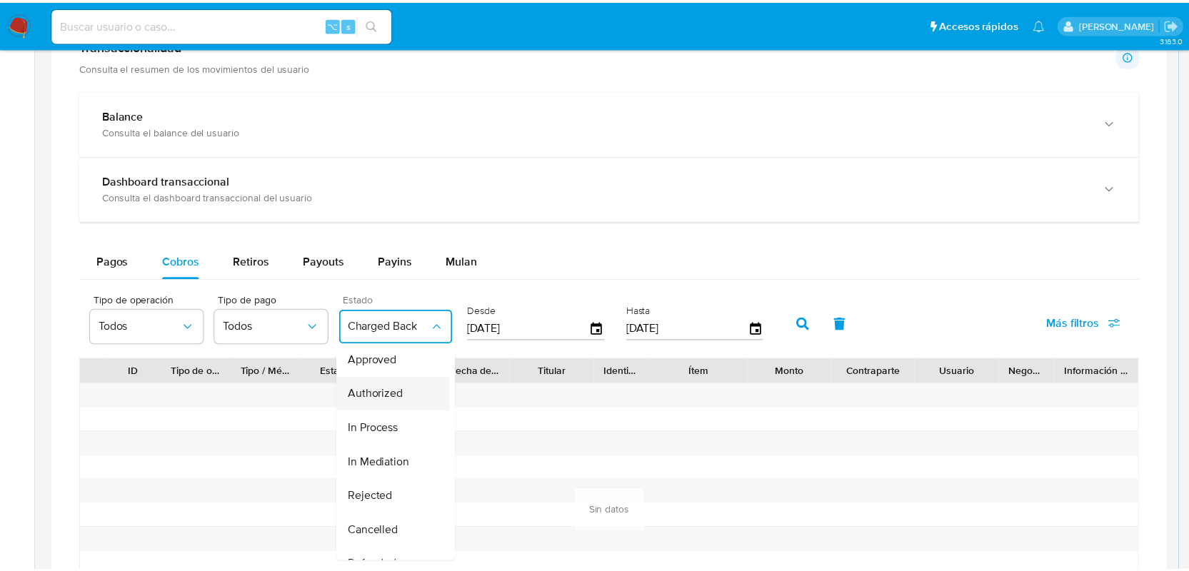
scroll to position [0, 0]
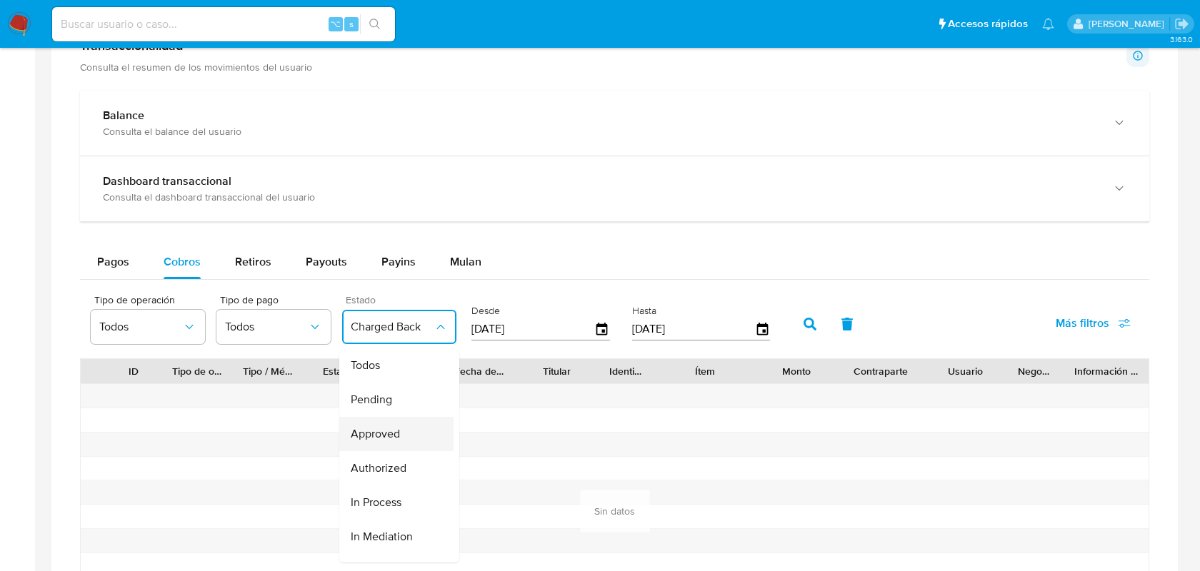
click at [405, 439] on div "Approved" at bounding box center [392, 434] width 83 height 34
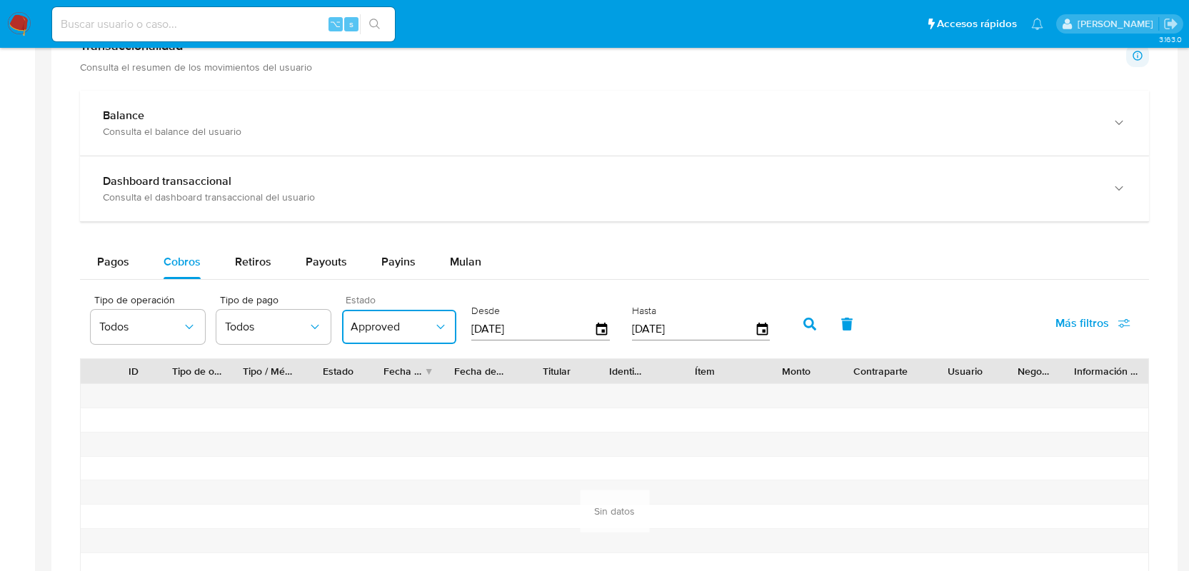
click at [410, 330] on span "Approved" at bounding box center [392, 327] width 83 height 14
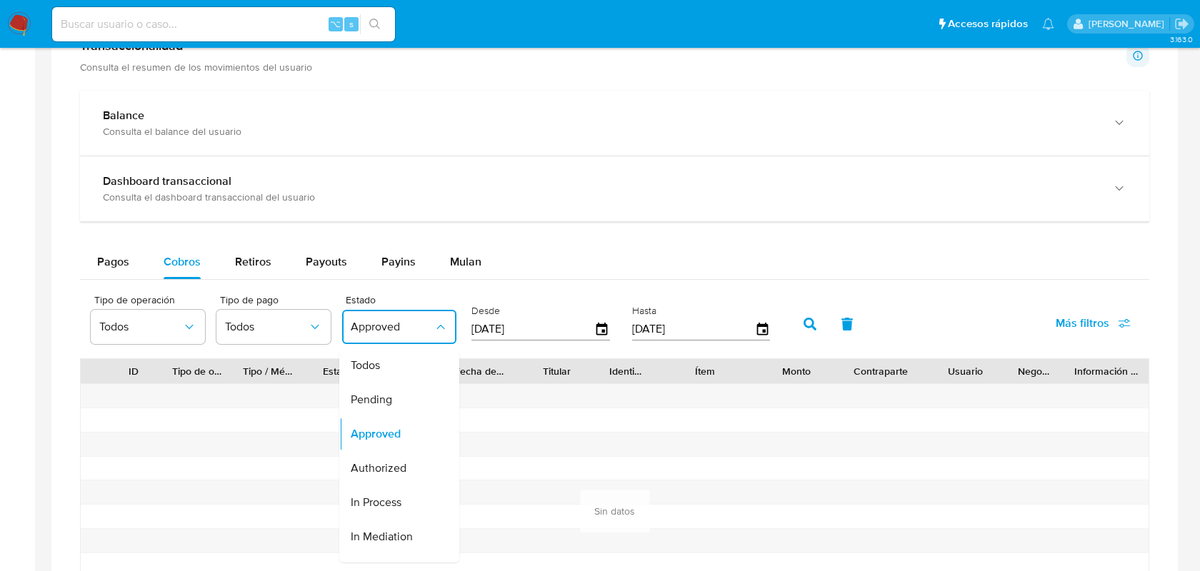
click at [399, 375] on div "Todos" at bounding box center [392, 365] width 83 height 34
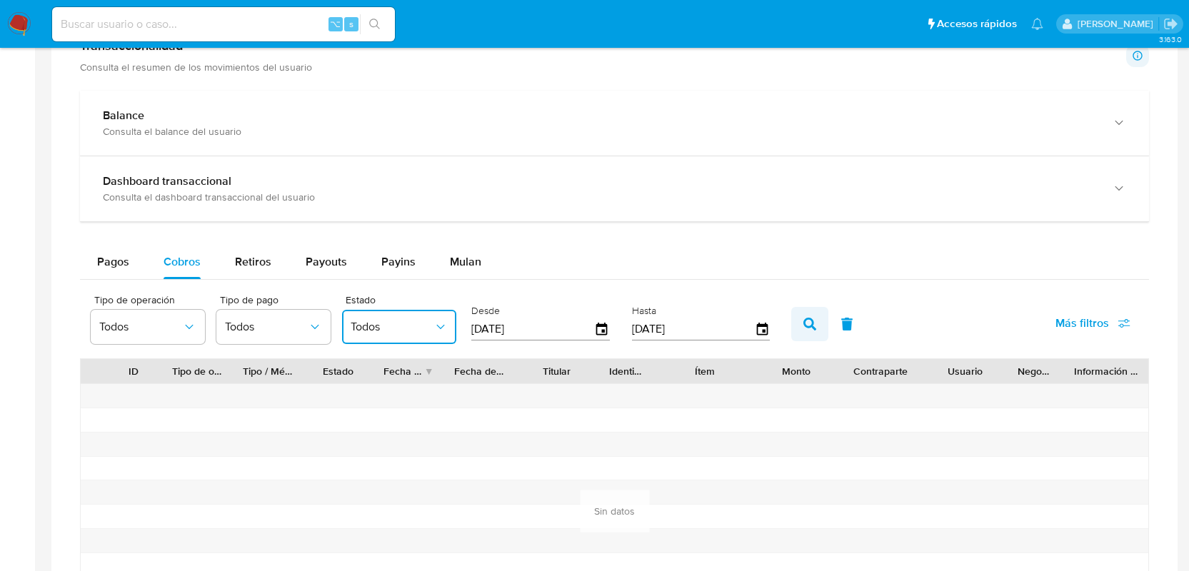
click at [813, 318] on button "button" at bounding box center [809, 324] width 37 height 34
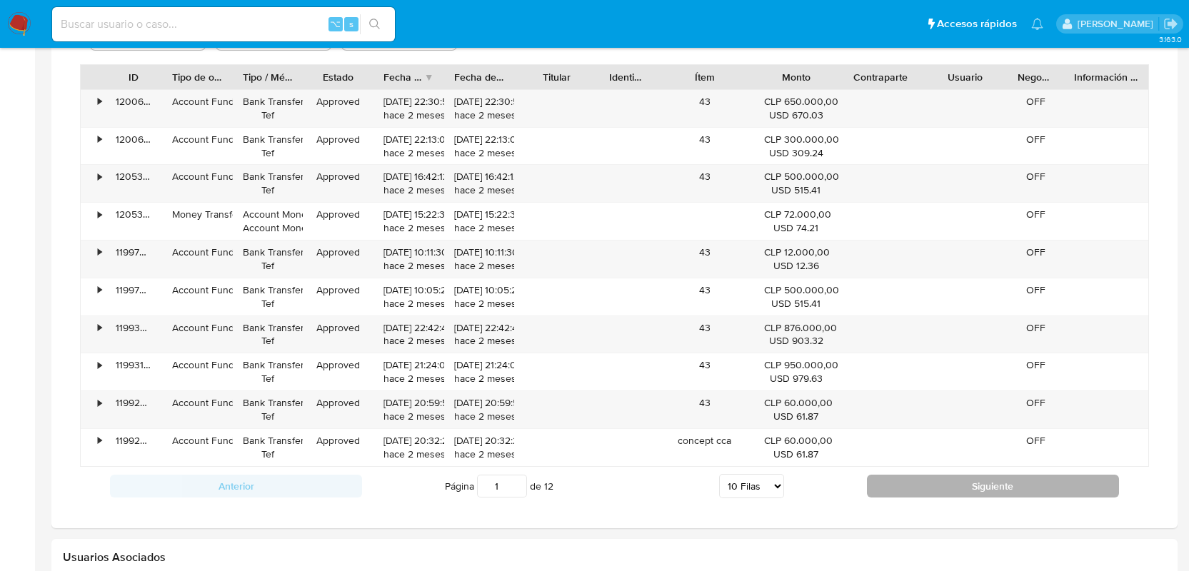
scroll to position [961, 0]
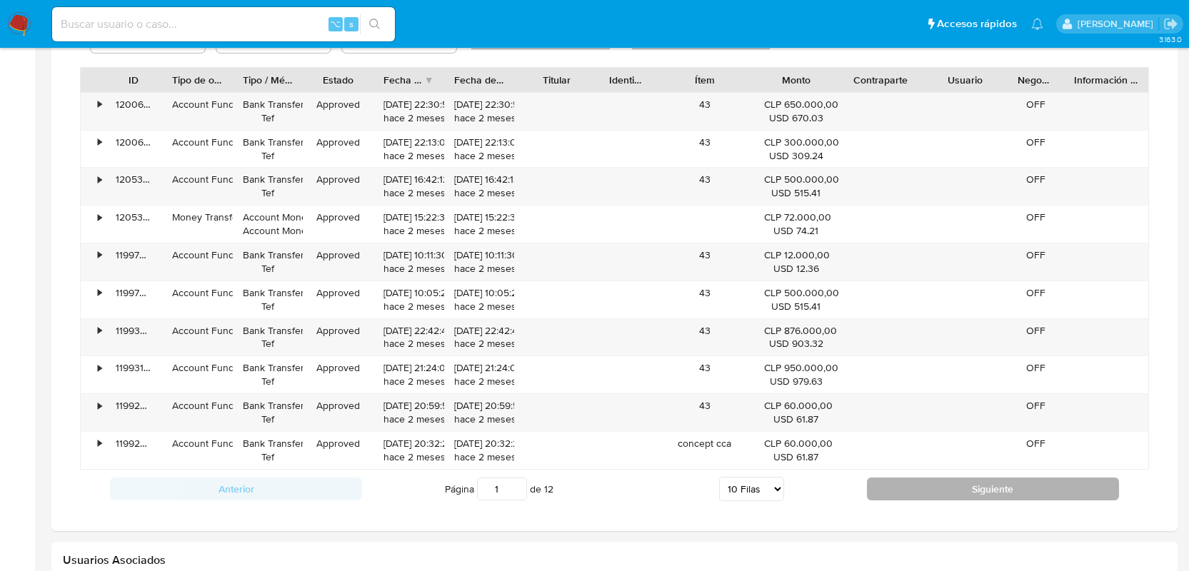
click at [938, 496] on button "Siguiente" at bounding box center [993, 489] width 252 height 23
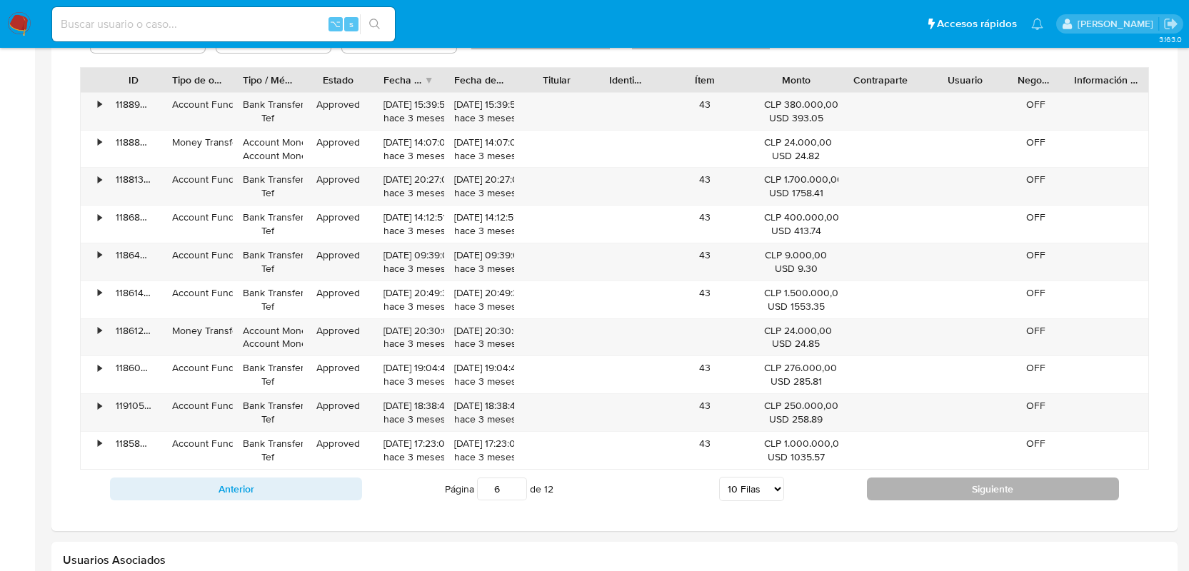
click at [937, 496] on button "Siguiente" at bounding box center [993, 489] width 252 height 23
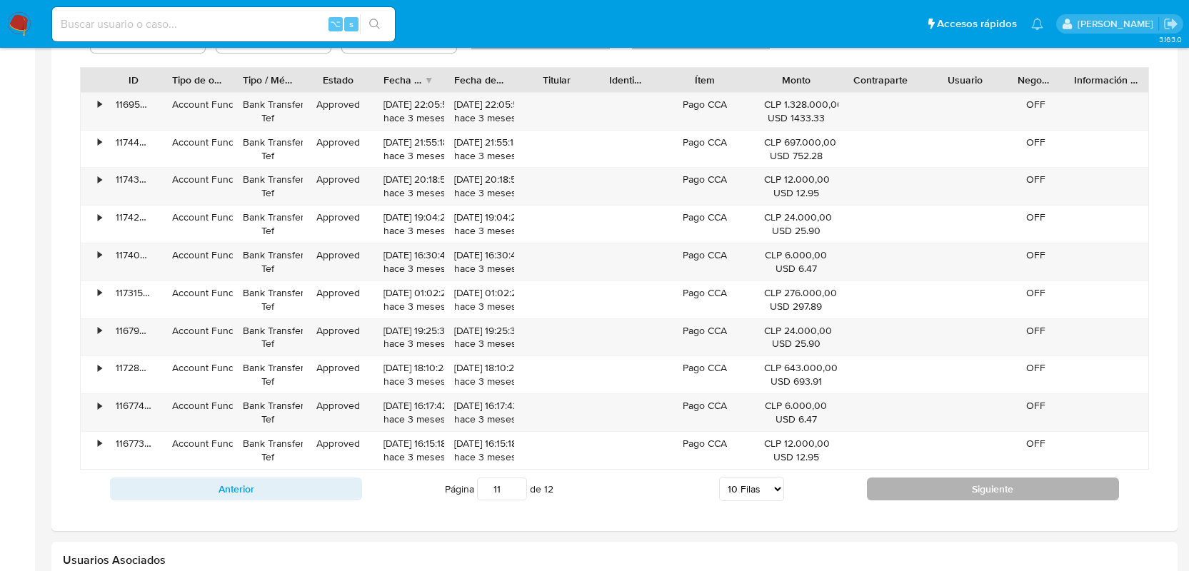
click at [937, 496] on button "Siguiente" at bounding box center [993, 489] width 252 height 23
type input "12"
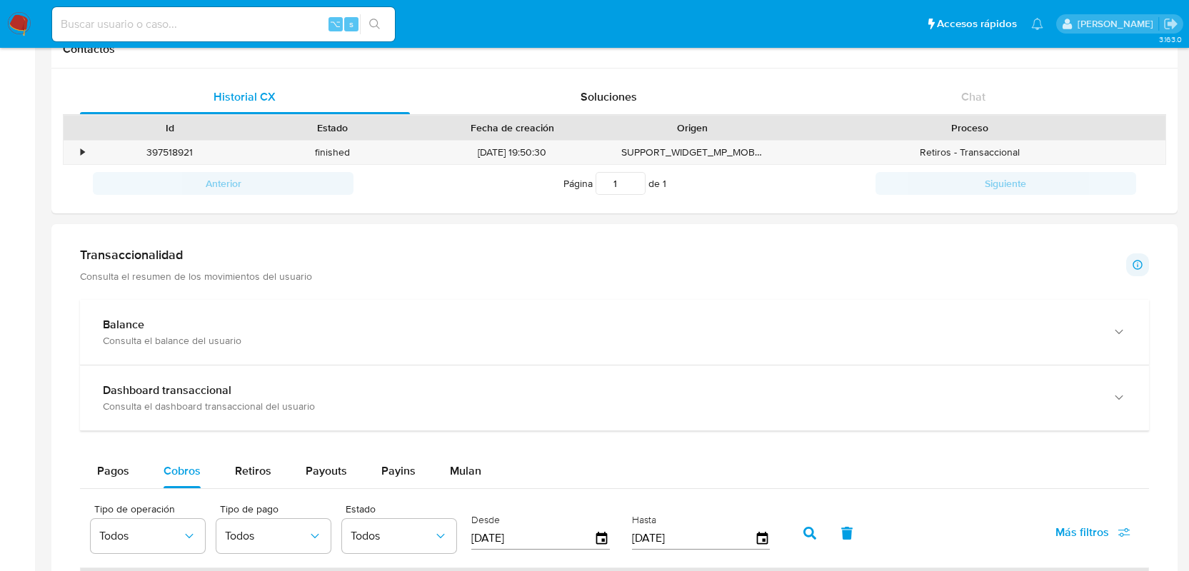
scroll to position [0, 0]
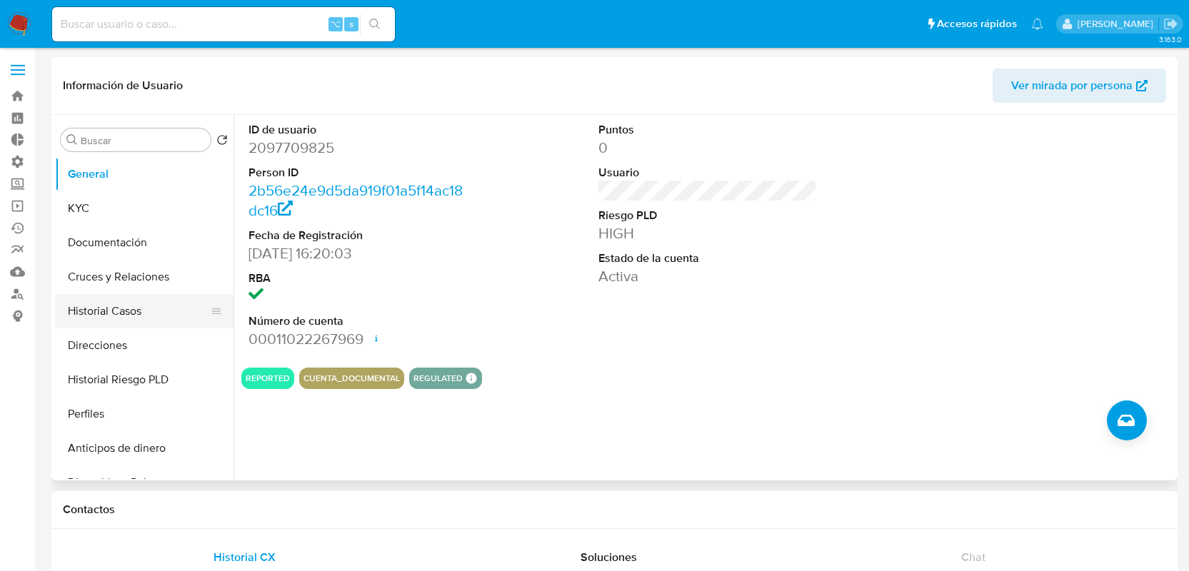
click at [131, 321] on button "Historial Casos" at bounding box center [138, 311] width 167 height 34
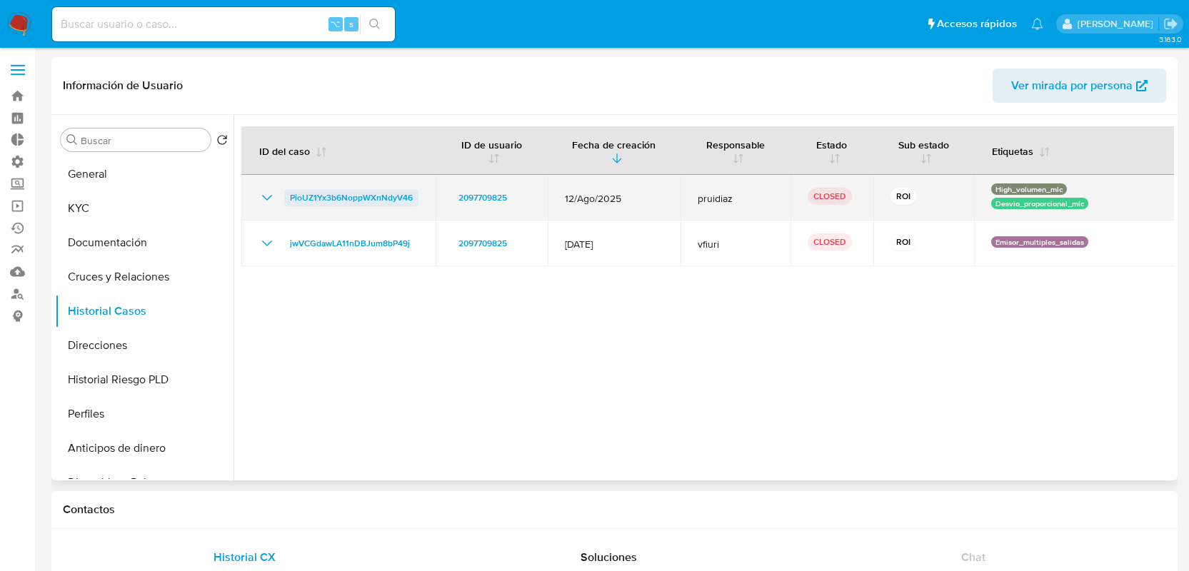
click at [386, 194] on span "PioUZ1Yx3b6NoppWXnNdyV46" at bounding box center [351, 197] width 123 height 17
click at [273, 199] on icon "Mostrar/Ocultar" at bounding box center [267, 197] width 17 height 17
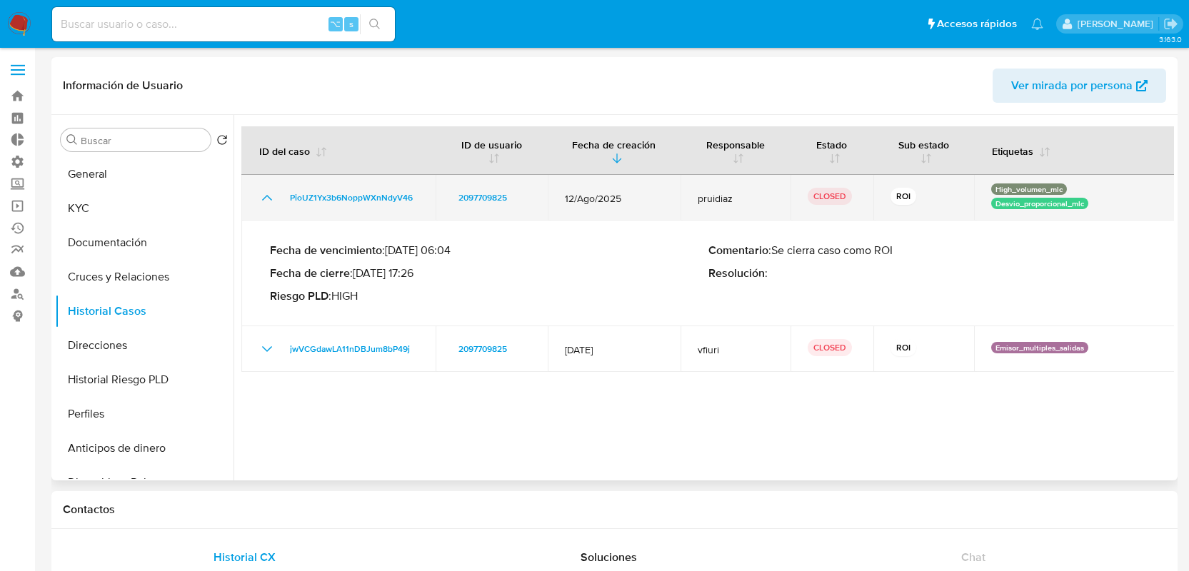
click at [274, 194] on icon "Mostrar/Ocultar" at bounding box center [267, 197] width 17 height 17
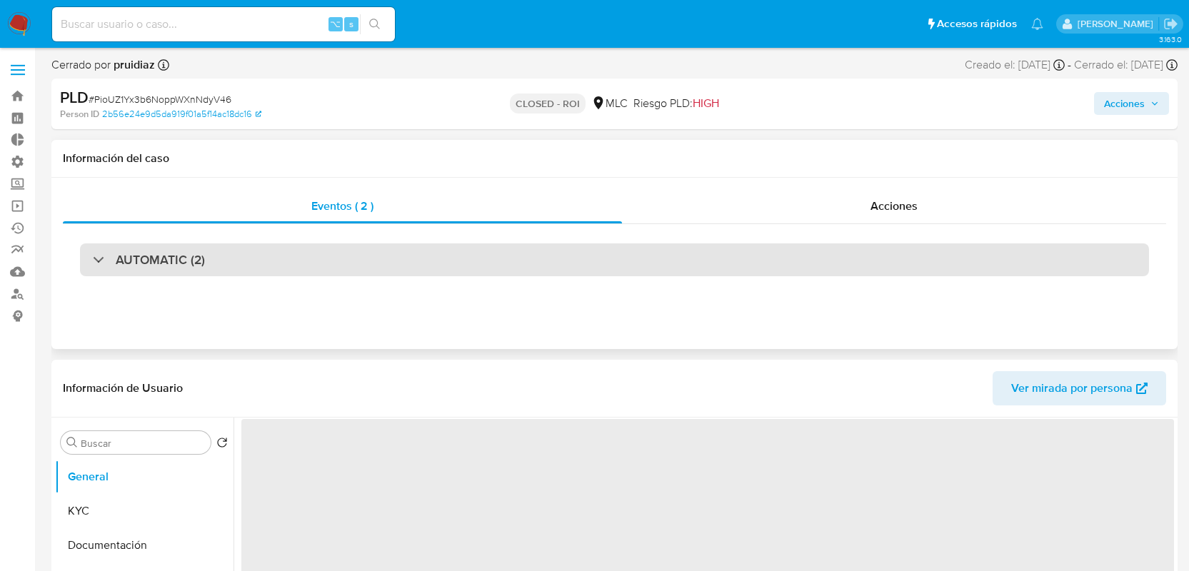
click at [288, 259] on div "AUTOMATIC (2)" at bounding box center [614, 260] width 1069 height 33
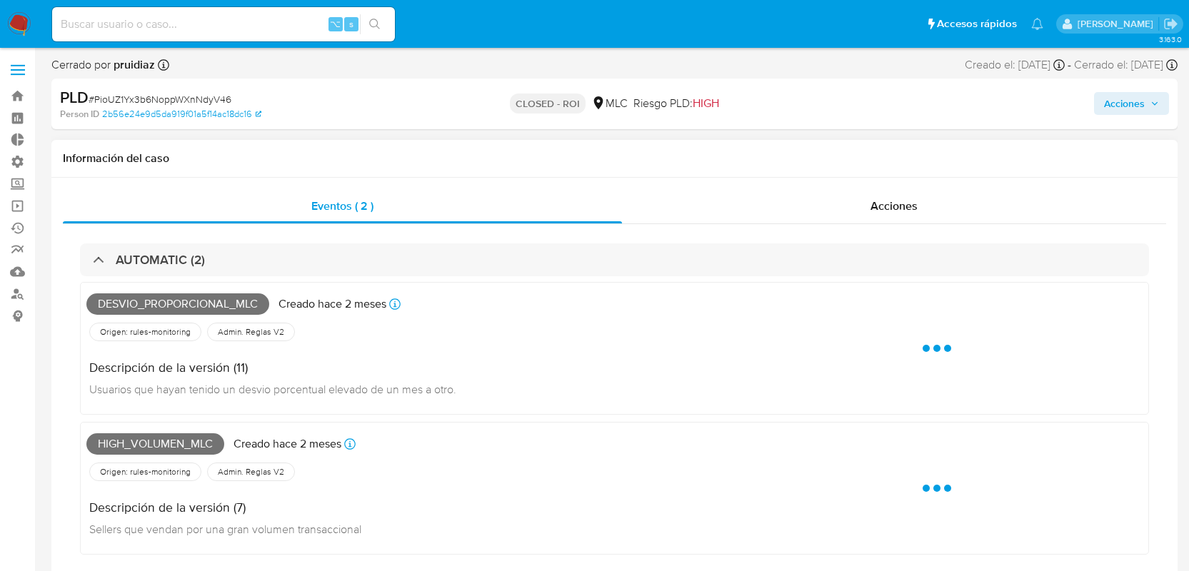
select select "10"
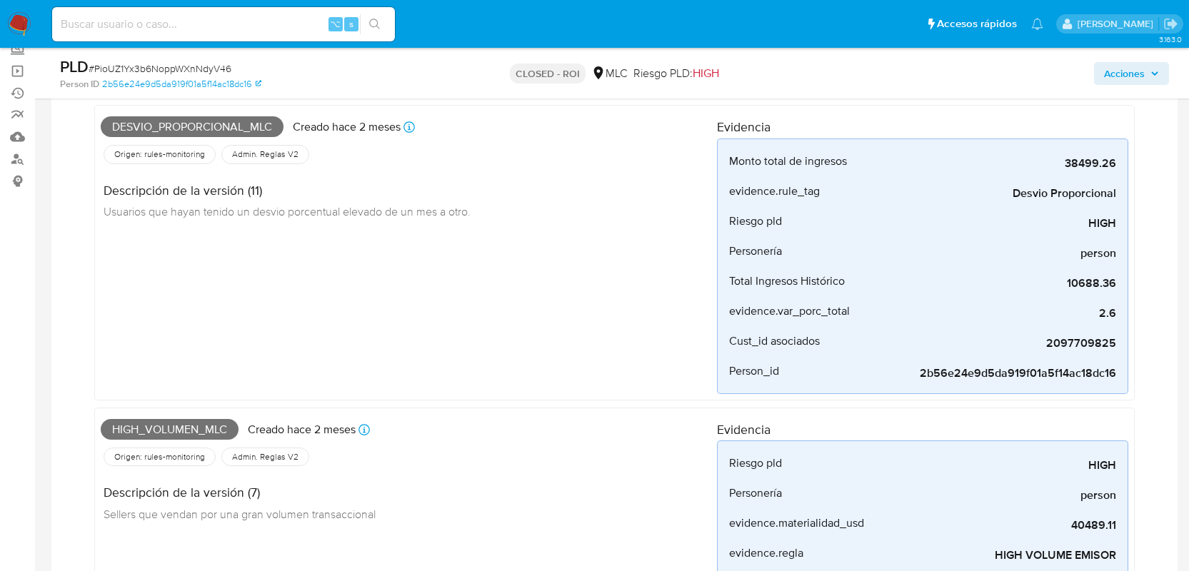
scroll to position [24, 0]
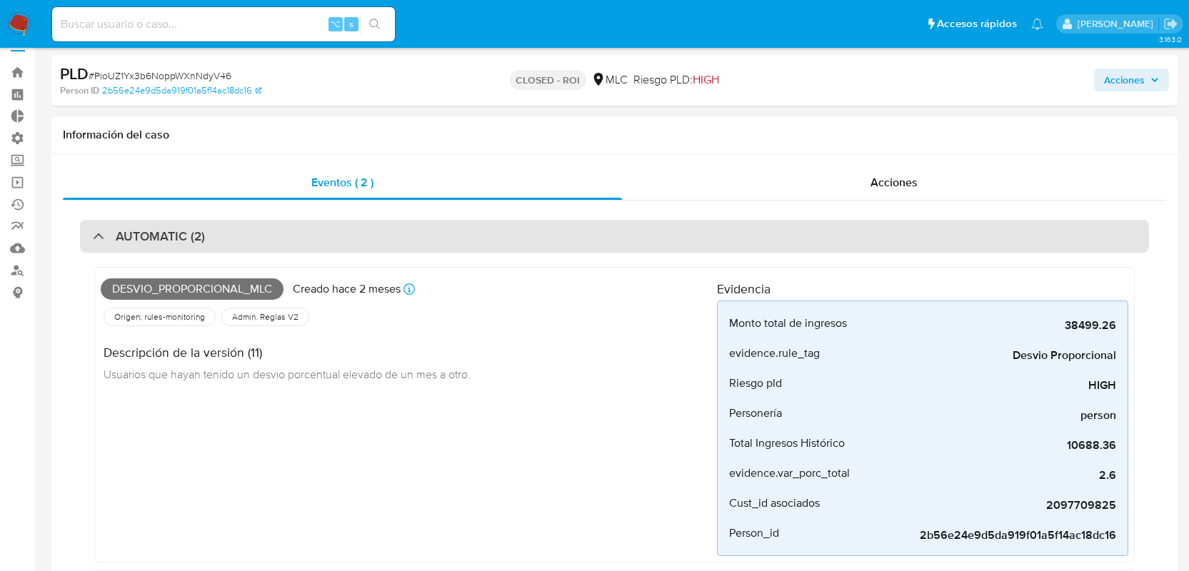
click at [495, 244] on div "AUTOMATIC (2)" at bounding box center [614, 236] width 1069 height 33
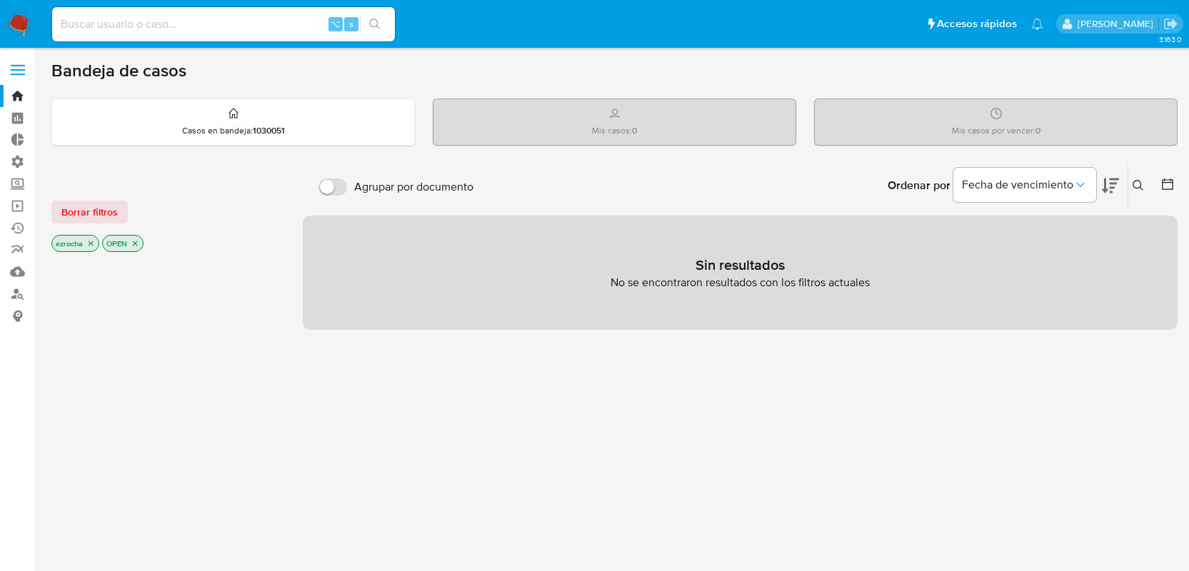
click at [94, 239] on icon "close-filter" at bounding box center [90, 243] width 9 height 9
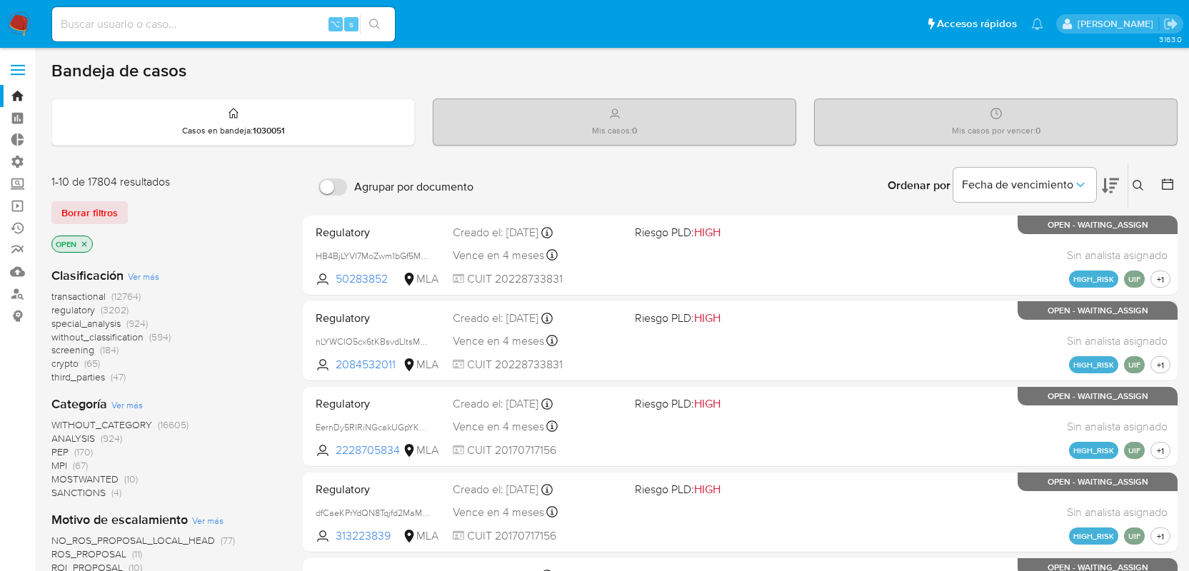
click at [90, 239] on p "OPEN" at bounding box center [72, 244] width 40 height 16
click at [89, 240] on icon "close-filter" at bounding box center [84, 244] width 9 height 9
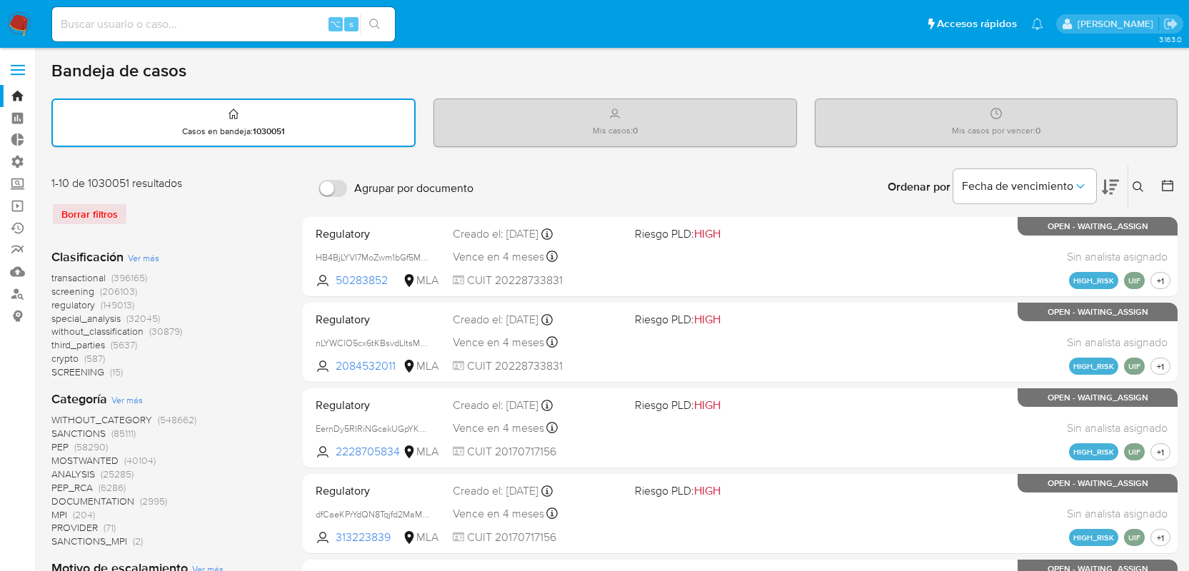
click at [84, 275] on span "transactional" at bounding box center [78, 278] width 54 height 14
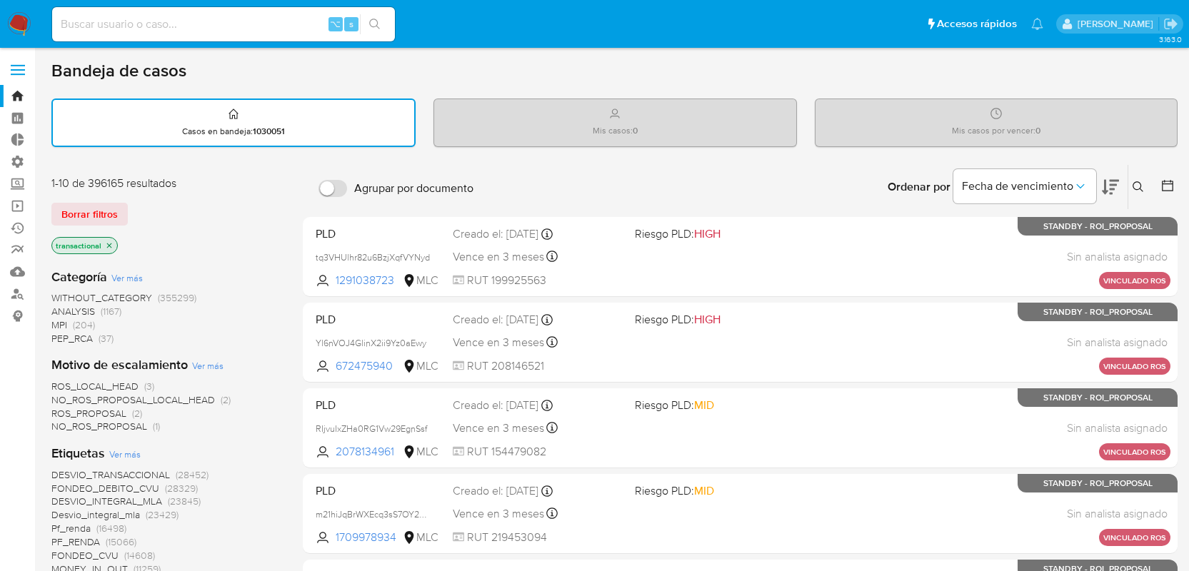
click at [116, 451] on span "Ver más" at bounding box center [124, 454] width 31 height 13
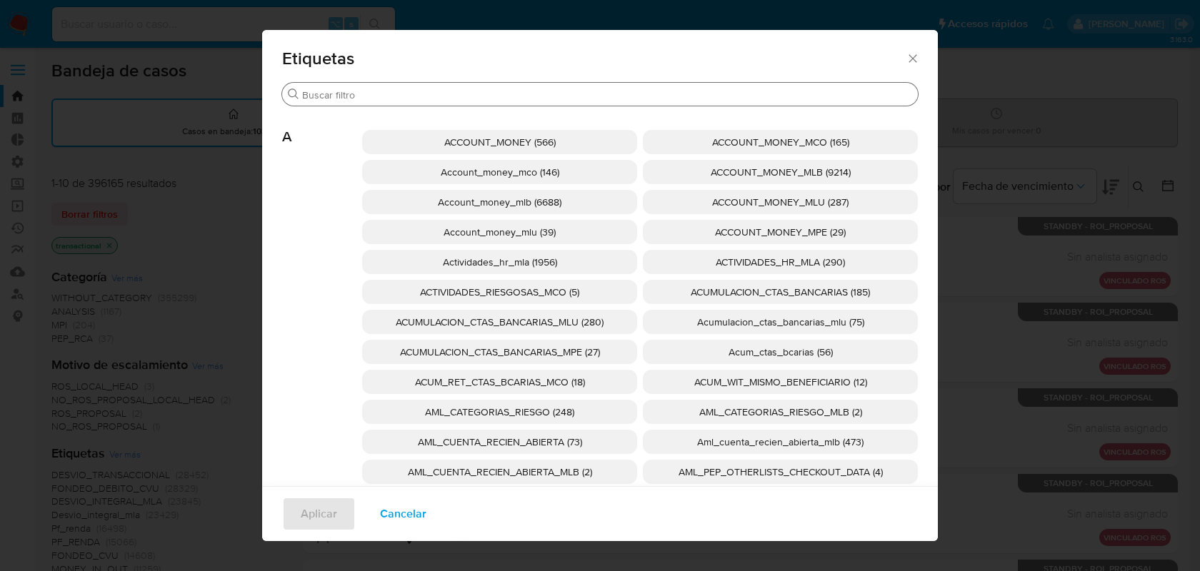
click at [420, 96] on input "Buscar" at bounding box center [607, 95] width 610 height 13
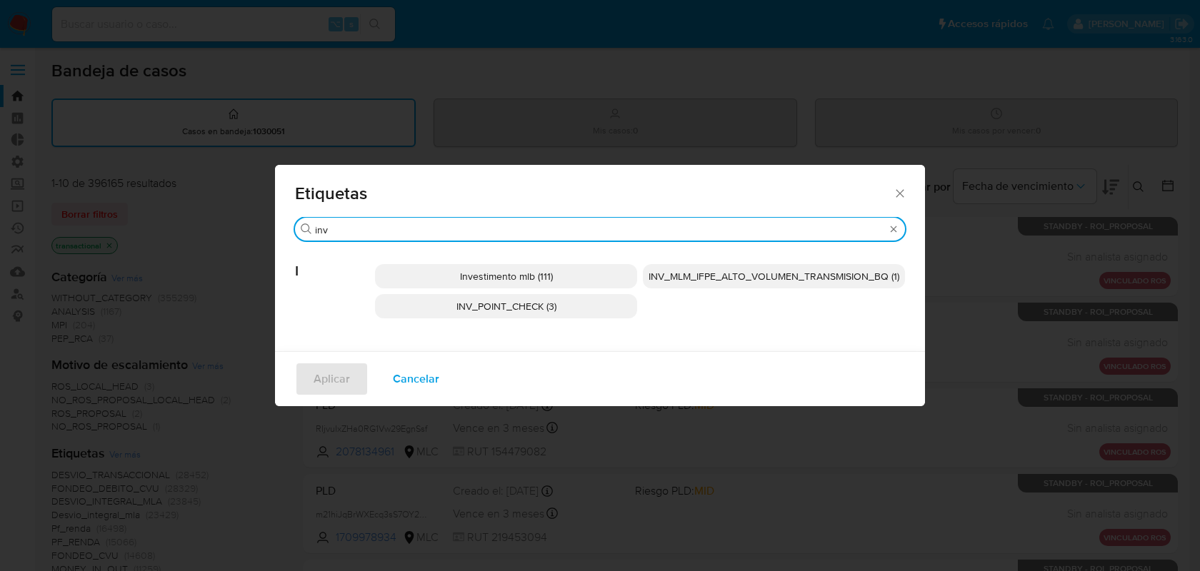
type input "inv"
click at [559, 277] on p "Investimento mlb (111)" at bounding box center [506, 276] width 262 height 24
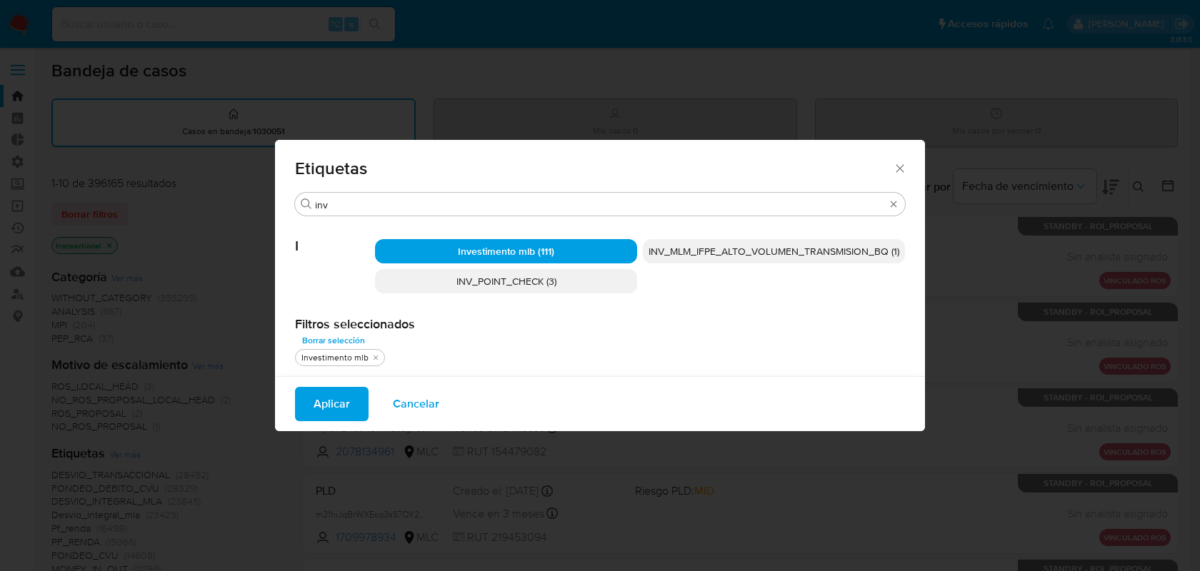
click at [324, 410] on span "Aplicar" at bounding box center [331, 403] width 36 height 31
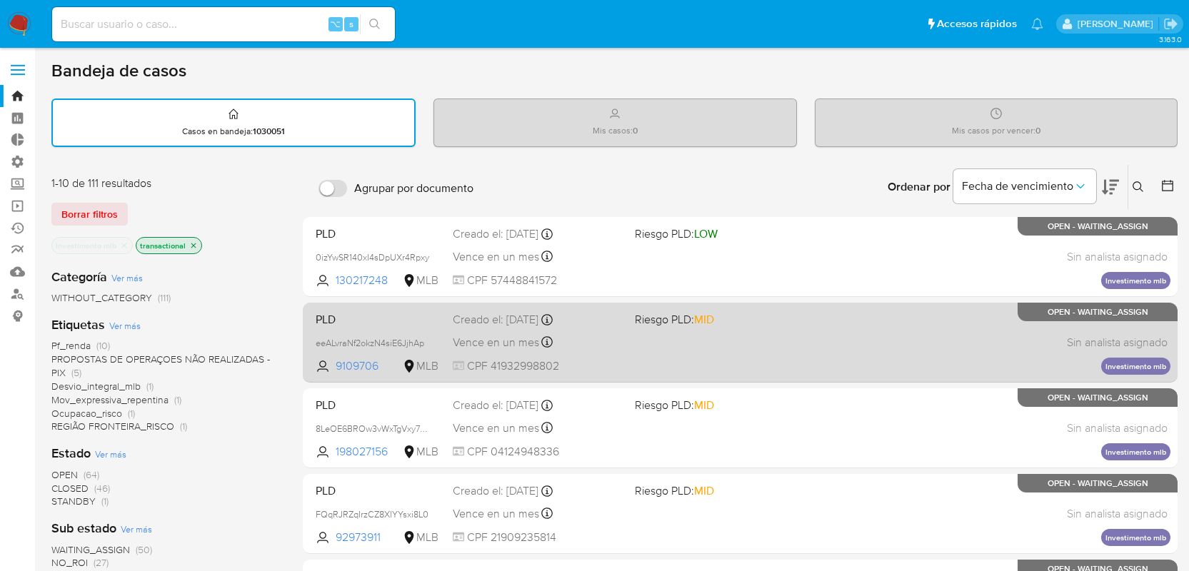
click at [896, 342] on div "PLD eeALvraNf2okzN4siE6JjhAp 9109706 MLB Riesgo PLD: MID Creado el: 12/10/2025 …" at bounding box center [740, 342] width 860 height 72
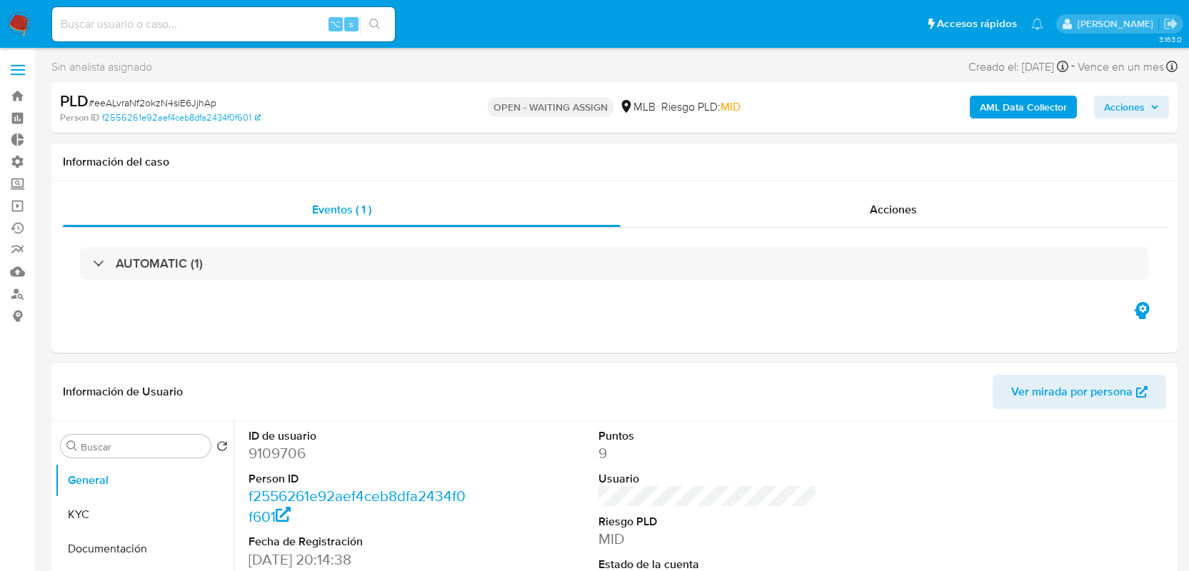
select select "10"
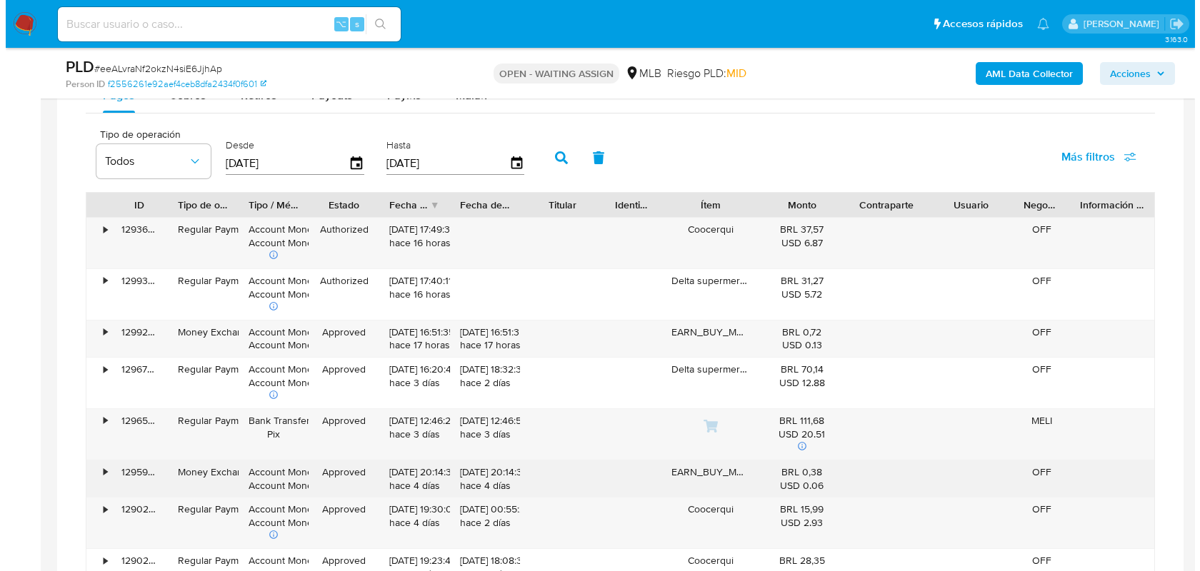
scroll to position [1139, 0]
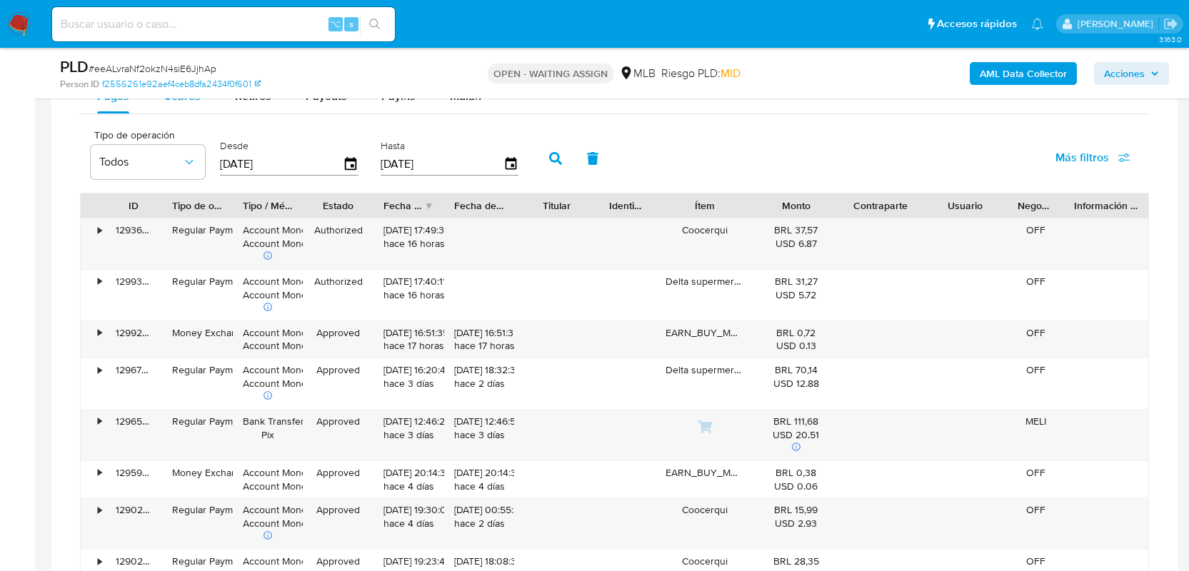
click at [173, 100] on span "Cobros" at bounding box center [182, 96] width 37 height 16
select select "10"
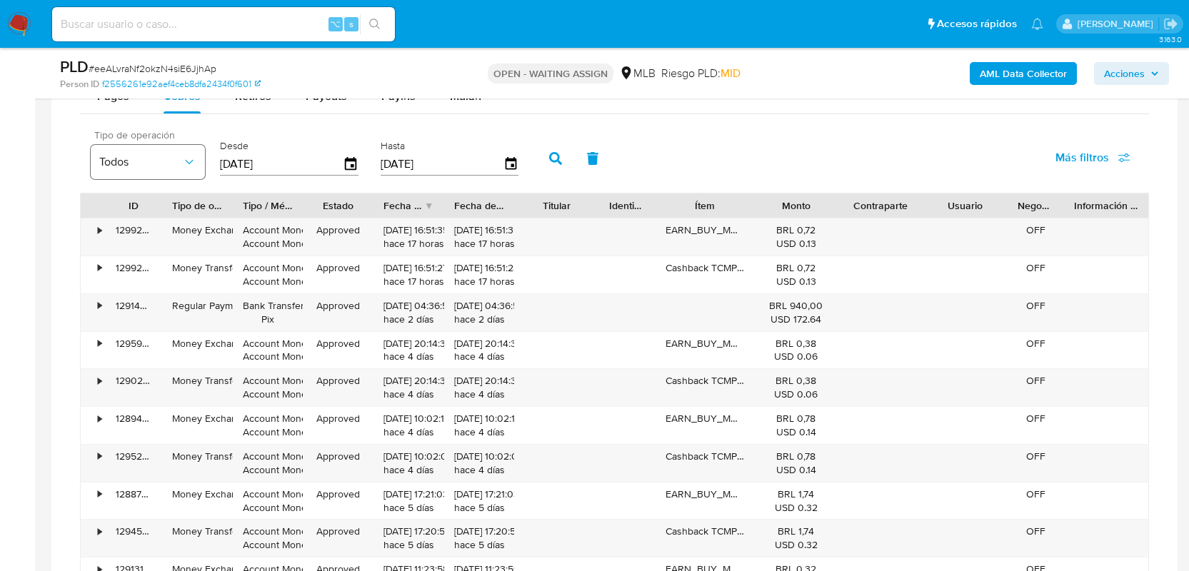
click at [169, 153] on button "Todos" at bounding box center [148, 162] width 114 height 34
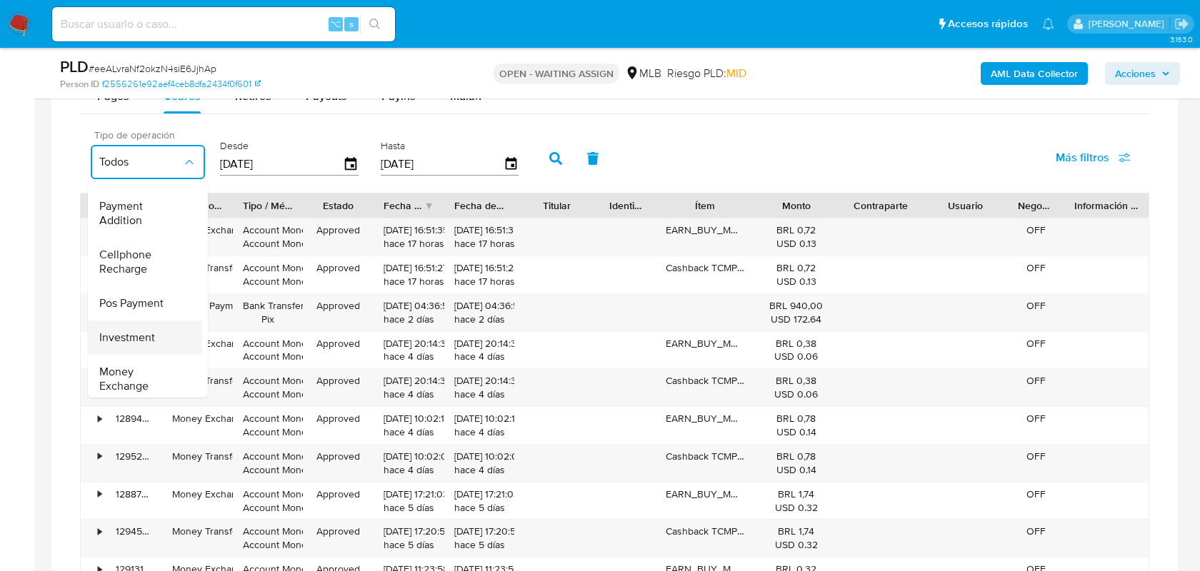
scroll to position [211, 0]
click at [146, 325] on span "Investment" at bounding box center [127, 332] width 56 height 14
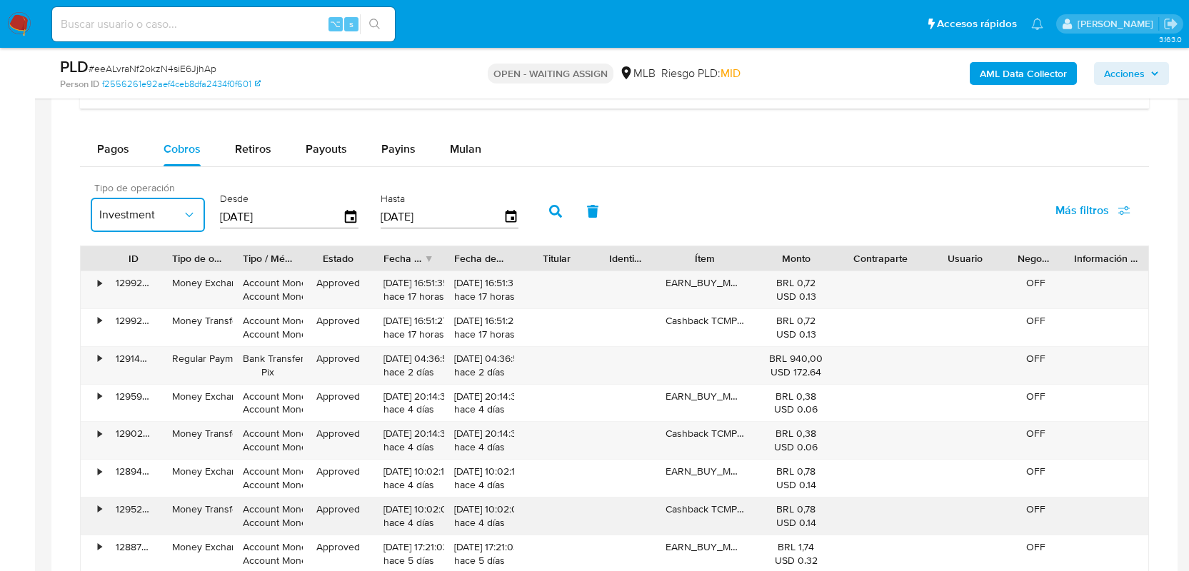
scroll to position [1069, 0]
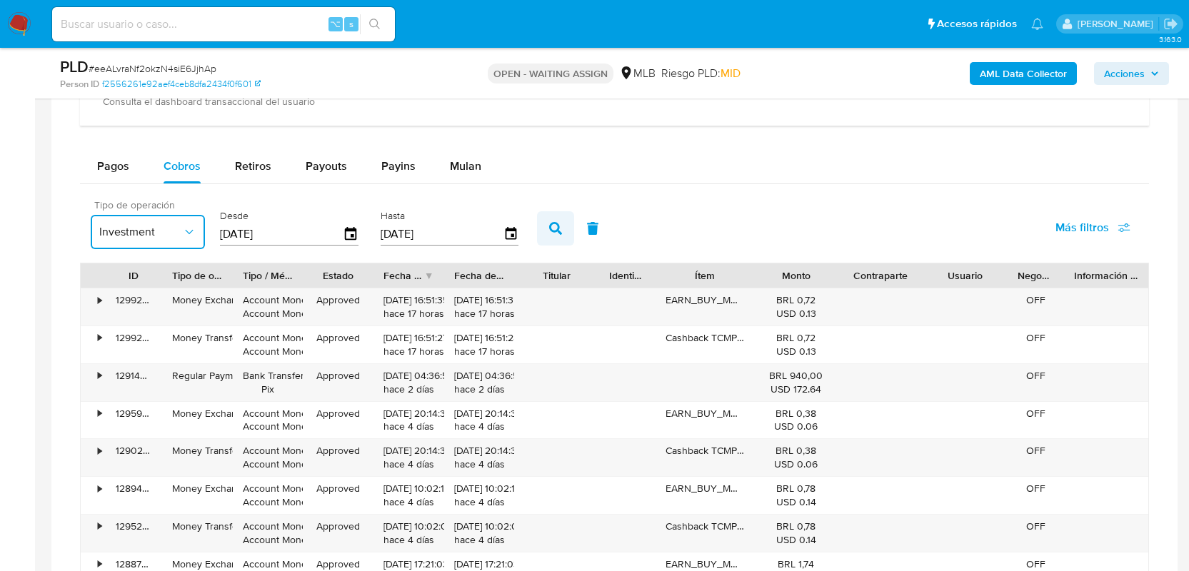
click at [561, 226] on button "button" at bounding box center [555, 228] width 37 height 34
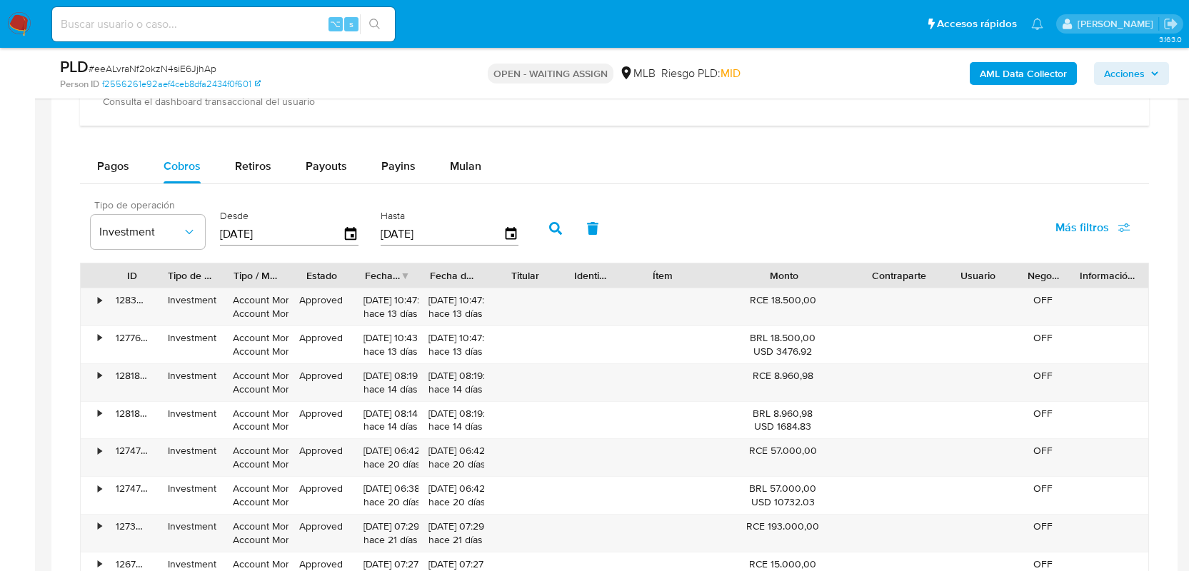
drag, startPoint x: 845, startPoint y: 275, endPoint x: 915, endPoint y: 273, distance: 70.7
click at [910, 274] on div "ID Tipo de operación Tipo / Método Estado Fecha de creación Fecha de aprobación…" at bounding box center [615, 275] width 1068 height 24
drag, startPoint x: 752, startPoint y: 378, endPoint x: 774, endPoint y: 381, distance: 22.2
click at [774, 381] on div "RCE 8.960,98" at bounding box center [782, 376] width 139 height 14
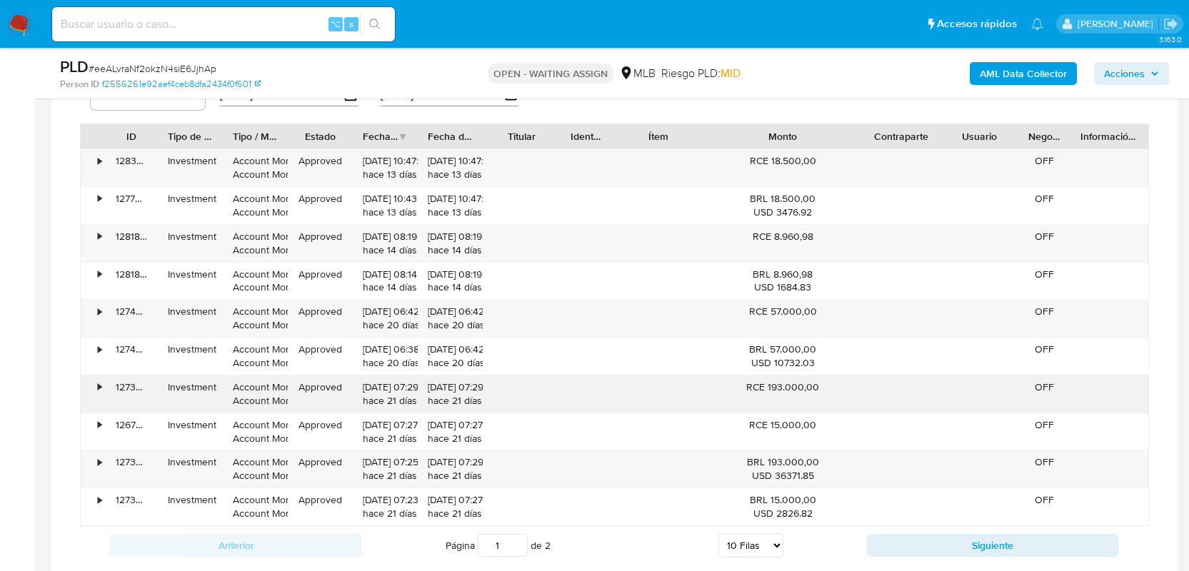
scroll to position [1225, 0]
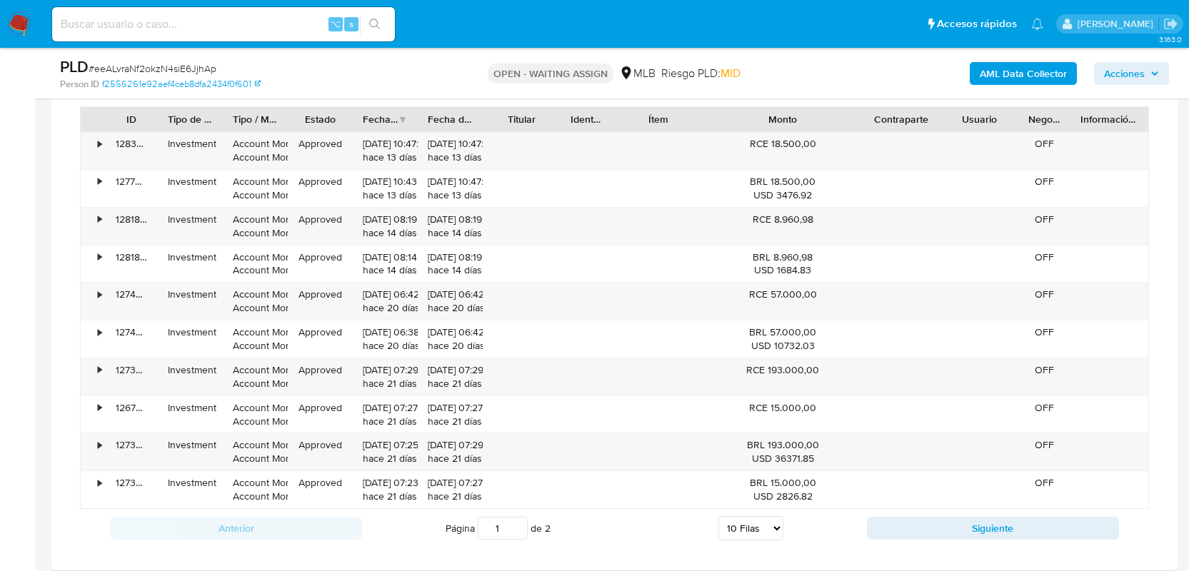
click at [303, 116] on div "Estado" at bounding box center [320, 119] width 45 height 14
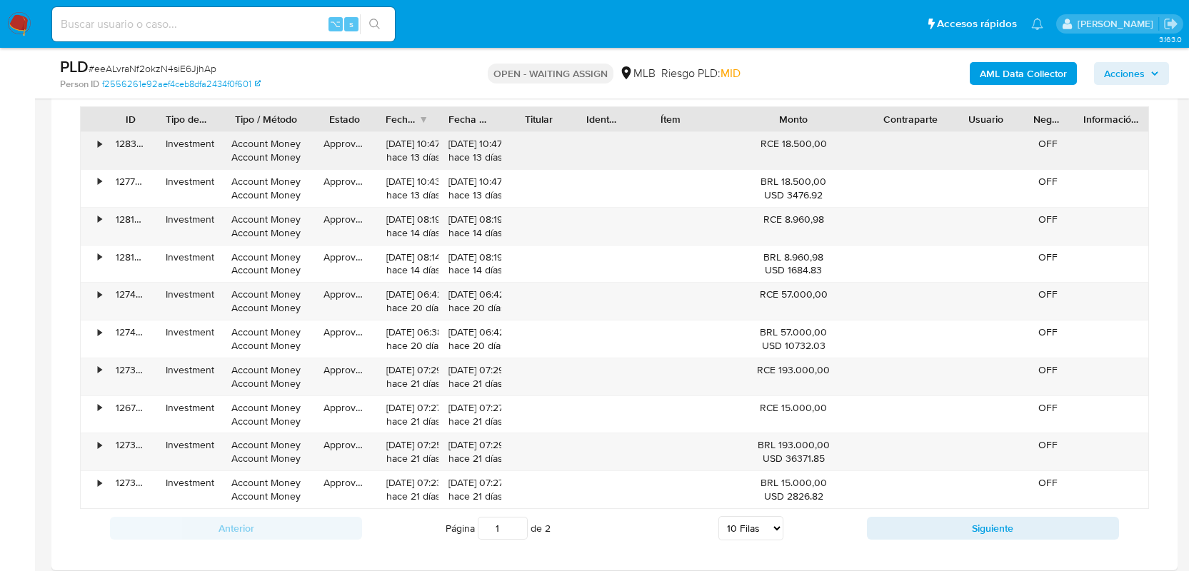
drag, startPoint x: 296, startPoint y: 118, endPoint x: 326, endPoint y: 133, distance: 33.5
click at [326, 133] on div "ID Tipo de operación Tipo / Método Estado Fecha de creación Fecha de aprobación…" at bounding box center [614, 307] width 1069 height 403
click at [901, 534] on button "Siguiente" at bounding box center [993, 528] width 252 height 23
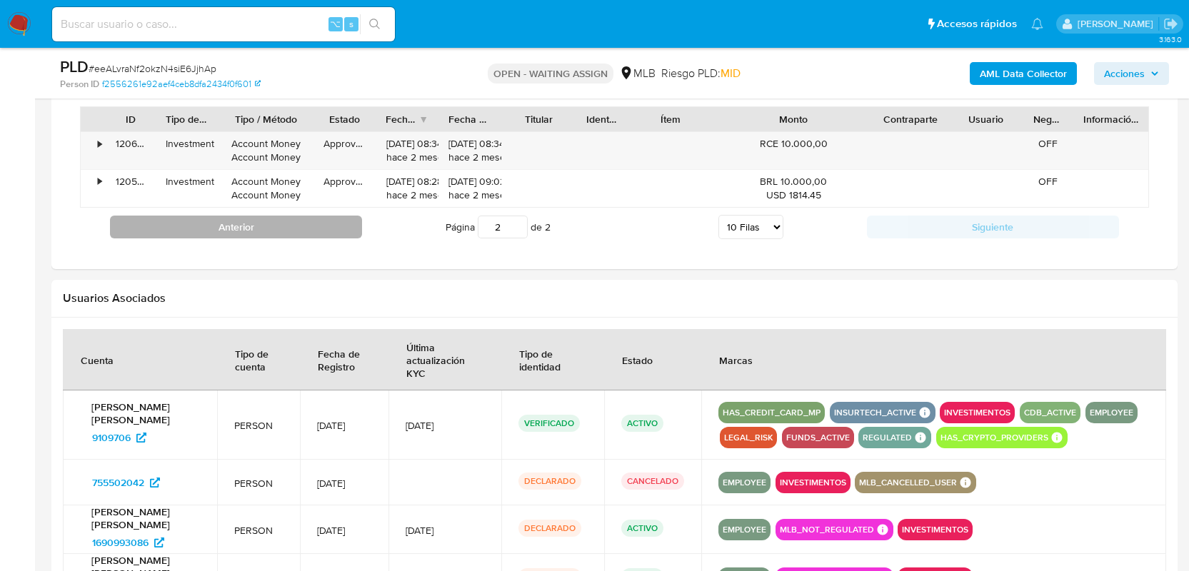
click at [233, 229] on button "Anterior" at bounding box center [236, 227] width 252 height 23
type input "1"
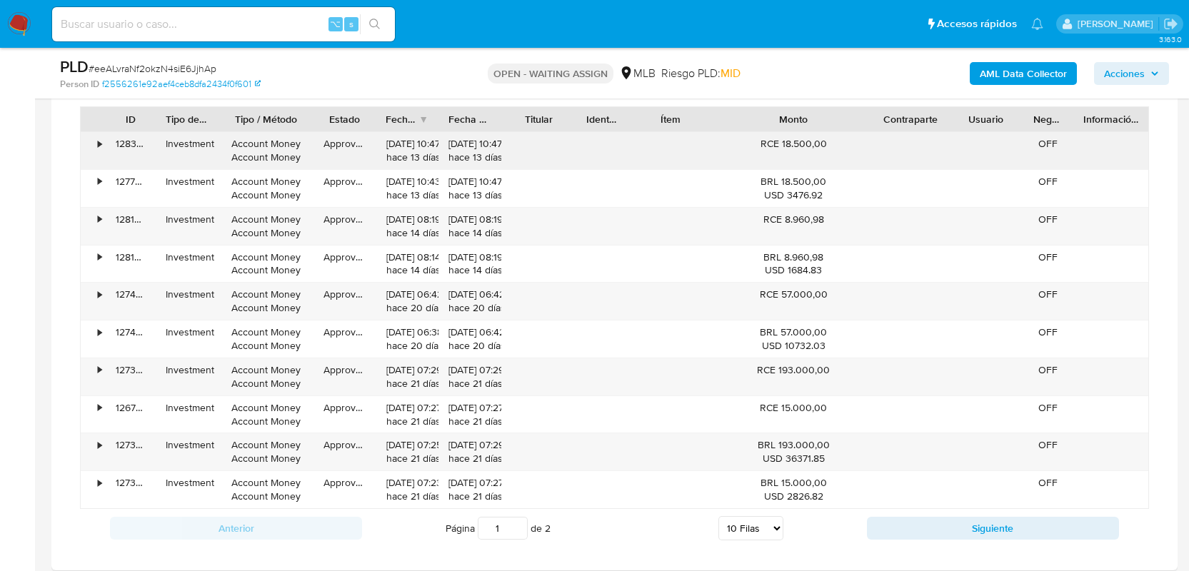
click at [108, 147] on div "128335871610" at bounding box center [131, 150] width 50 height 37
click at [104, 143] on div "•" at bounding box center [93, 150] width 25 height 37
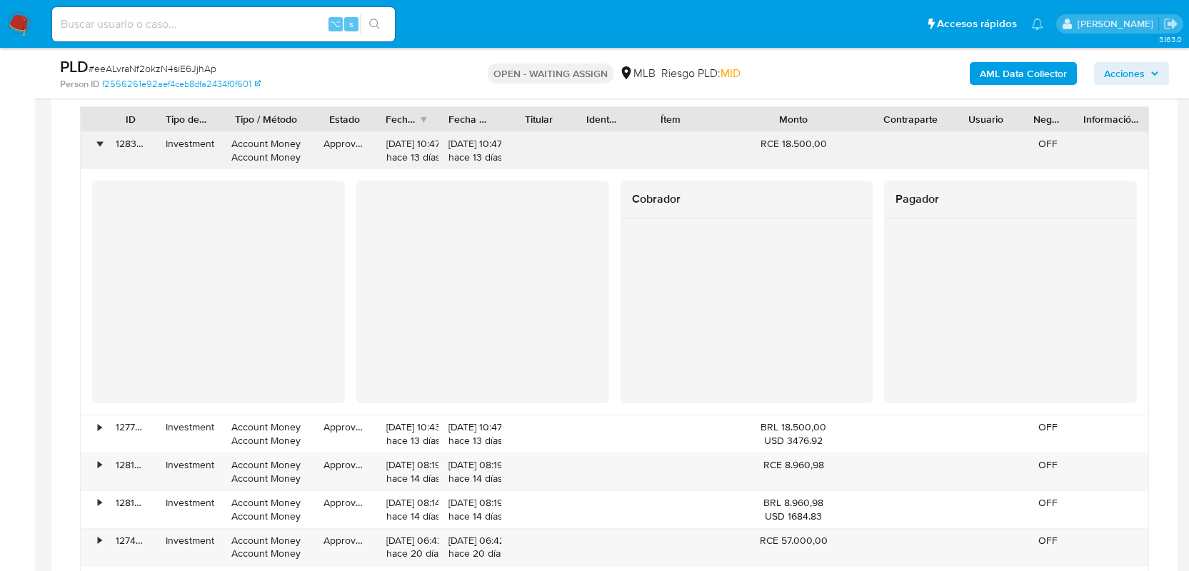
click at [92, 143] on div "•" at bounding box center [93, 150] width 25 height 37
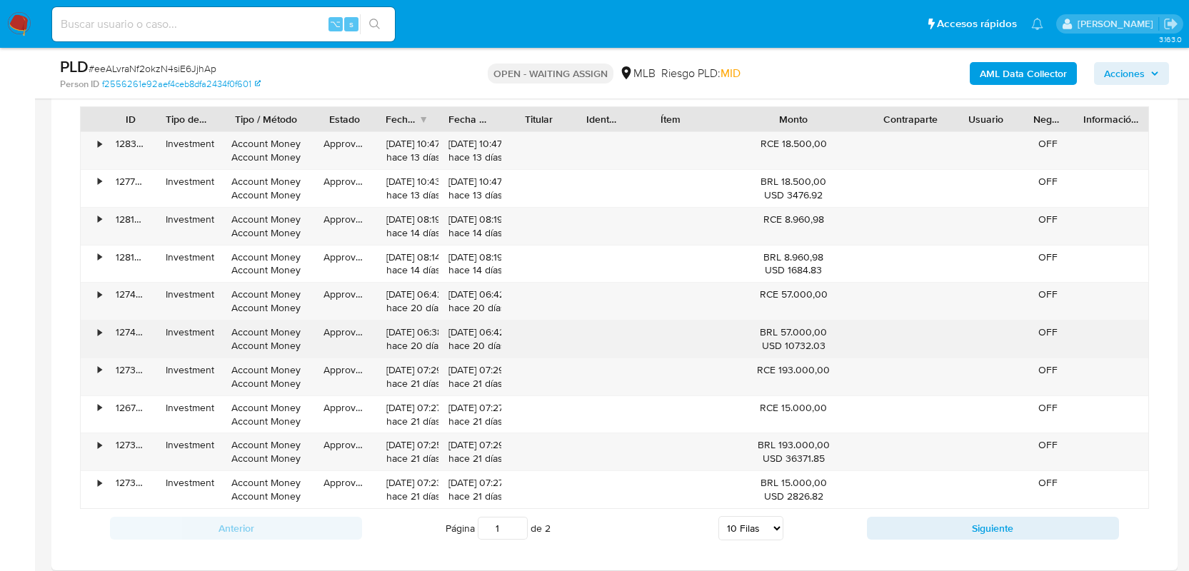
click at [99, 335] on div "•" at bounding box center [100, 333] width 4 height 14
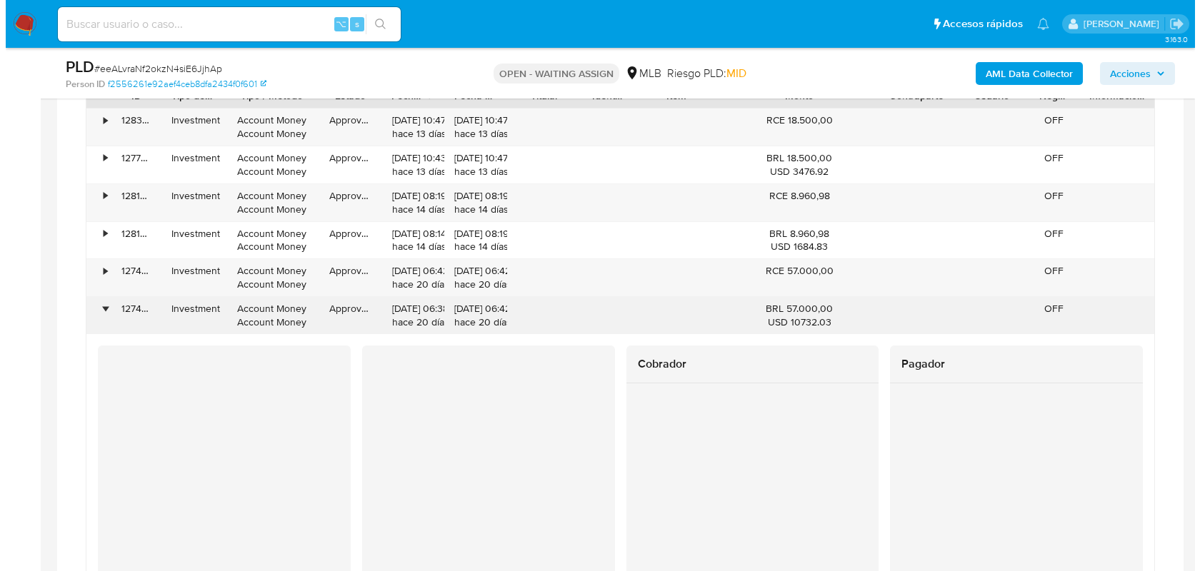
scroll to position [960, 0]
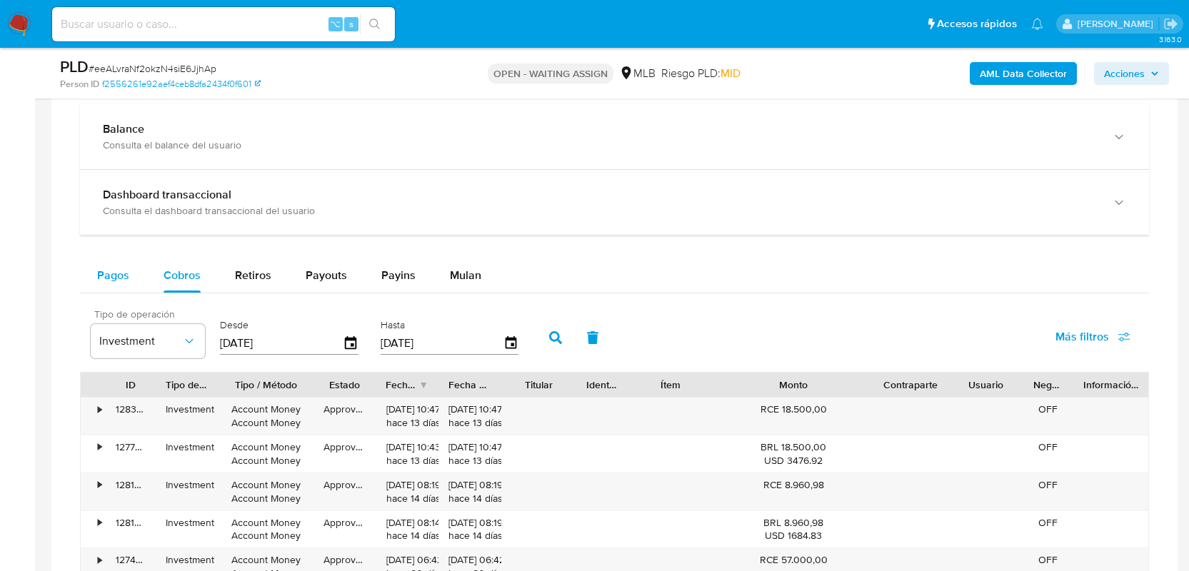
click at [128, 273] on span "Pagos" at bounding box center [113, 275] width 32 height 16
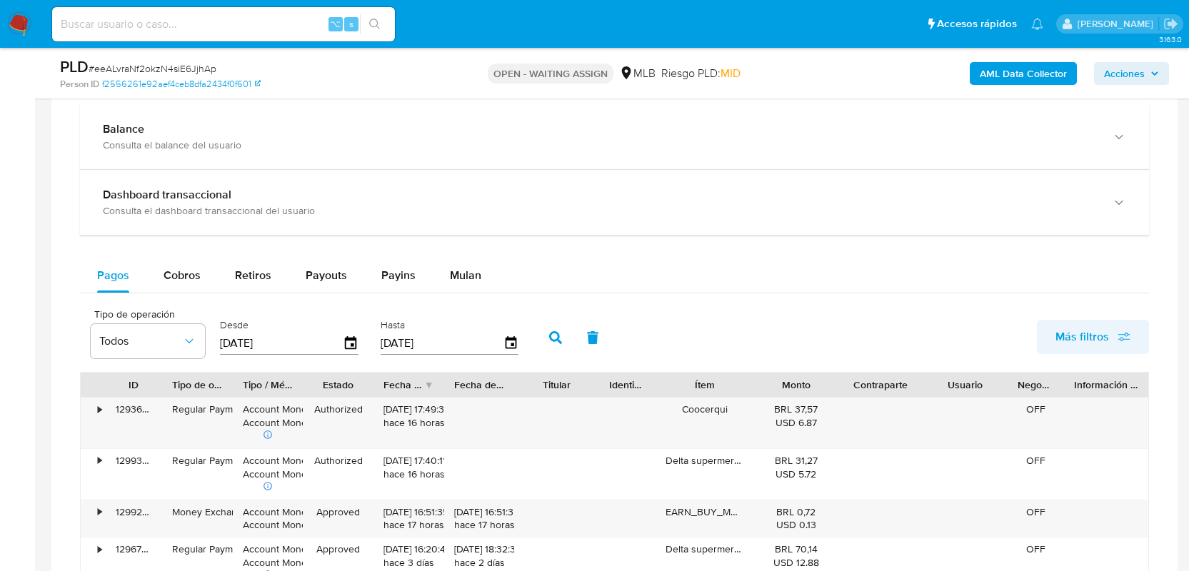
click at [1046, 334] on button "Más filtros" at bounding box center [1093, 337] width 112 height 34
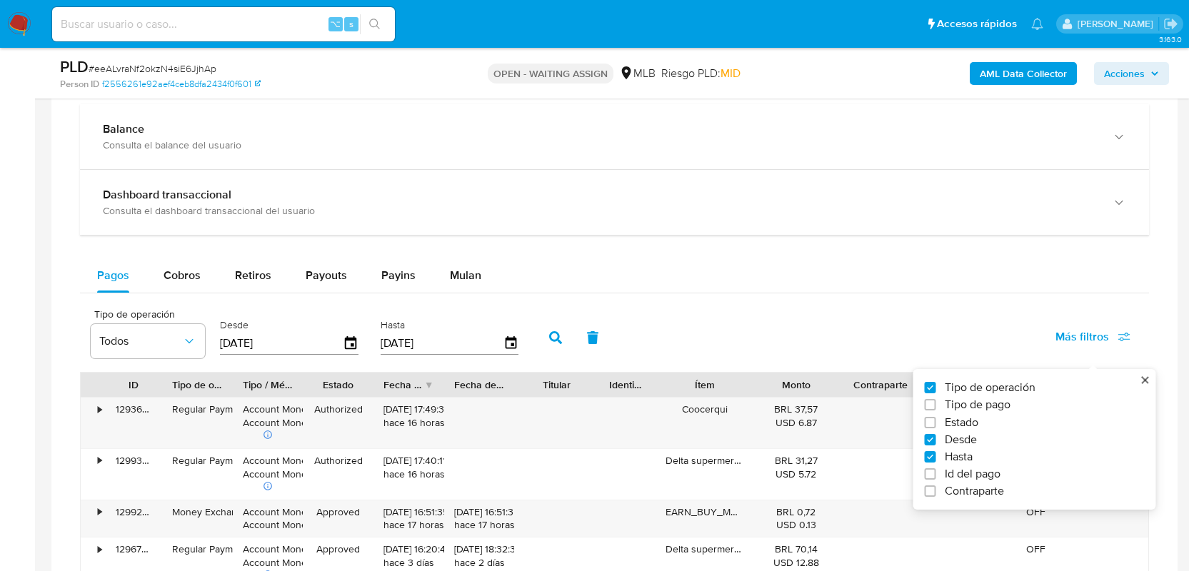
click at [998, 403] on span "Tipo de pago" at bounding box center [978, 405] width 66 height 14
click at [936, 403] on input "Tipo de pago" at bounding box center [930, 404] width 11 height 11
checkbox input "true"
type input "[DATE]"
click at [295, 344] on span "Todos" at bounding box center [266, 341] width 83 height 14
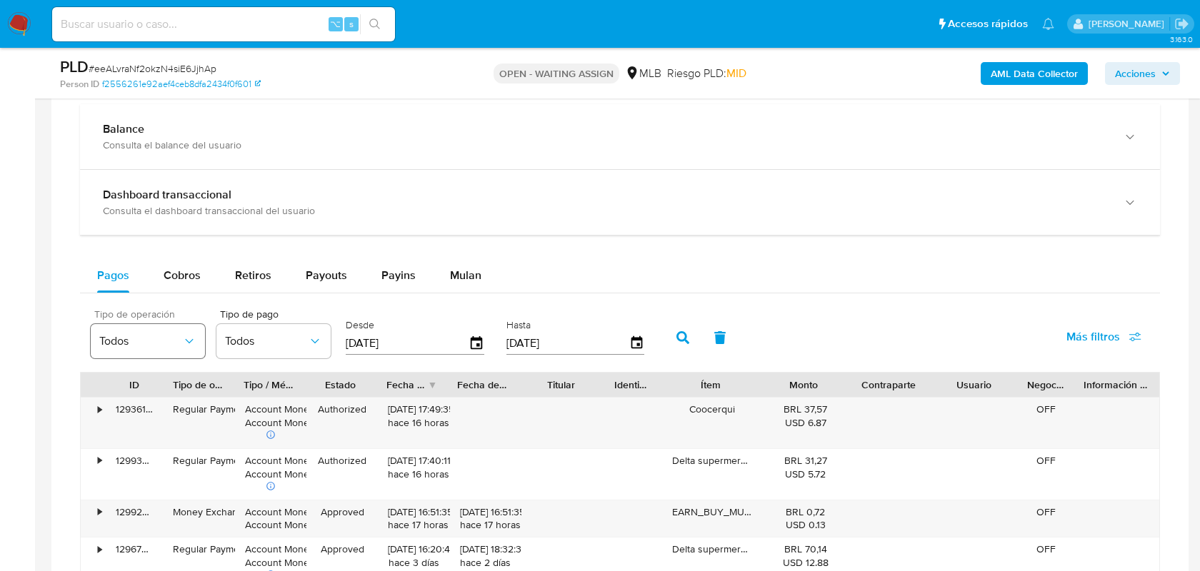
click at [134, 342] on span "Todos" at bounding box center [140, 341] width 83 height 14
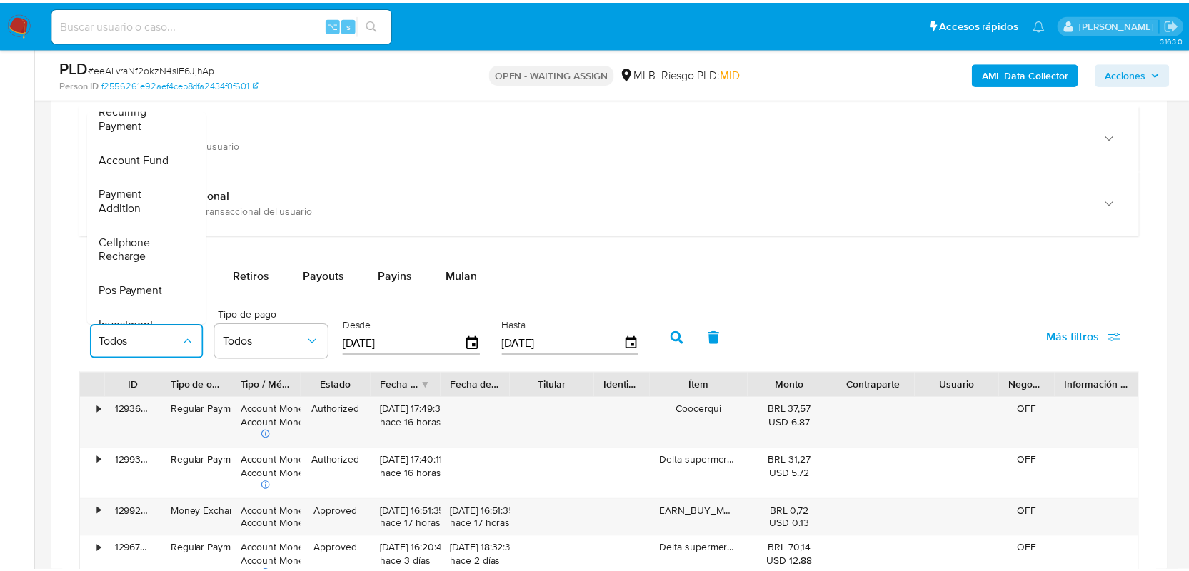
scroll to position [211, 0]
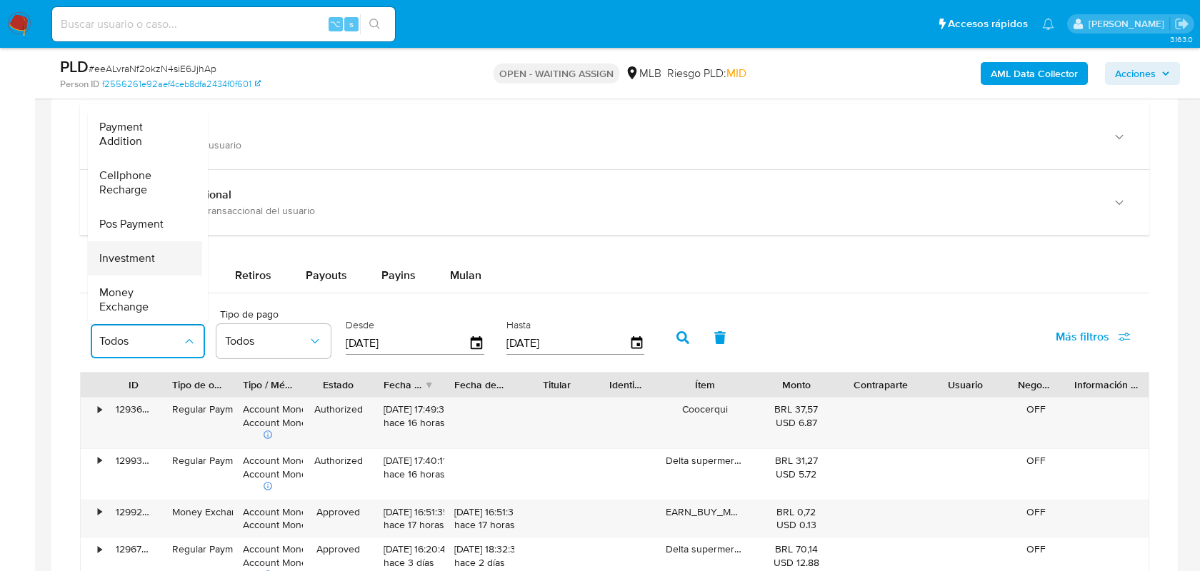
click at [149, 254] on span "Investment" at bounding box center [127, 258] width 56 height 14
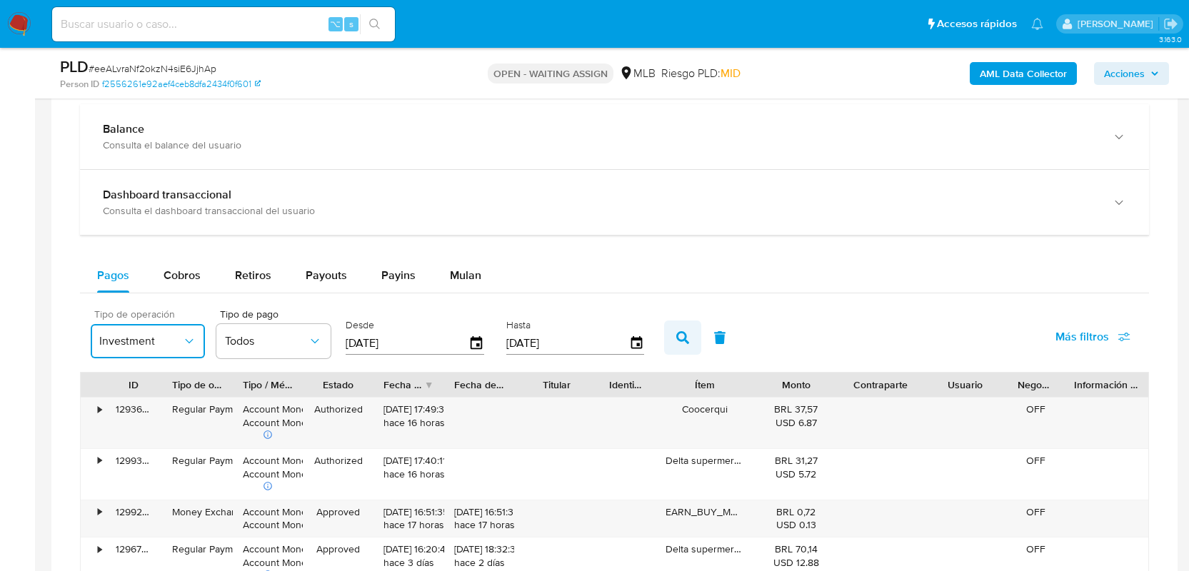
click at [678, 341] on icon "button" at bounding box center [682, 337] width 13 height 13
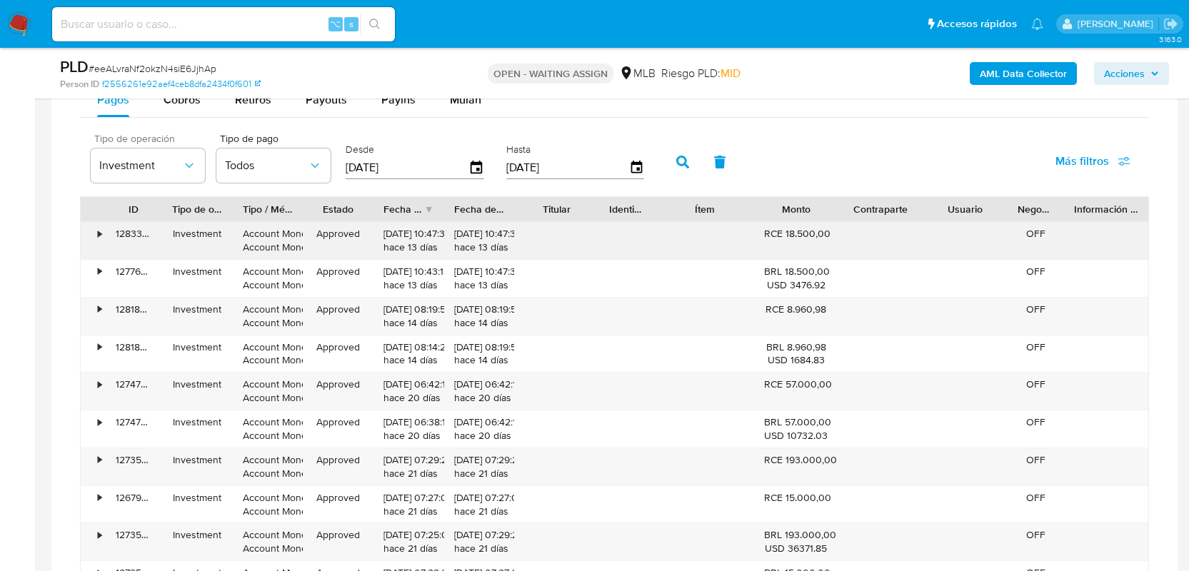
scroll to position [1210, 0]
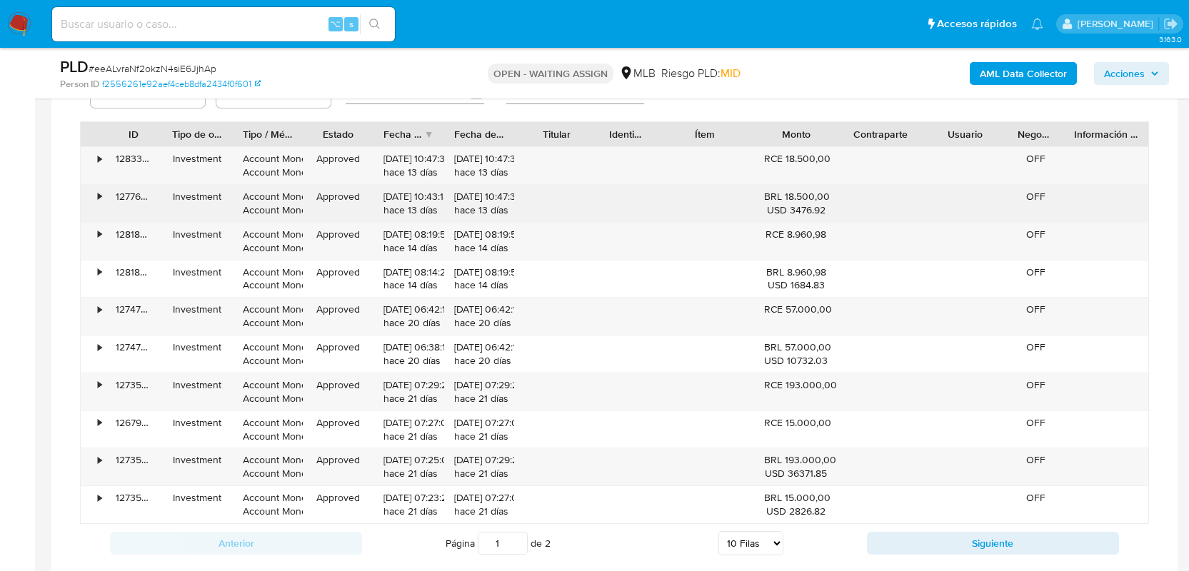
click at [92, 197] on div "•" at bounding box center [93, 203] width 25 height 37
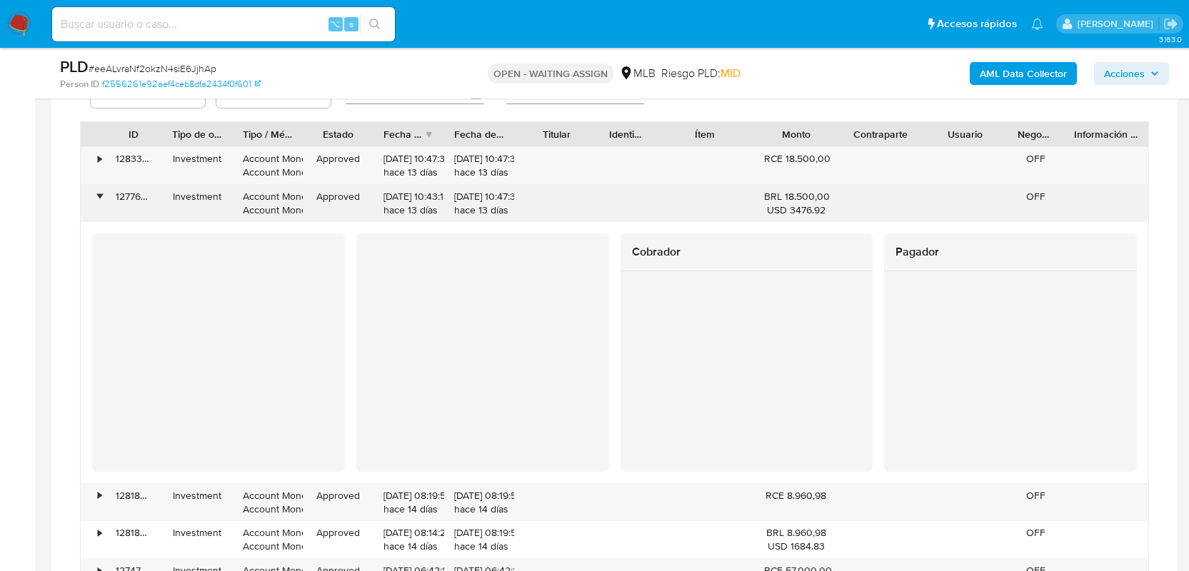
click at [93, 197] on div "•" at bounding box center [93, 203] width 25 height 37
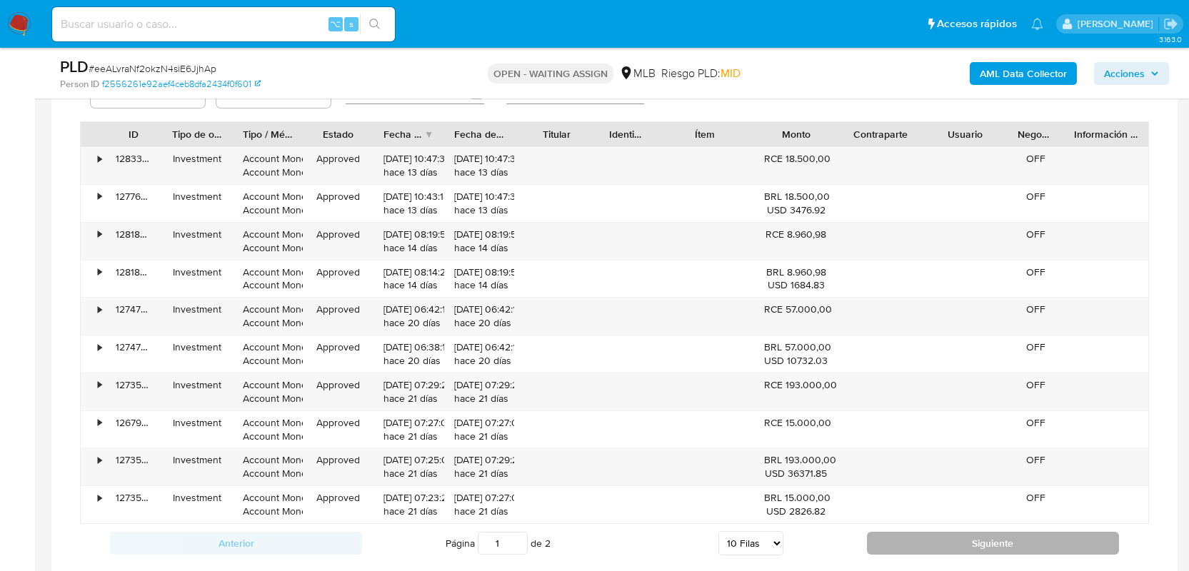
click at [964, 543] on button "Siguiente" at bounding box center [993, 543] width 252 height 23
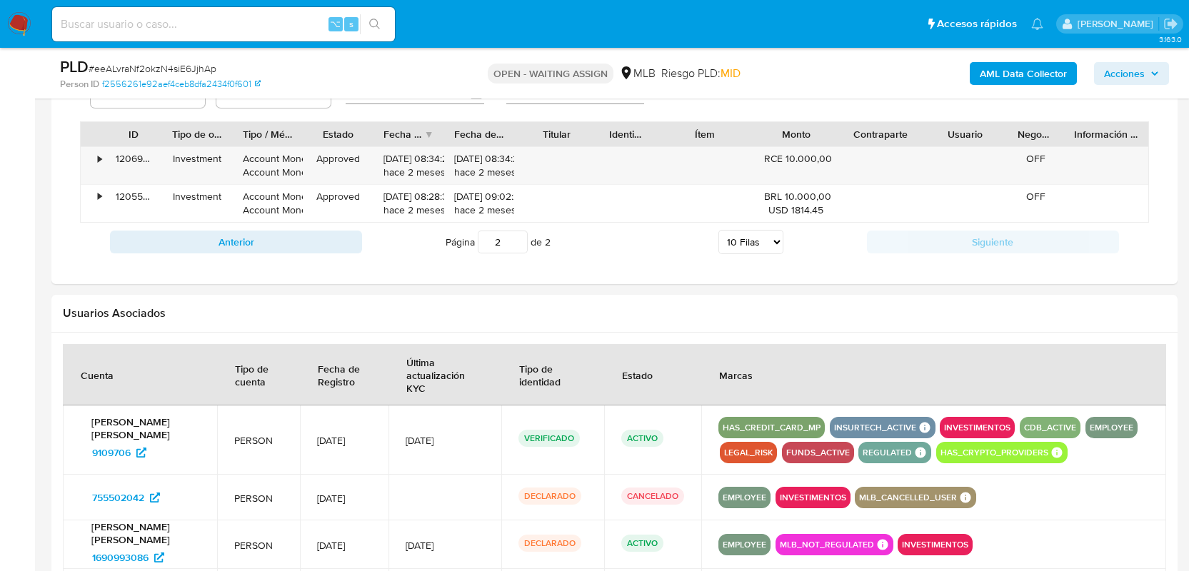
drag, startPoint x: 901, startPoint y: 135, endPoint x: 935, endPoint y: 137, distance: 34.3
click at [923, 137] on div "Contraparte" at bounding box center [880, 134] width 84 height 24
drag, startPoint x: 933, startPoint y: 135, endPoint x: 966, endPoint y: 139, distance: 33.1
click at [966, 139] on div "ID Tipo de operación Tipo / Método Estado Fecha de creación Fecha de aprobación…" at bounding box center [615, 134] width 1068 height 24
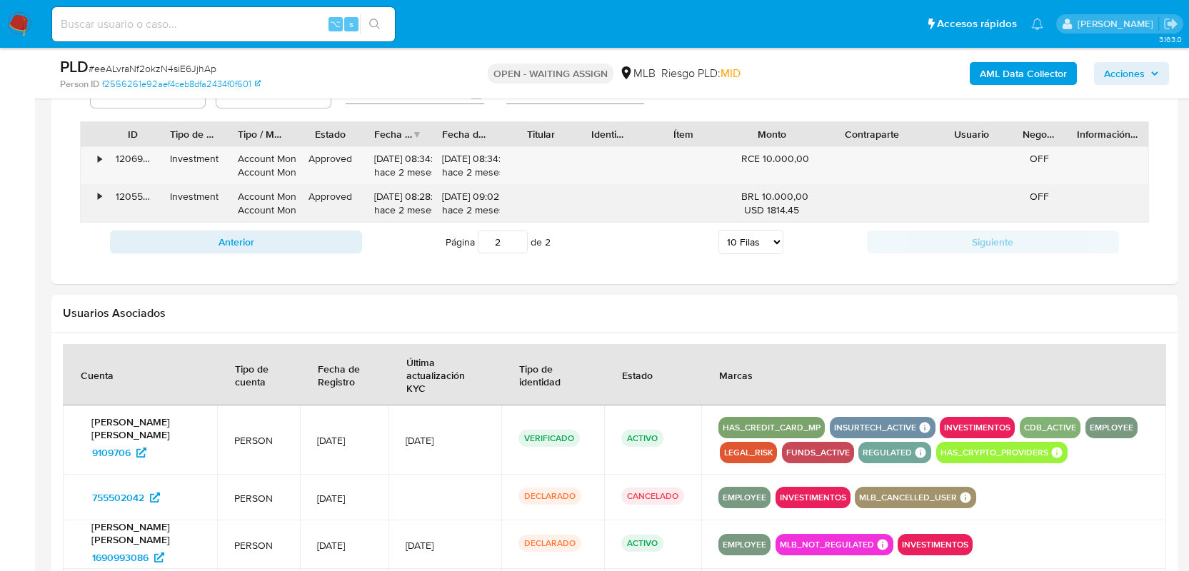
click at [103, 194] on div "•" at bounding box center [93, 203] width 25 height 37
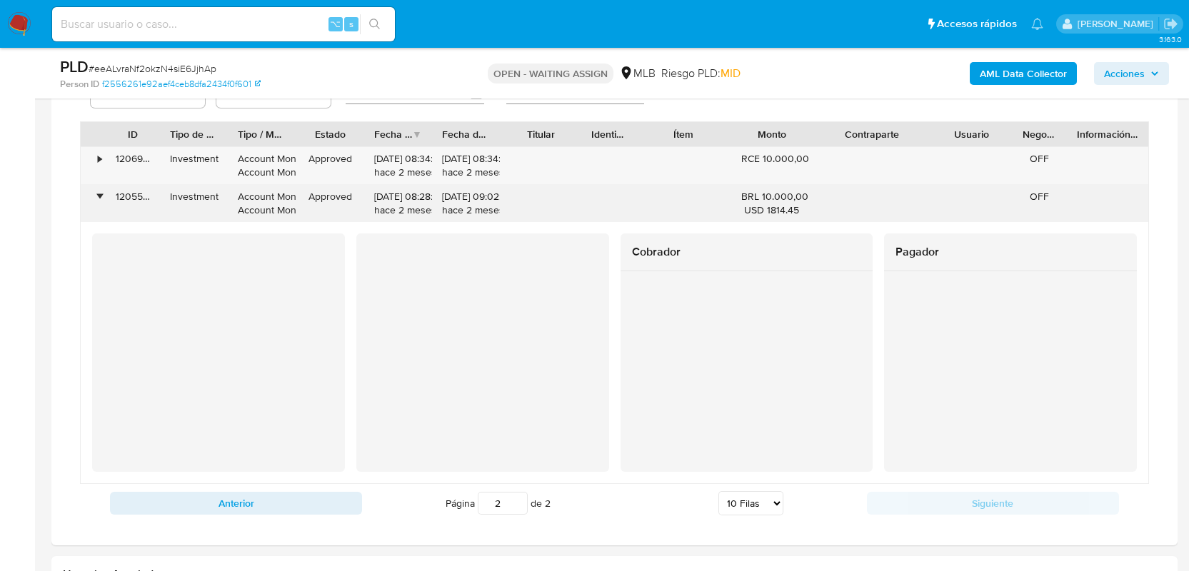
click at [97, 194] on div "•" at bounding box center [93, 203] width 25 height 37
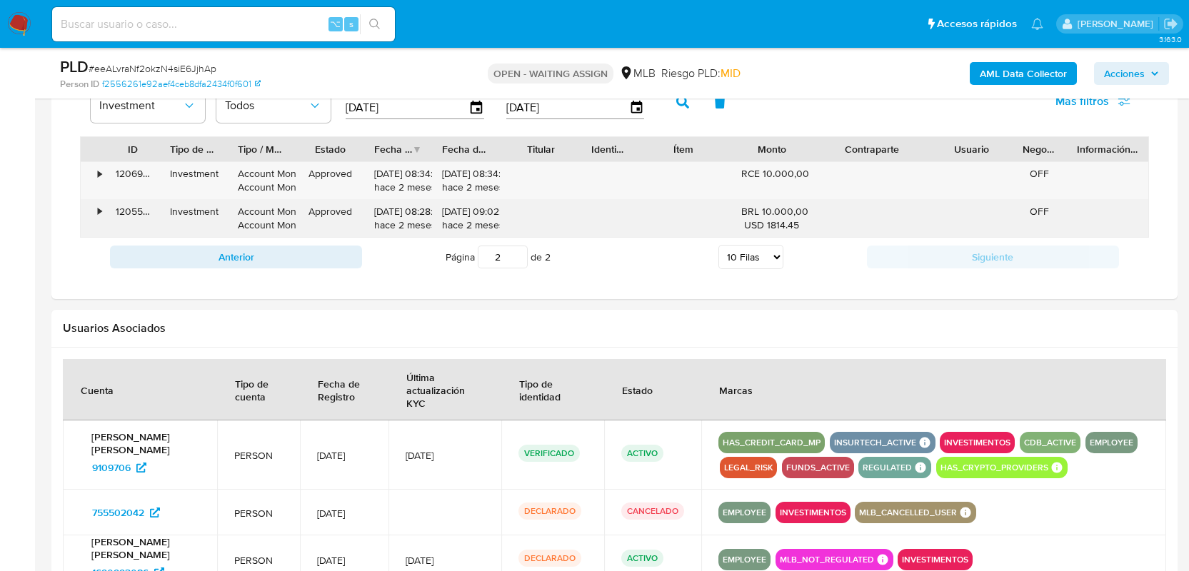
scroll to position [1195, 0]
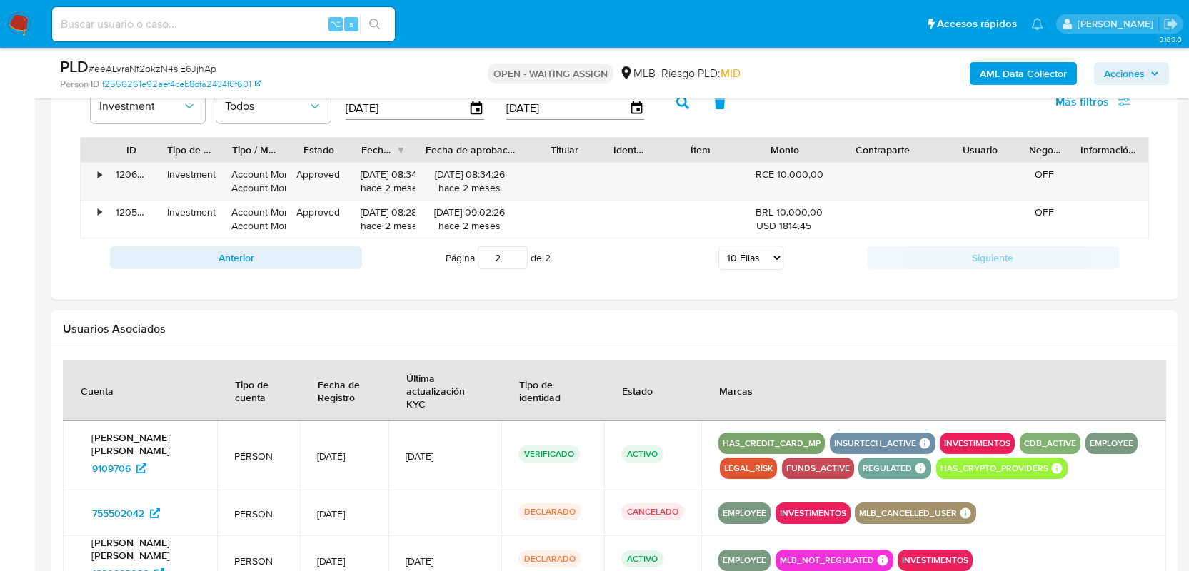
drag, startPoint x: 505, startPoint y: 151, endPoint x: 548, endPoint y: 149, distance: 42.9
click at [548, 149] on div "ID Tipo de operación Tipo / Método Estado Fecha de creación Fecha de aprobación…" at bounding box center [615, 150] width 1068 height 24
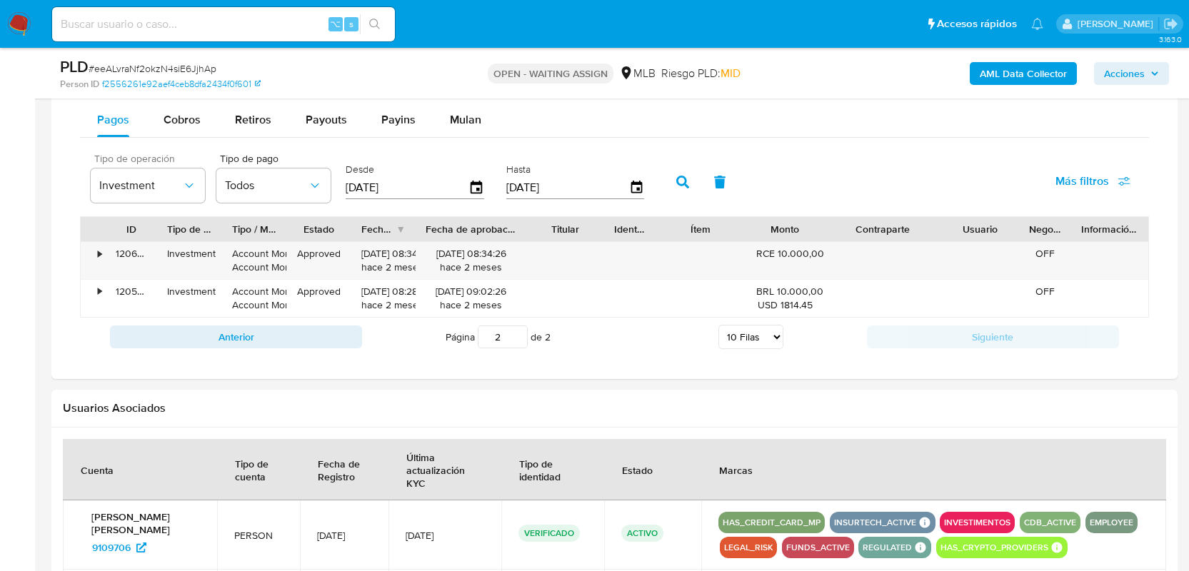
scroll to position [1113, 0]
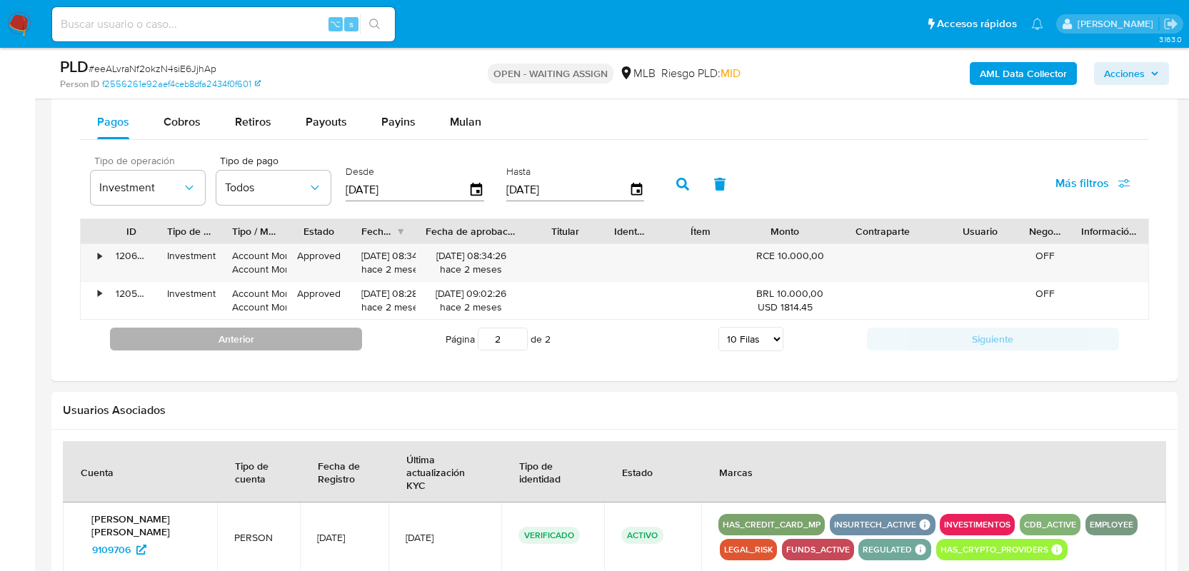
click at [220, 338] on button "Anterior" at bounding box center [236, 339] width 252 height 23
type input "1"
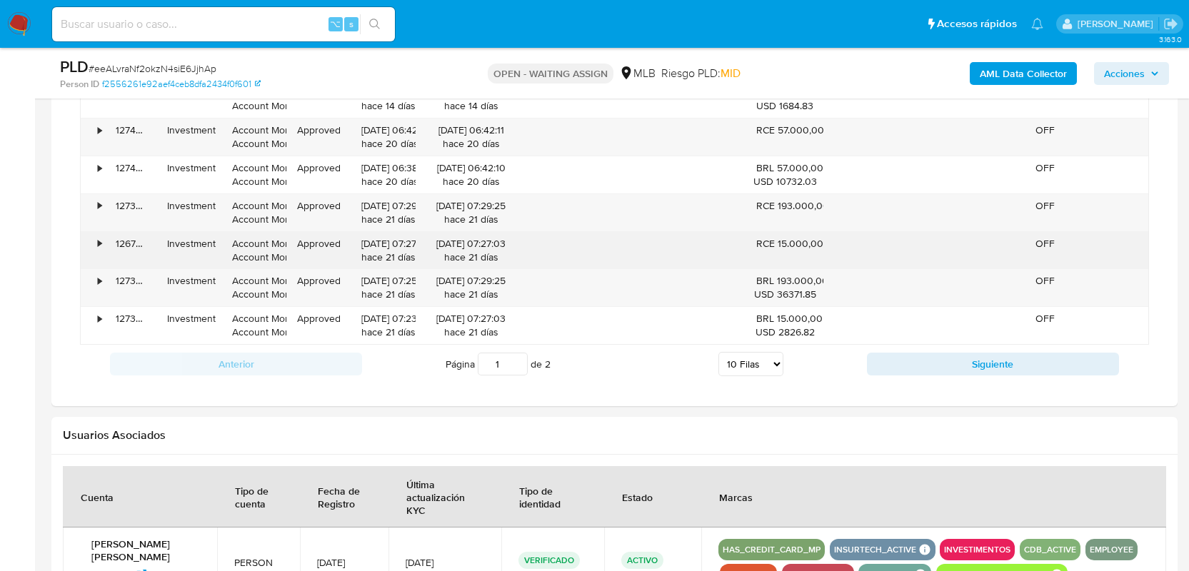
scroll to position [1146, 0]
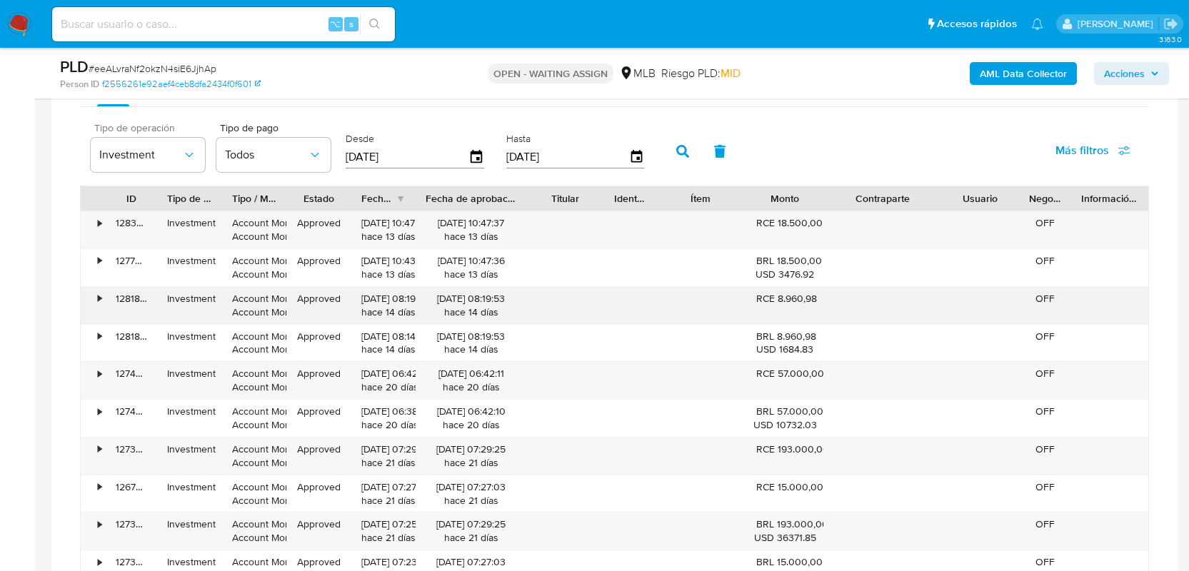
click at [98, 297] on div "•" at bounding box center [100, 299] width 4 height 14
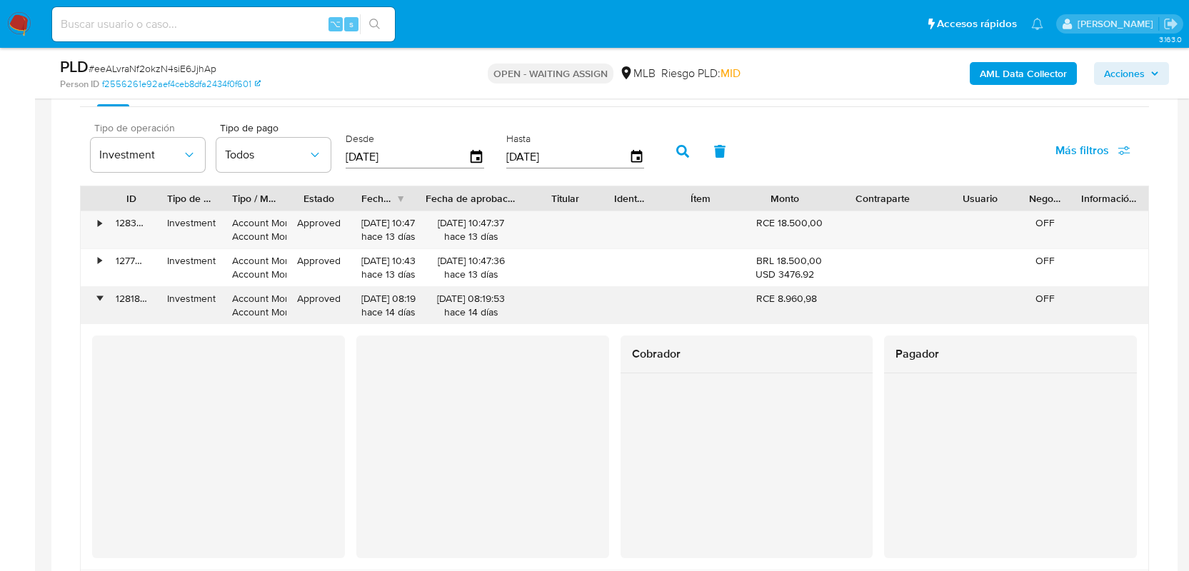
click at [94, 298] on div "•" at bounding box center [93, 305] width 25 height 37
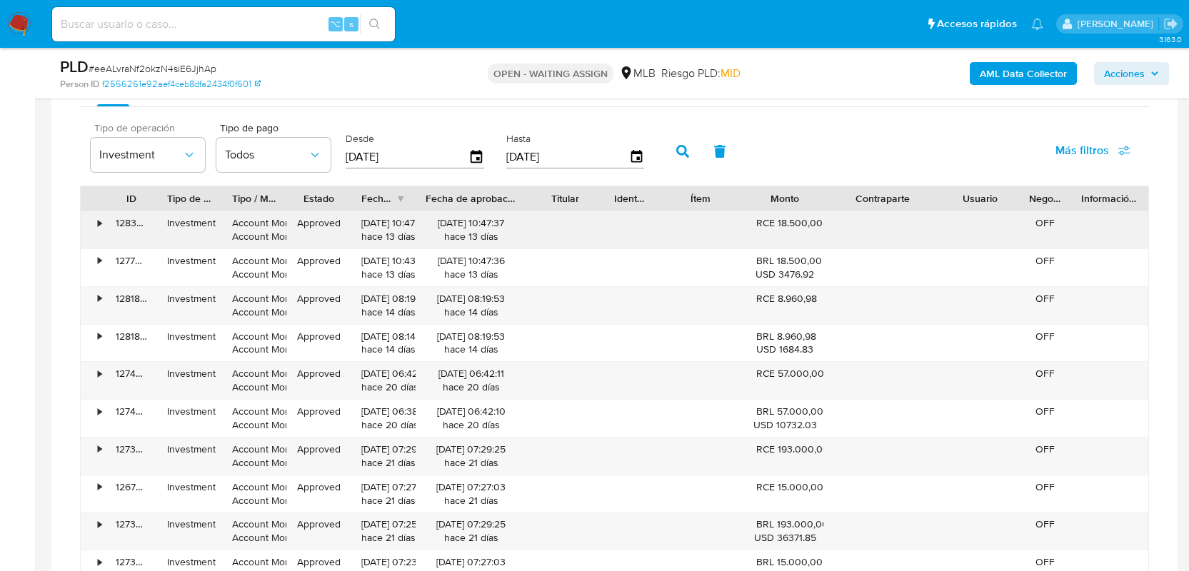
click at [96, 244] on div "•" at bounding box center [93, 229] width 25 height 37
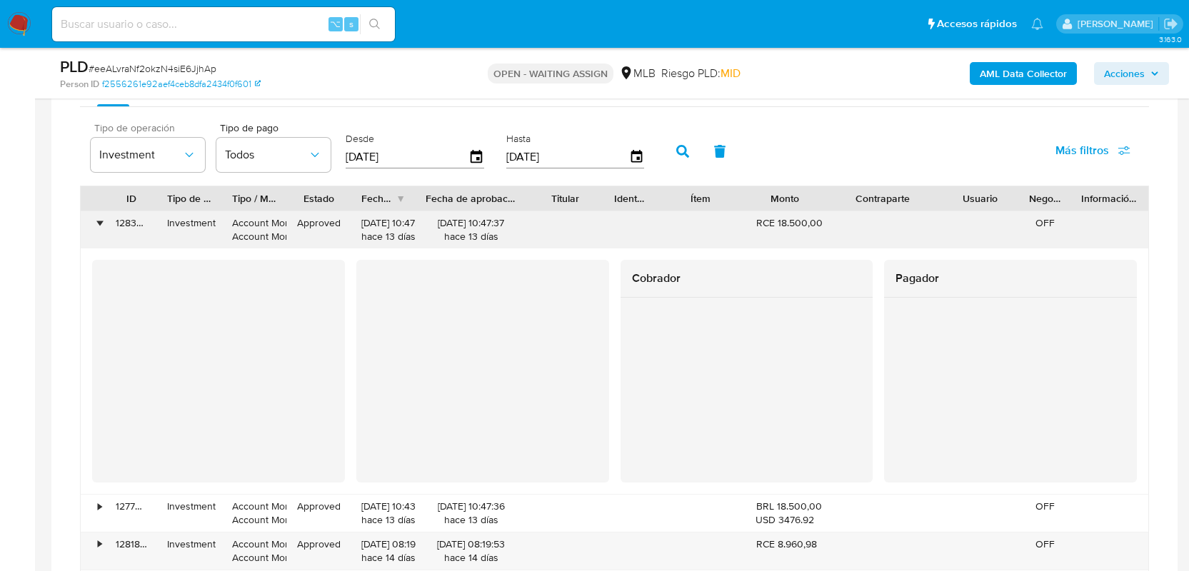
click at [96, 234] on div "•" at bounding box center [93, 229] width 25 height 37
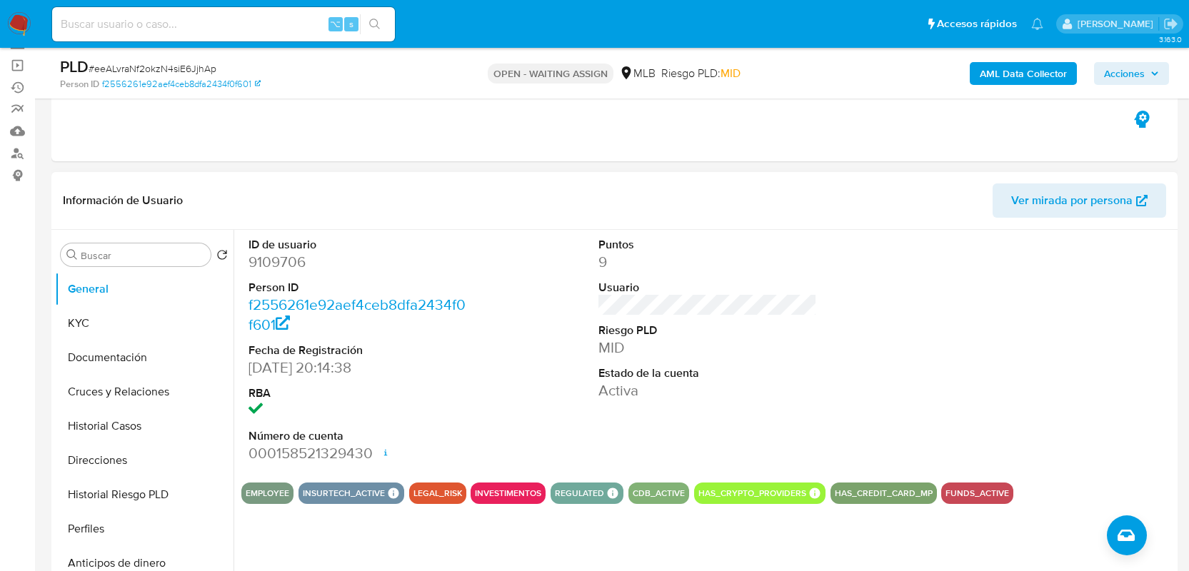
scroll to position [141, 0]
click at [260, 501] on div "EMPLOYEE" at bounding box center [267, 492] width 52 height 21
click at [261, 502] on div "EMPLOYEE" at bounding box center [267, 492] width 52 height 21
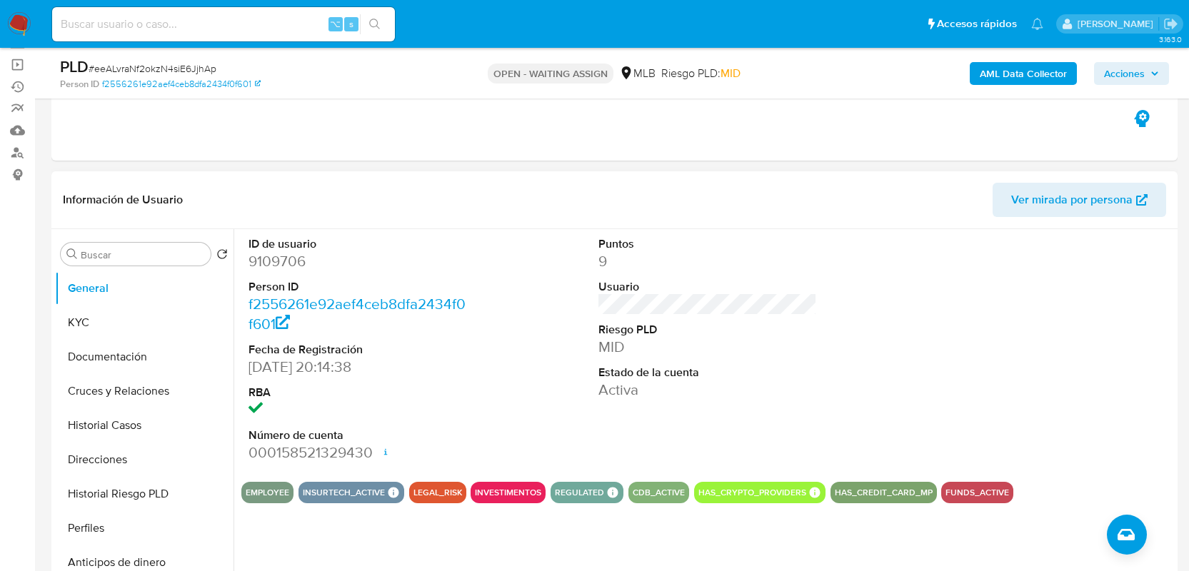
click at [261, 502] on div "EMPLOYEE" at bounding box center [267, 492] width 52 height 21
click at [430, 496] on button "LEGAL_RISK" at bounding box center [437, 493] width 49 height 6
click at [431, 496] on button "LEGAL_RISK" at bounding box center [437, 493] width 49 height 6
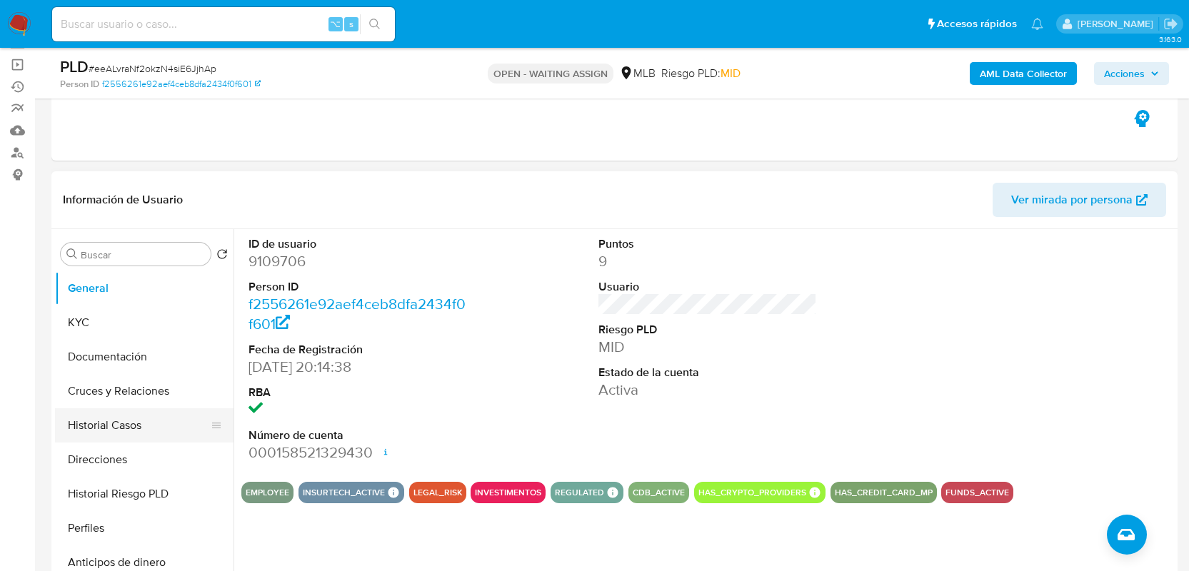
click at [134, 426] on button "Historial Casos" at bounding box center [138, 425] width 167 height 34
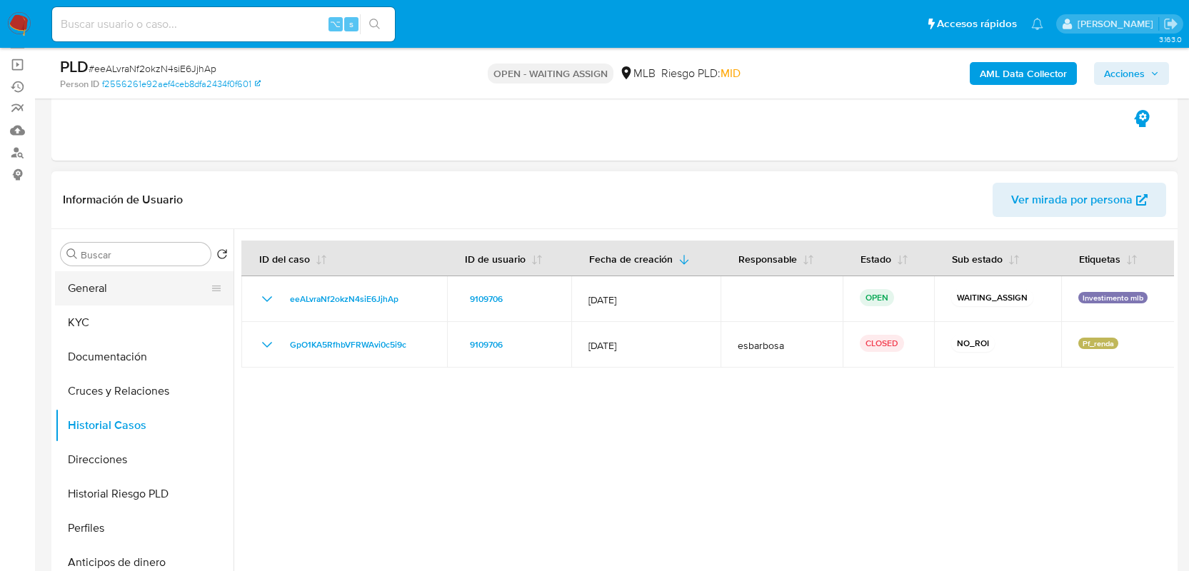
click at [157, 291] on button "General" at bounding box center [138, 288] width 167 height 34
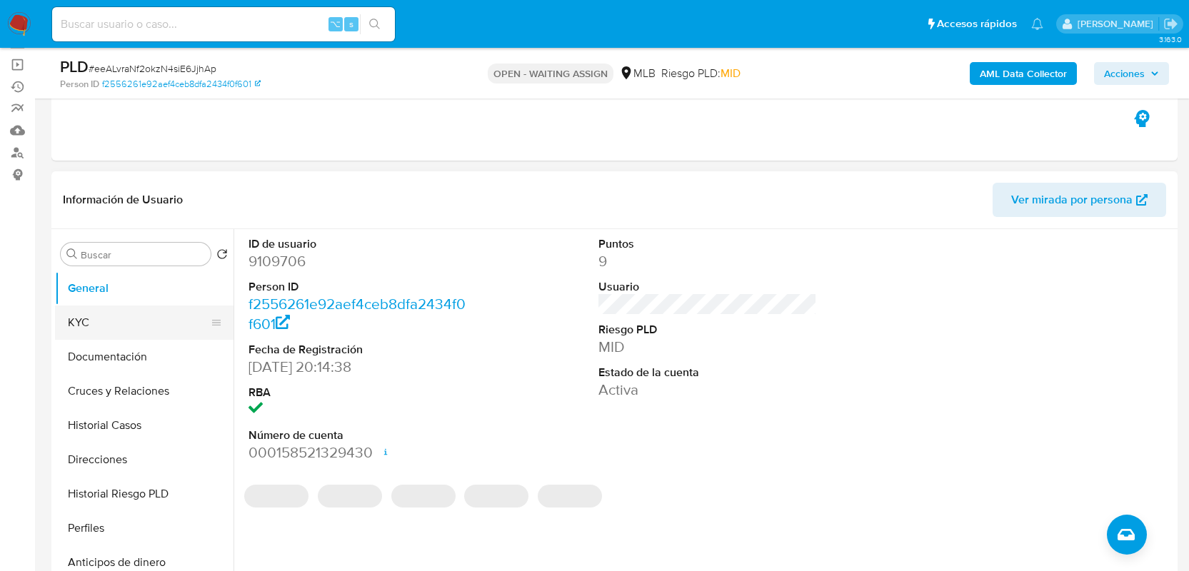
click at [130, 317] on button "KYC" at bounding box center [138, 323] width 167 height 34
